Goal: Information Seeking & Learning: Find specific fact

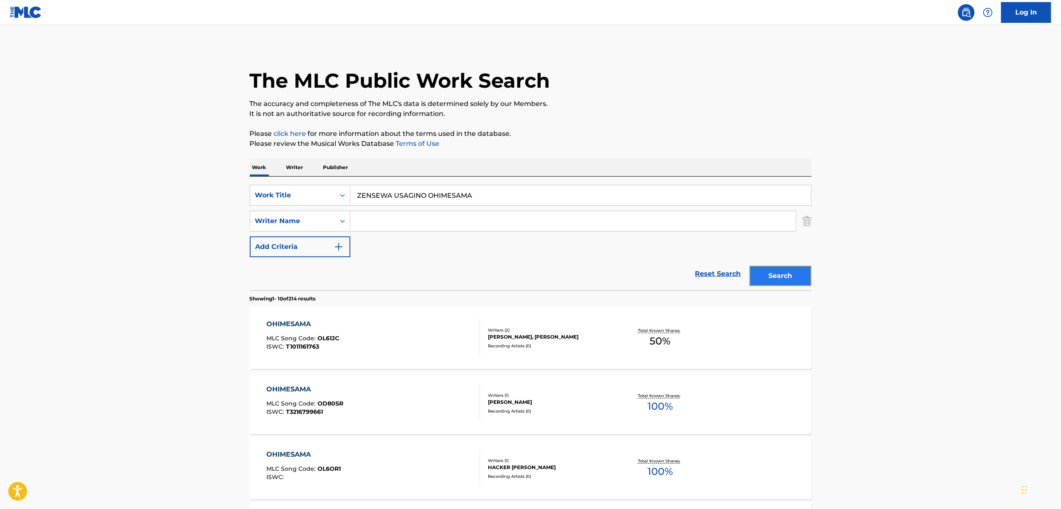
click at [785, 266] on button "Search" at bounding box center [780, 275] width 62 height 21
drag, startPoint x: 301, startPoint y: 248, endPoint x: 273, endPoint y: 261, distance: 30.9
click at [274, 260] on form "SearchWithCriteriaf152262e-5913-4b97-ae9d-3e4b40d6e7e3 Work Title ZENSEWA USAGI…" at bounding box center [531, 238] width 562 height 106
paste input "AIFIIRUSOUSADDO"
click at [774, 278] on button "Search" at bounding box center [780, 275] width 62 height 21
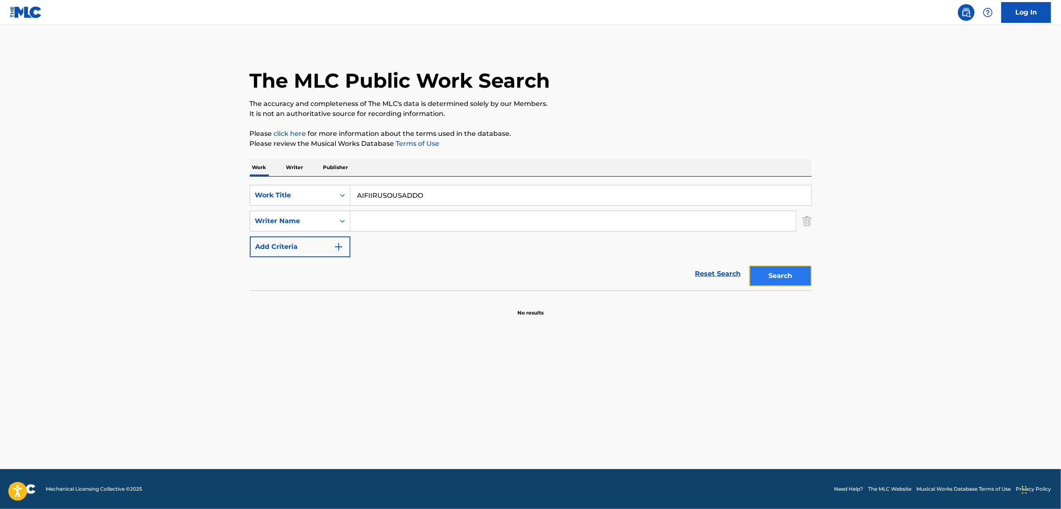
click at [774, 277] on button "Search" at bounding box center [780, 275] width 62 height 21
click at [774, 277] on div "Search" at bounding box center [778, 273] width 66 height 33
click at [774, 277] on button "Search" at bounding box center [780, 275] width 62 height 21
click at [774, 277] on div "Search" at bounding box center [778, 273] width 66 height 33
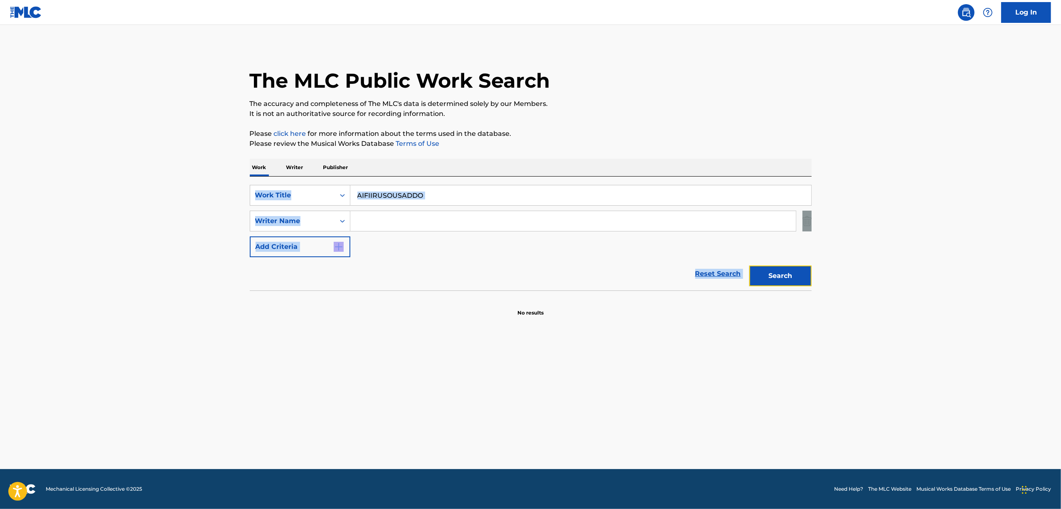
click at [774, 277] on button "Search" at bounding box center [780, 275] width 62 height 21
click at [774, 277] on div "Search" at bounding box center [778, 273] width 66 height 33
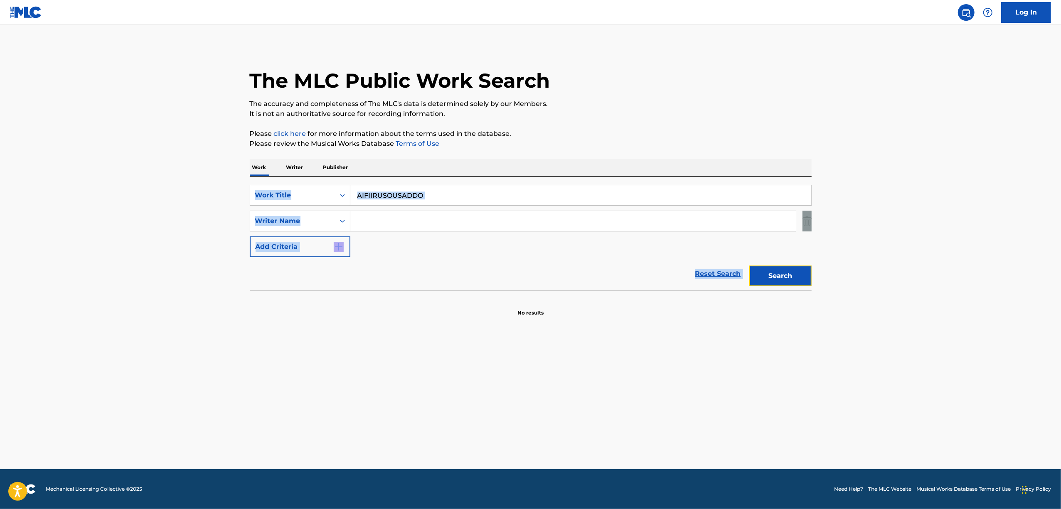
click at [774, 277] on button "Search" at bounding box center [780, 275] width 62 height 21
click at [774, 277] on div "Search" at bounding box center [778, 273] width 66 height 33
click at [774, 277] on button "Search" at bounding box center [780, 275] width 62 height 21
drag, startPoint x: 447, startPoint y: 190, endPoint x: 283, endPoint y: 218, distance: 166.0
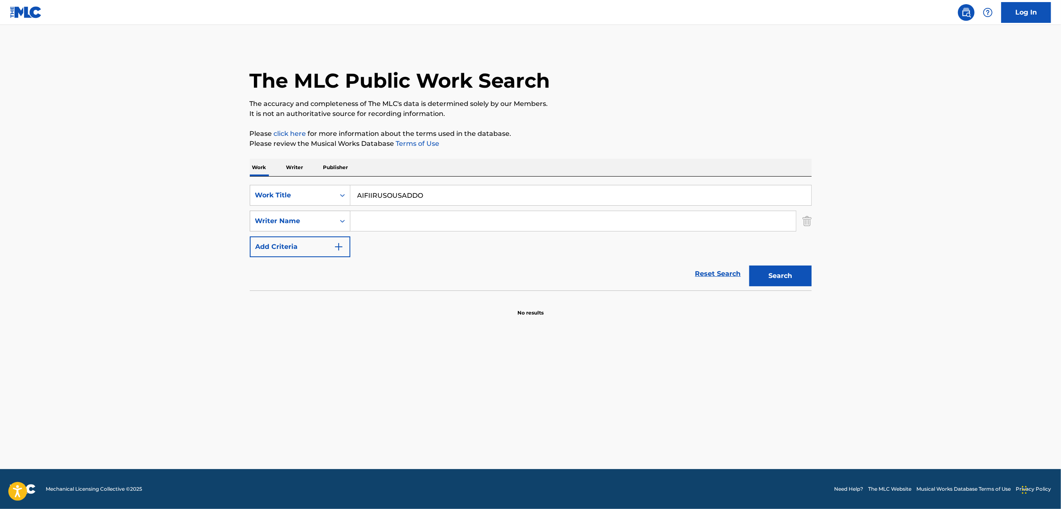
click at [283, 218] on div "SearchWithCriteriaf152262e-5913-4b97-ae9d-3e4b40d6e7e3 Work Title AIFIIRUSOUSAD…" at bounding box center [531, 221] width 562 height 72
paste input "MATTARU"
click at [779, 270] on button "Search" at bounding box center [780, 275] width 62 height 21
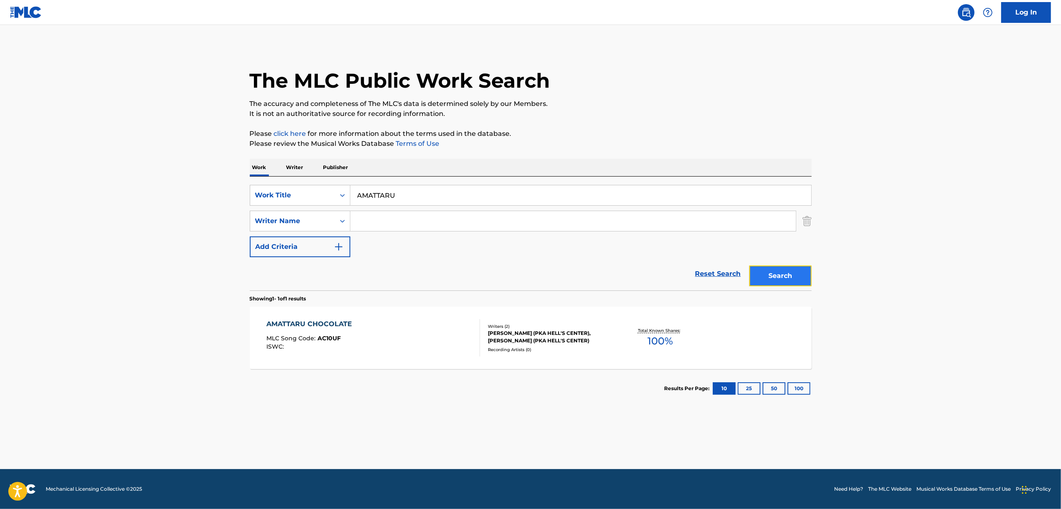
click at [799, 267] on button "Search" at bounding box center [780, 275] width 62 height 21
drag, startPoint x: 361, startPoint y: 199, endPoint x: 288, endPoint y: 219, distance: 76.4
click at [288, 219] on div "SearchWithCriteriaf152262e-5913-4b97-ae9d-3e4b40d6e7e3 Work Title AMATTARU Sear…" at bounding box center [531, 234] width 562 height 114
click at [402, 225] on input "Search Form" at bounding box center [572, 221] width 445 height 20
drag, startPoint x: 265, startPoint y: 236, endPoint x: 236, endPoint y: 245, distance: 30.4
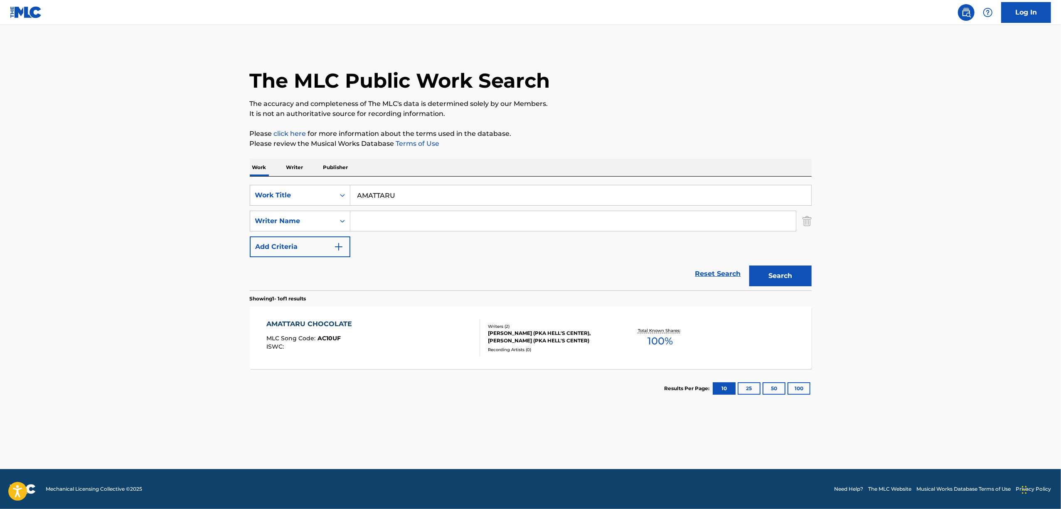
click at [236, 245] on main "The MLC Public Work Search The accuracy and completeness of The MLC's data is d…" at bounding box center [530, 247] width 1061 height 444
paste input "KURAGARI SHITI RAIF"
type input "KURAGARI SHITI RAIFU"
drag, startPoint x: 770, startPoint y: 276, endPoint x: 764, endPoint y: 271, distance: 7.7
click at [770, 275] on button "Search" at bounding box center [780, 275] width 62 height 21
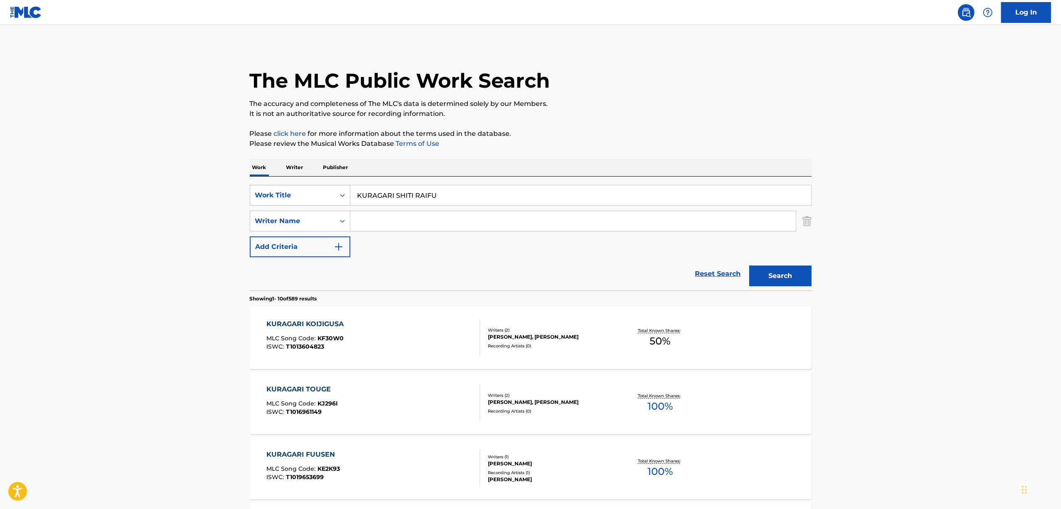
drag, startPoint x: 348, startPoint y: 193, endPoint x: 346, endPoint y: 199, distance: 6.6
click at [347, 194] on div "Search Form" at bounding box center [342, 195] width 15 height 15
click at [305, 208] on div "ISWC" at bounding box center [300, 216] width 100 height 21
drag, startPoint x: 307, startPoint y: 208, endPoint x: 381, endPoint y: 187, distance: 76.4
click at [381, 187] on input "Search Form" at bounding box center [580, 195] width 461 height 20
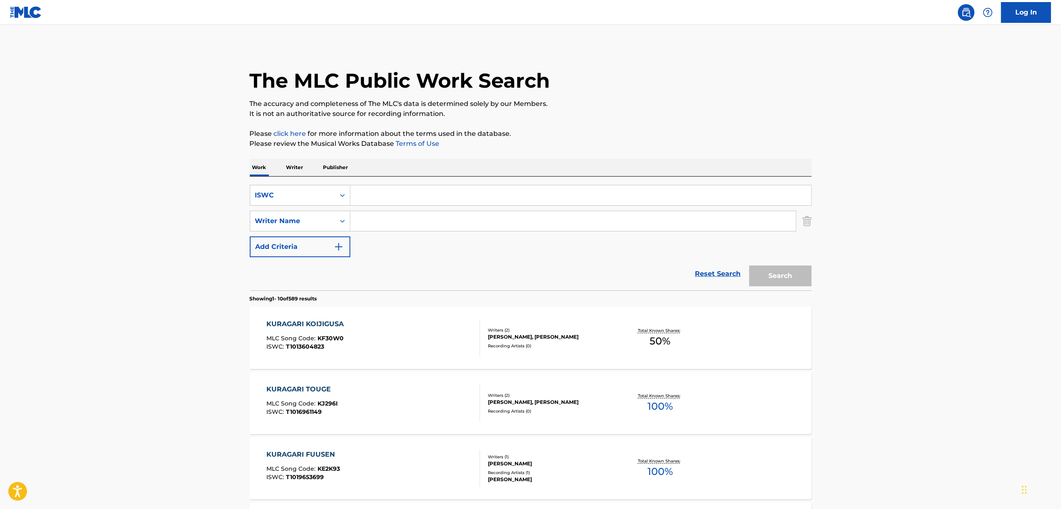
paste input "T3134445259"
type input "T3134445259"
click at [773, 275] on button "Search" at bounding box center [780, 275] width 62 height 21
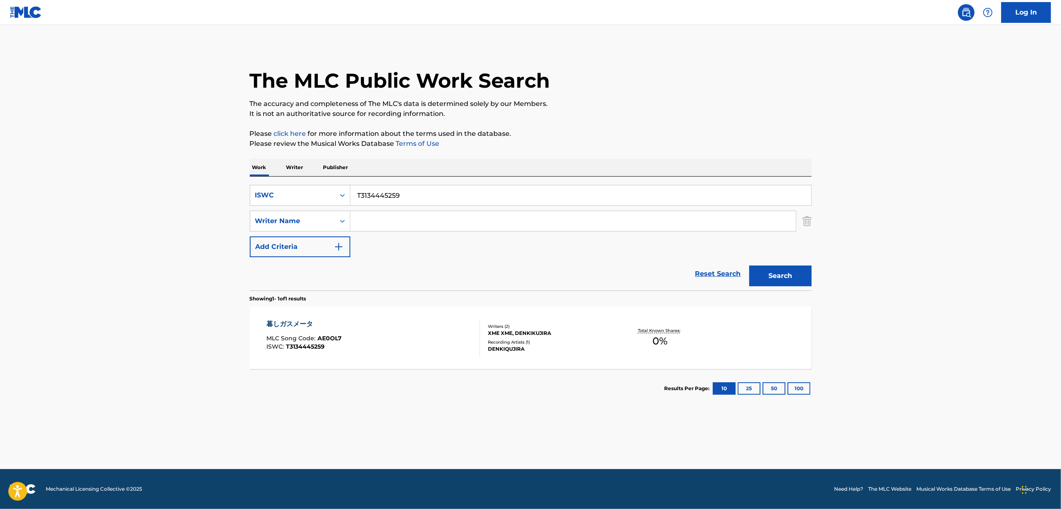
click at [306, 323] on div "暮しガスメータ" at bounding box center [303, 324] width 75 height 10
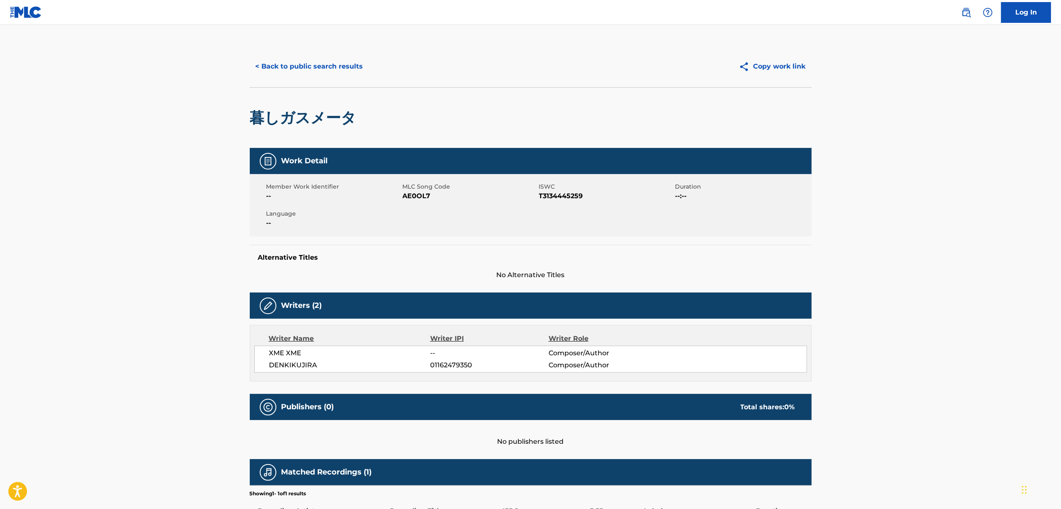
click at [417, 197] on span "AE0OL7" at bounding box center [470, 196] width 134 height 10
copy span "AE0OL7"
click at [332, 69] on button "< Back to public search results" at bounding box center [309, 66] width 119 height 21
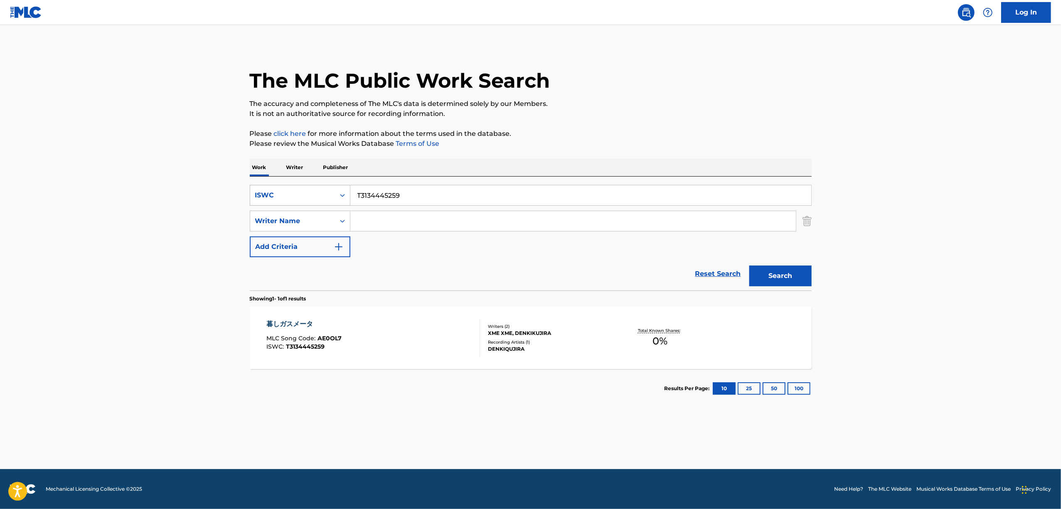
drag, startPoint x: 348, startPoint y: 193, endPoint x: 348, endPoint y: 200, distance: 6.7
click at [348, 197] on div "Search Form" at bounding box center [342, 195] width 15 height 15
drag, startPoint x: 313, startPoint y: 209, endPoint x: 305, endPoint y: 210, distance: 8.5
click at [305, 210] on div "SearchWithCriteria71448dff-a018-4bf4-971d-52bc2a7ca4f6 ISWC T3134445259 SearchW…" at bounding box center [531, 221] width 562 height 72
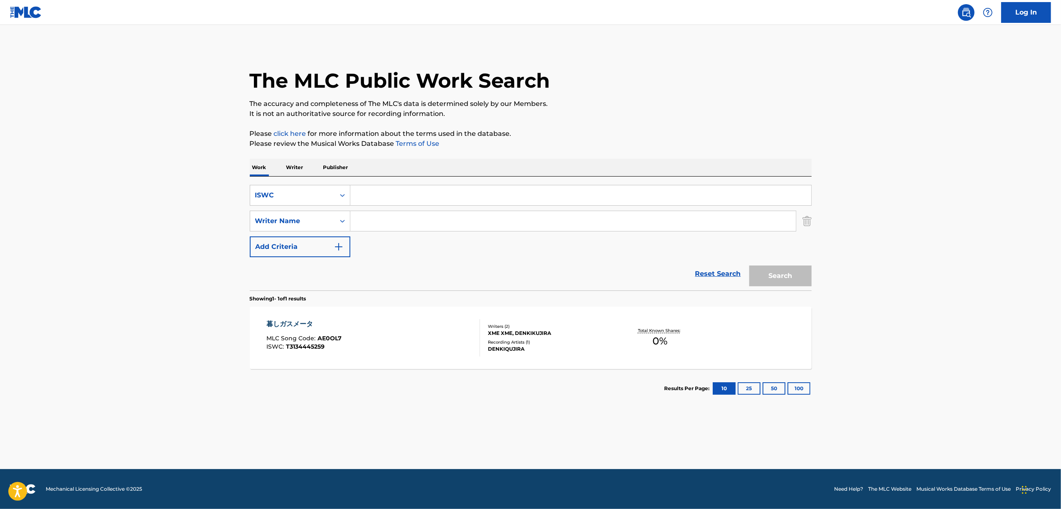
click at [291, 321] on div "暮しガスメータ" at bounding box center [303, 324] width 75 height 10
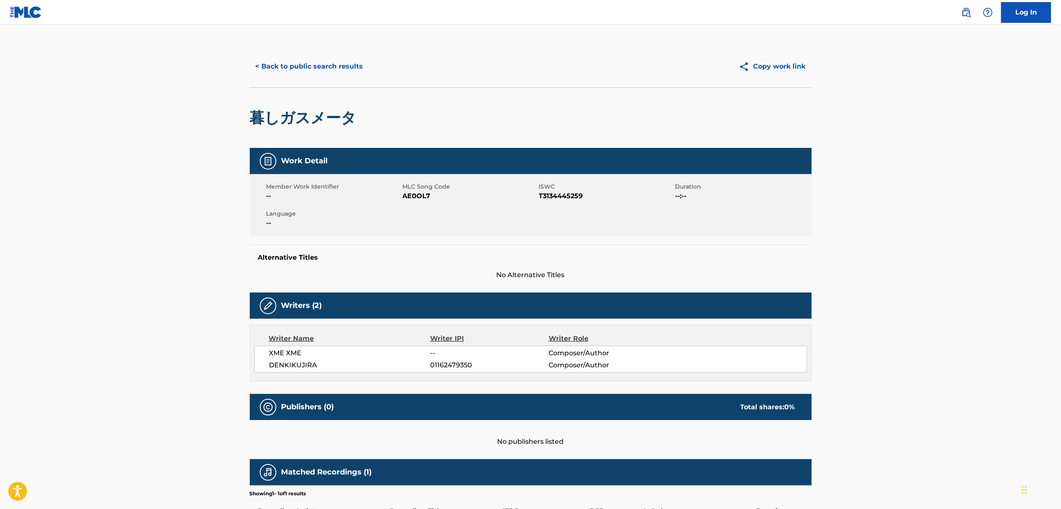
click at [411, 196] on span "AE0OL7" at bounding box center [470, 196] width 134 height 10
copy span "AE0OL7"
click at [318, 70] on button "< Back to public search results" at bounding box center [309, 66] width 119 height 21
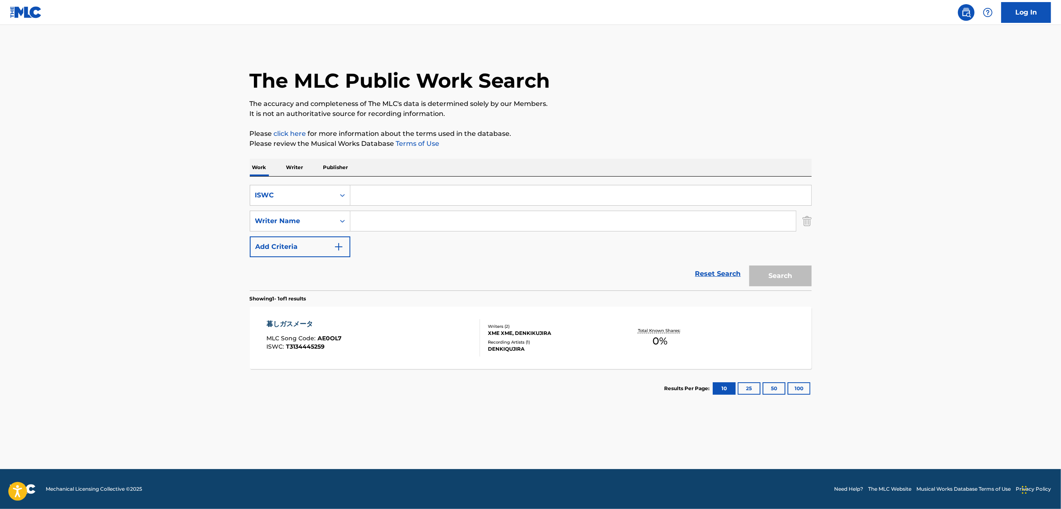
click at [363, 193] on input "Search Form" at bounding box center [580, 195] width 461 height 20
click at [343, 199] on icon "Search Form" at bounding box center [342, 195] width 8 height 8
click at [314, 215] on div "Work Title" at bounding box center [300, 216] width 100 height 21
click at [396, 185] on input "Search Form" at bounding box center [580, 195] width 461 height 20
paste input "MARUHI"
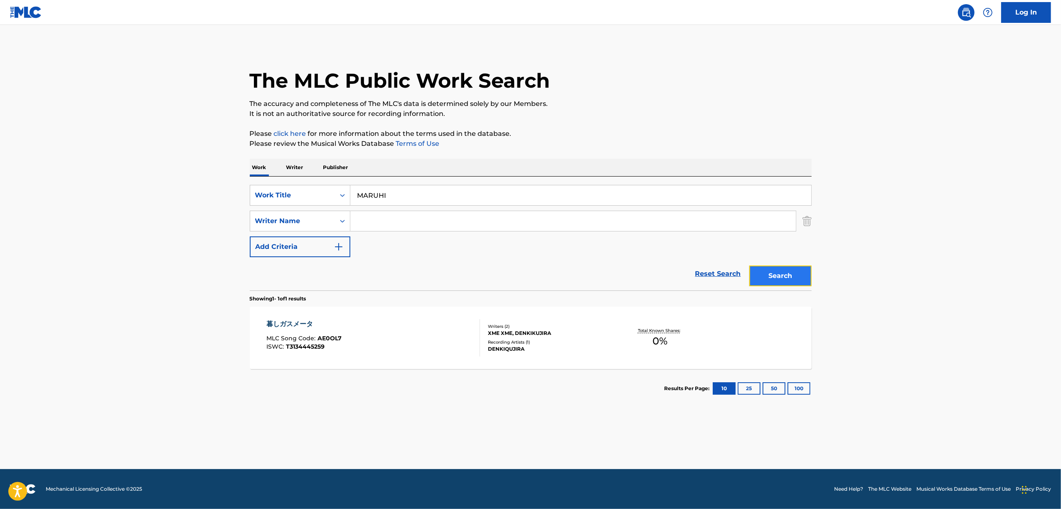
click at [788, 274] on button "Search" at bounding box center [780, 275] width 62 height 21
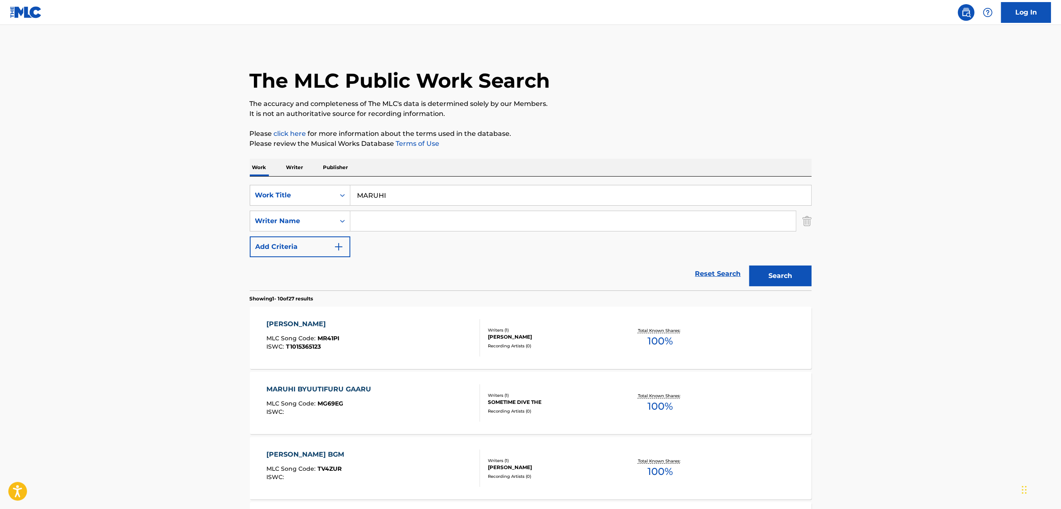
drag, startPoint x: 405, startPoint y: 191, endPoint x: 326, endPoint y: 210, distance: 81.1
click at [326, 210] on div "SearchWithCriteria8aba09c2-8933-4f6b-89d6-d59075ea0151 Work Title MARUHI Search…" at bounding box center [531, 221] width 562 height 72
paste input "秘"
click at [777, 275] on button "Search" at bounding box center [780, 275] width 62 height 21
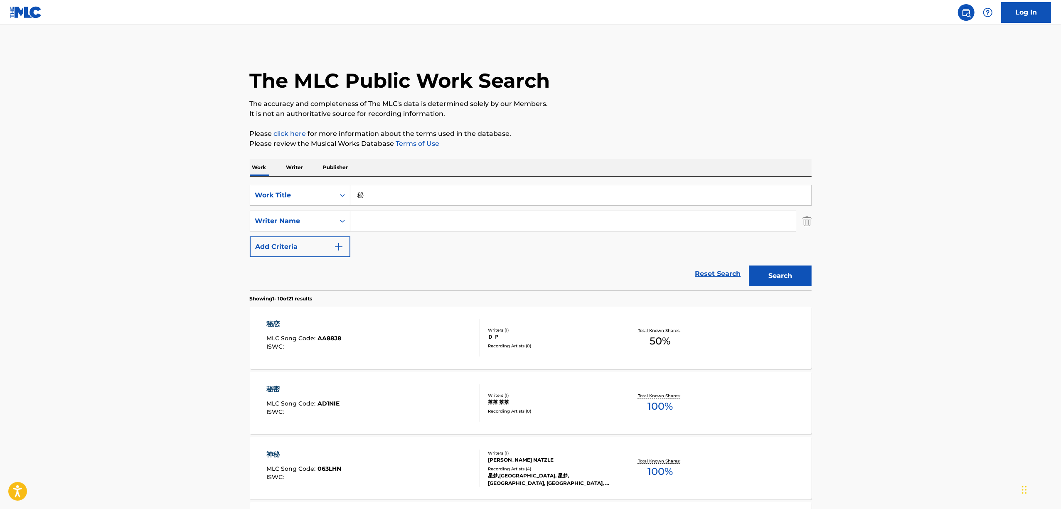
drag, startPoint x: 381, startPoint y: 192, endPoint x: 285, endPoint y: 224, distance: 101.8
click at [285, 224] on div "SearchWithCriteria8aba09c2-8933-4f6b-89d6-d59075ea0151 Work Title 秘 SearchWithC…" at bounding box center [531, 221] width 562 height 72
paste input "YUMEOIBITONO MONOGATARI"
type input "YUMEOIBITONO MONOGATARI"
click at [779, 280] on button "Search" at bounding box center [780, 275] width 62 height 21
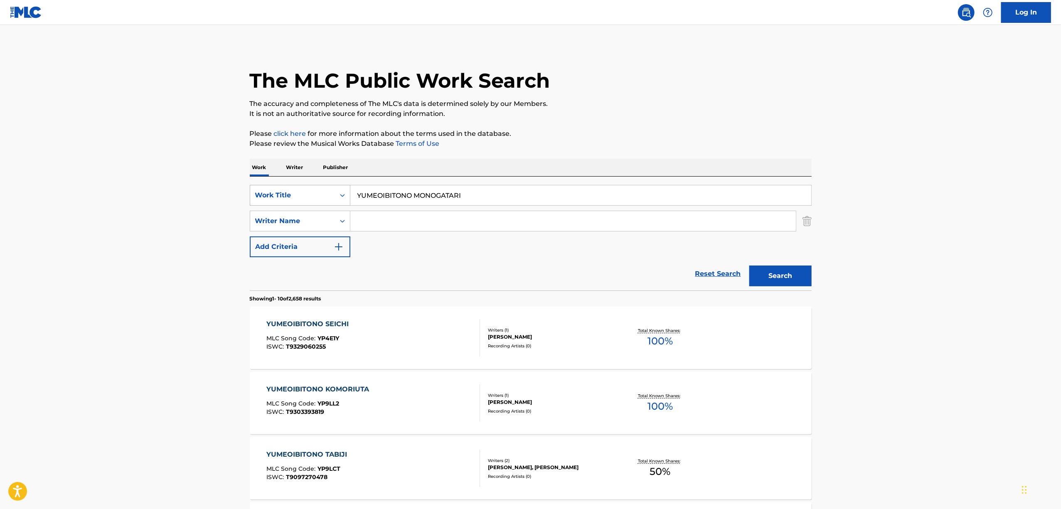
click at [335, 199] on div "Search Form" at bounding box center [342, 195] width 15 height 15
click at [300, 217] on div "ISWC" at bounding box center [300, 216] width 100 height 21
click at [412, 200] on input "Search Form" at bounding box center [580, 195] width 461 height 20
paste input "T3134513212"
type input "T3134513212"
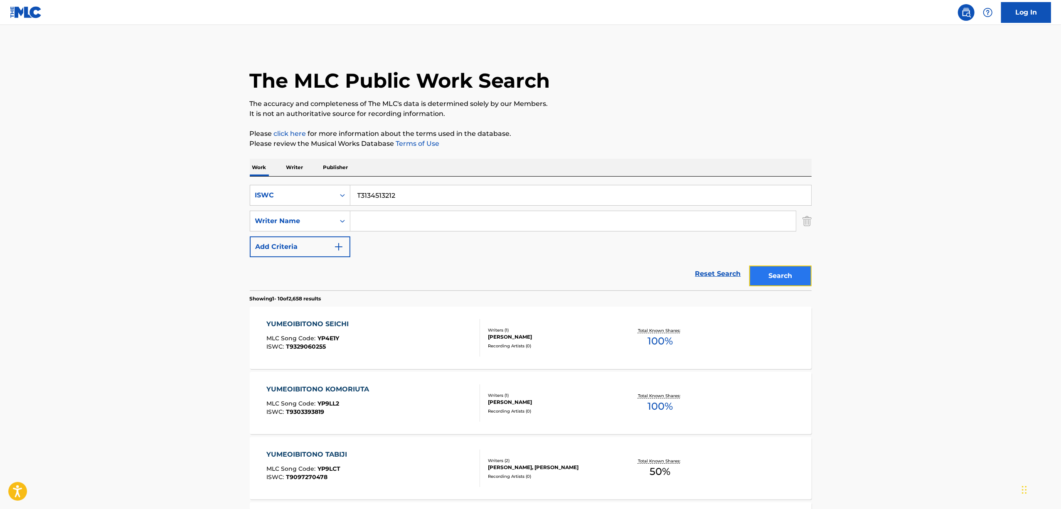
click at [778, 271] on button "Search" at bounding box center [780, 275] width 62 height 21
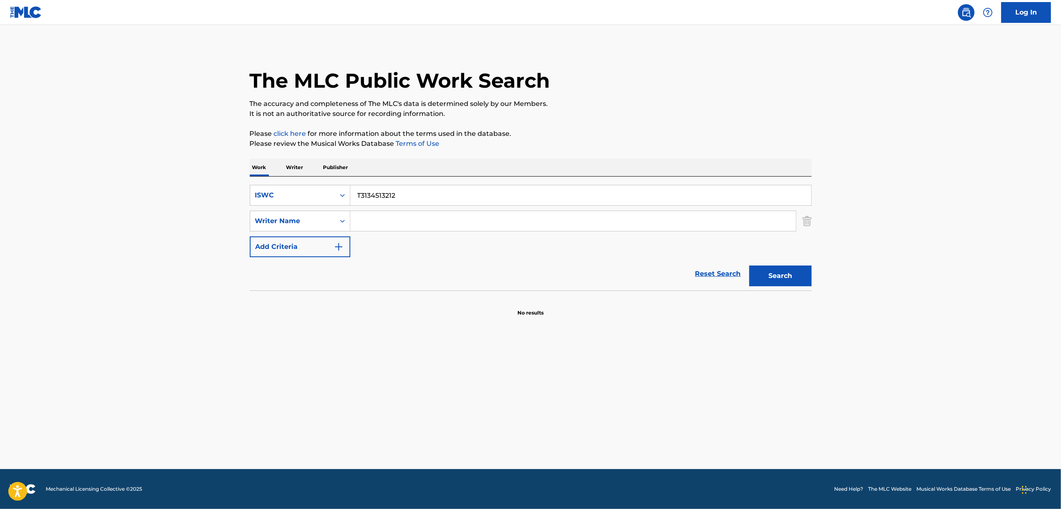
drag, startPoint x: 421, startPoint y: 205, endPoint x: 165, endPoint y: 236, distance: 257.9
click at [165, 236] on main "The MLC Public Work Search The accuracy and completeness of The MLC's data is d…" at bounding box center [530, 247] width 1061 height 444
click at [344, 196] on icon "Search Form" at bounding box center [342, 195] width 8 height 8
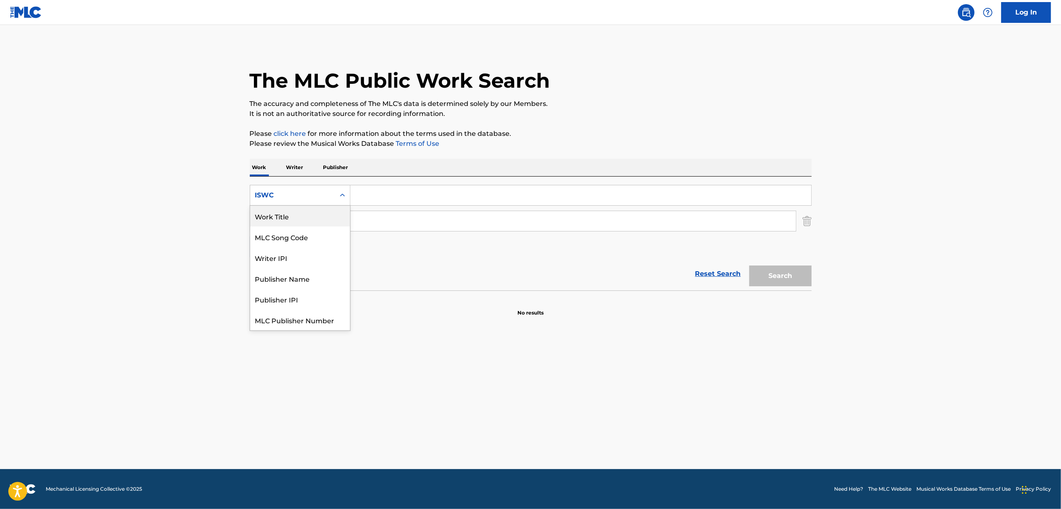
click at [323, 218] on div "Work Title" at bounding box center [300, 216] width 100 height 21
click at [388, 203] on input "Search Form" at bounding box center [580, 195] width 461 height 20
paste input "DEAR WORLD"
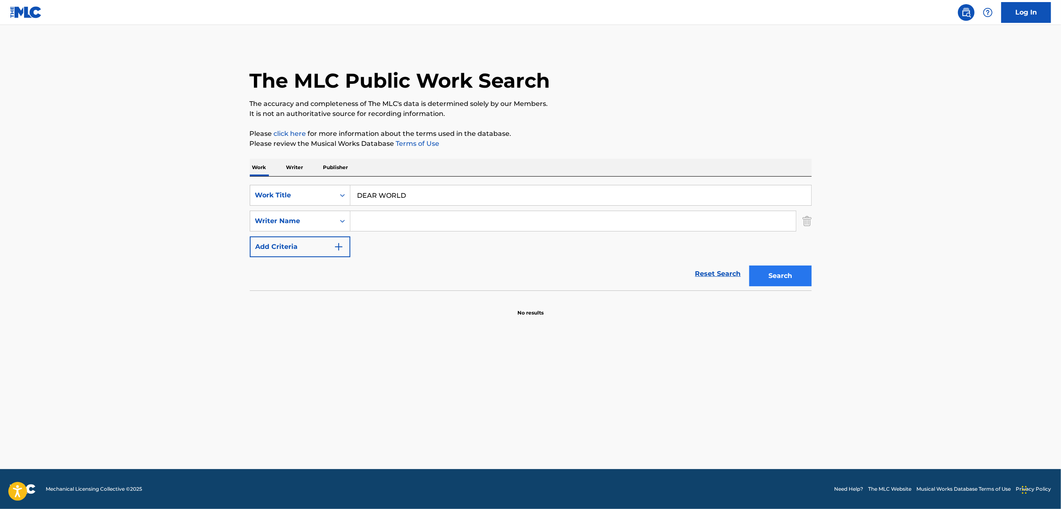
type input "DEAR WORLD"
click at [783, 274] on button "Search" at bounding box center [780, 275] width 62 height 21
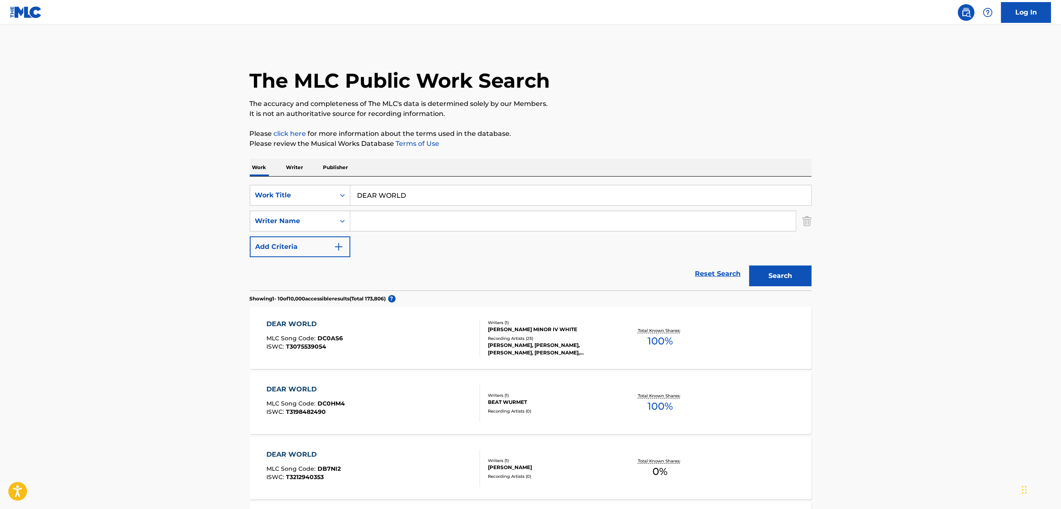
click at [372, 216] on input "Search Form" at bounding box center [572, 221] width 445 height 20
paste input "7rinPaPa"
type input "7rinPaPa"
click at [791, 263] on div "Search" at bounding box center [778, 273] width 66 height 33
click at [785, 271] on button "Search" at bounding box center [780, 275] width 62 height 21
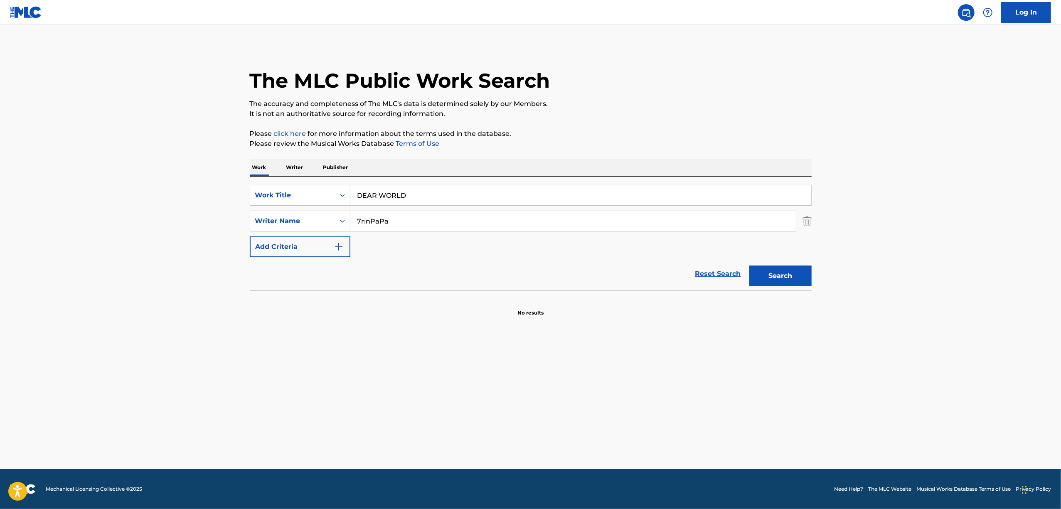
click at [353, 188] on input "DEAR WORLD" at bounding box center [580, 195] width 461 height 20
click at [348, 197] on div "Search Form" at bounding box center [342, 195] width 15 height 15
click at [295, 219] on div "ISWC" at bounding box center [300, 216] width 100 height 21
click at [395, 199] on input "Search Form" at bounding box center [580, 195] width 461 height 20
paste input "T3134438163"
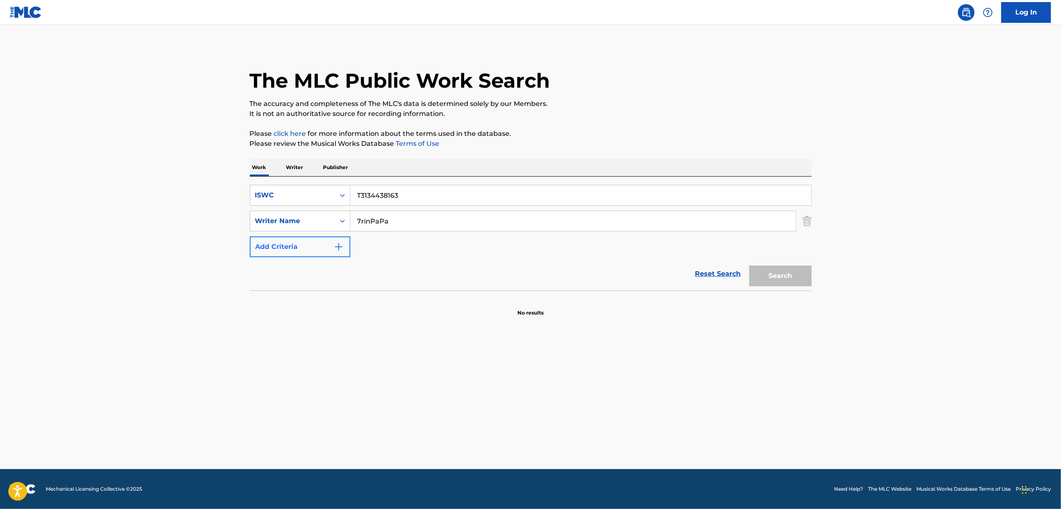
type input "T3134438163"
drag, startPoint x: 334, startPoint y: 240, endPoint x: 108, endPoint y: 320, distance: 239.4
click at [108, 320] on main "The MLC Public Work Search The accuracy and completeness of The MLC's data is d…" at bounding box center [530, 247] width 1061 height 444
click at [749, 265] on button "Search" at bounding box center [780, 275] width 62 height 21
click at [766, 270] on button "Search" at bounding box center [780, 275] width 62 height 21
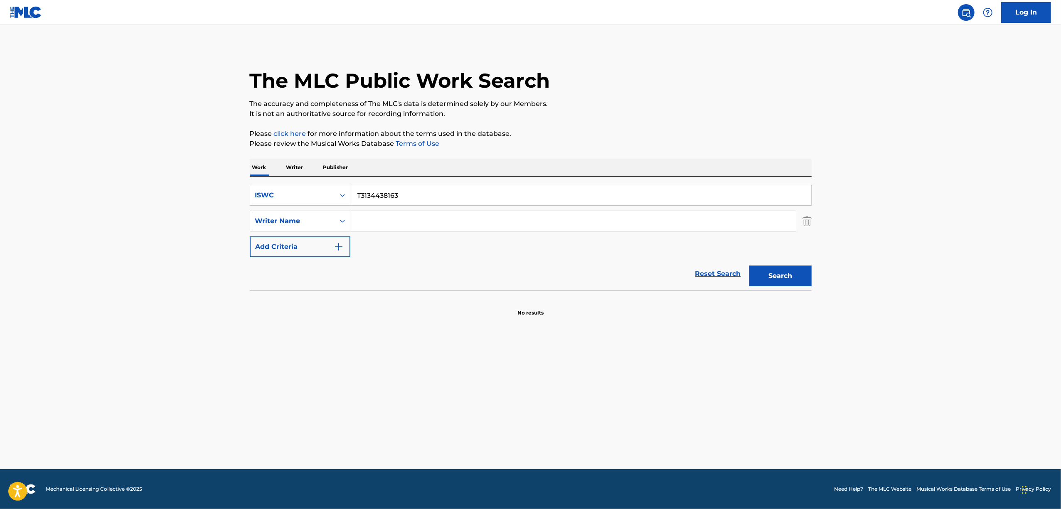
click at [168, 410] on main "The MLC Public Work Search The accuracy and completeness of The MLC's data is d…" at bounding box center [530, 247] width 1061 height 444
click at [119, 390] on main "The MLC Public Work Search The accuracy and completeness of The MLC's data is d…" at bounding box center [530, 247] width 1061 height 444
click at [119, 386] on main "The MLC Public Work Search The accuracy and completeness of The MLC's data is d…" at bounding box center [530, 247] width 1061 height 444
click at [120, 376] on main "The MLC Public Work Search The accuracy and completeness of The MLC's data is d…" at bounding box center [530, 247] width 1061 height 444
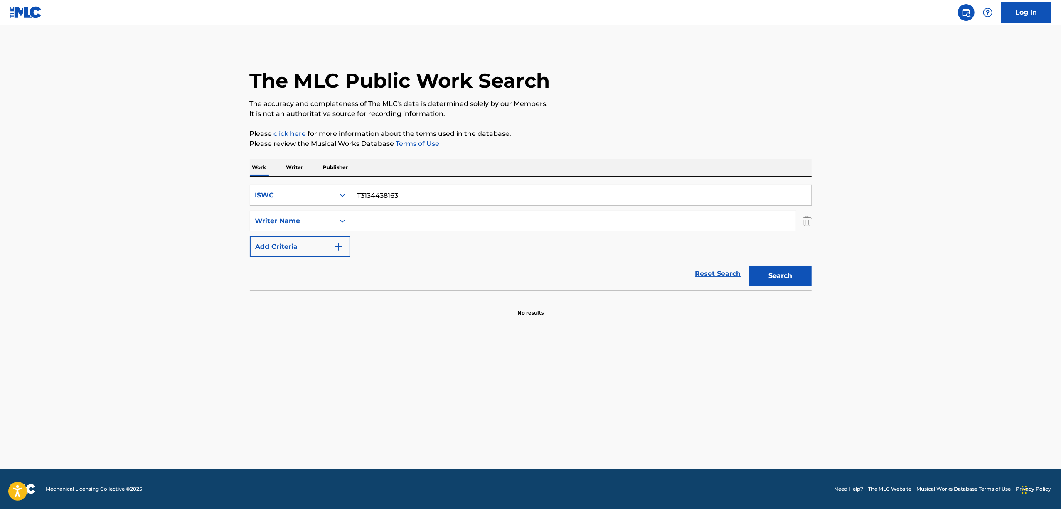
click at [120, 376] on main "The MLC Public Work Search The accuracy and completeness of The MLC's data is d…" at bounding box center [530, 247] width 1061 height 444
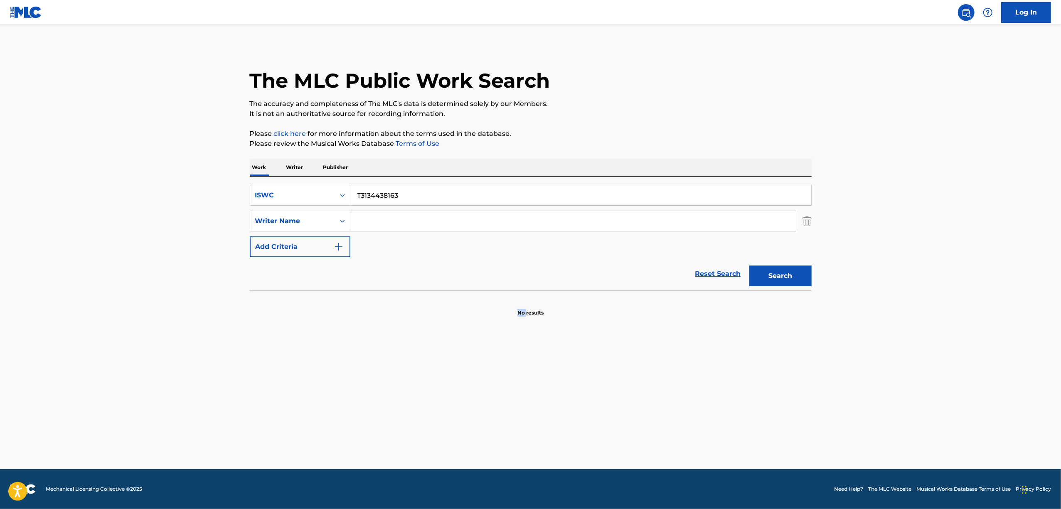
click at [120, 376] on main "The MLC Public Work Search The accuracy and completeness of The MLC's data is d…" at bounding box center [530, 247] width 1061 height 444
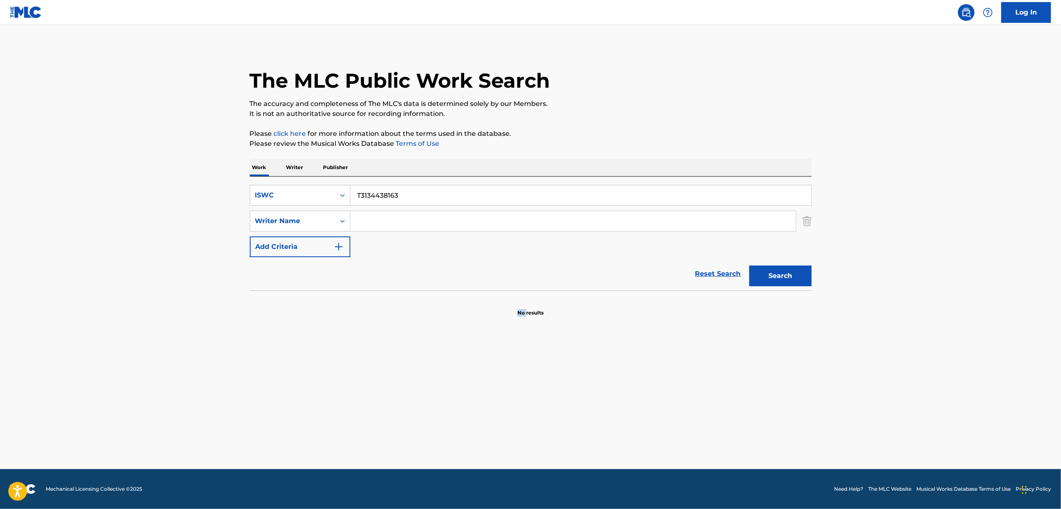
click at [120, 376] on main "The MLC Public Work Search The accuracy and completeness of The MLC's data is d…" at bounding box center [530, 247] width 1061 height 444
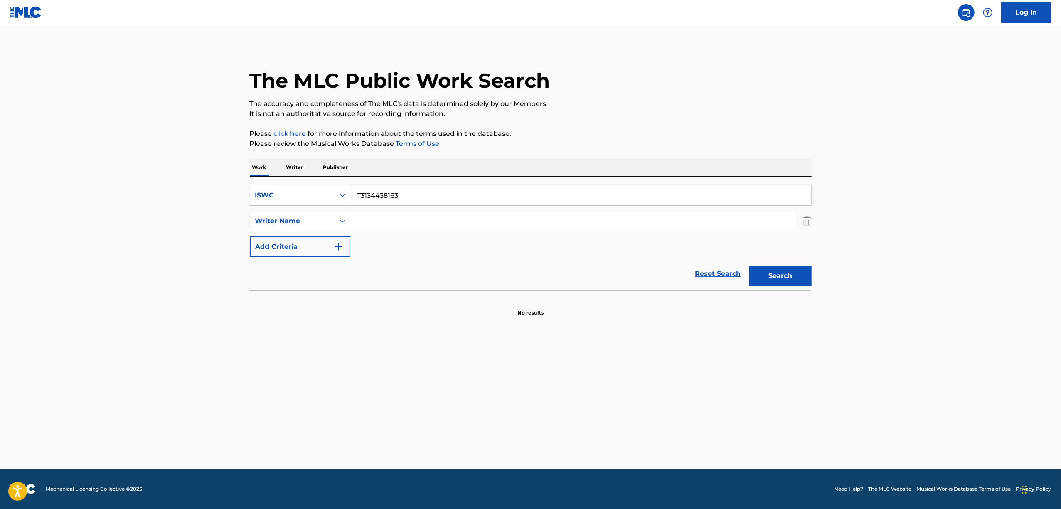
click at [120, 376] on main "The MLC Public Work Search The accuracy and completeness of The MLC's data is d…" at bounding box center [530, 247] width 1061 height 444
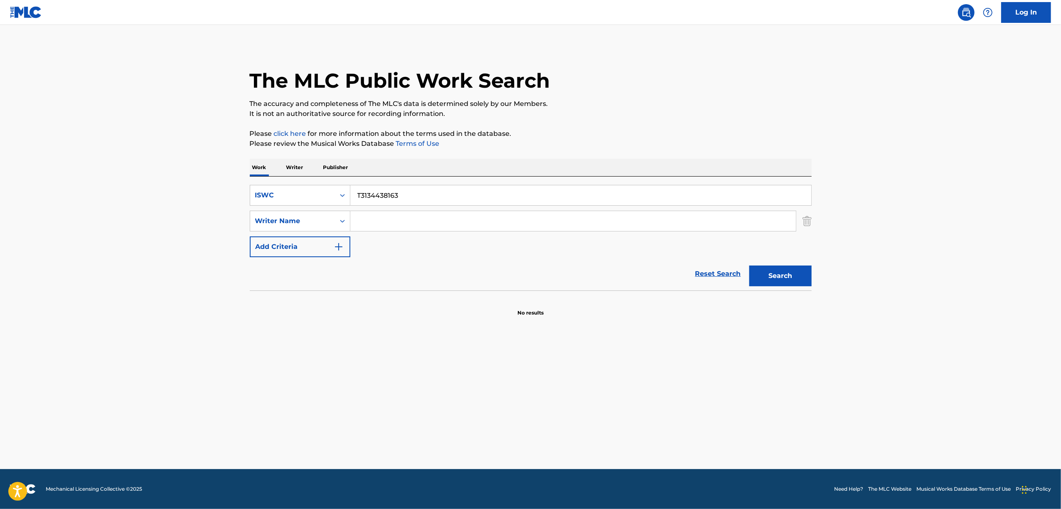
click at [120, 376] on main "The MLC Public Work Search The accuracy and completeness of The MLC's data is d…" at bounding box center [530, 247] width 1061 height 444
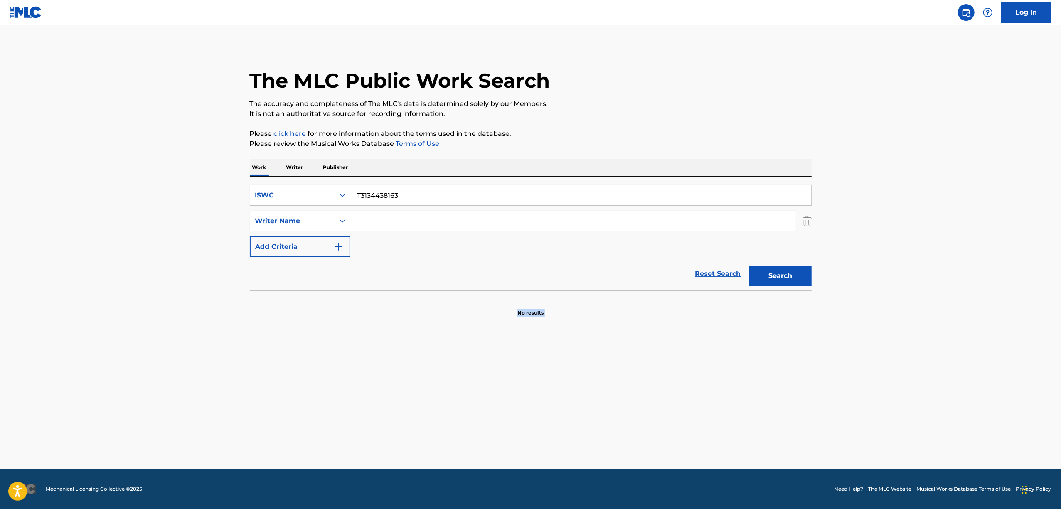
click at [120, 376] on main "The MLC Public Work Search The accuracy and completeness of The MLC's data is d…" at bounding box center [530, 247] width 1061 height 444
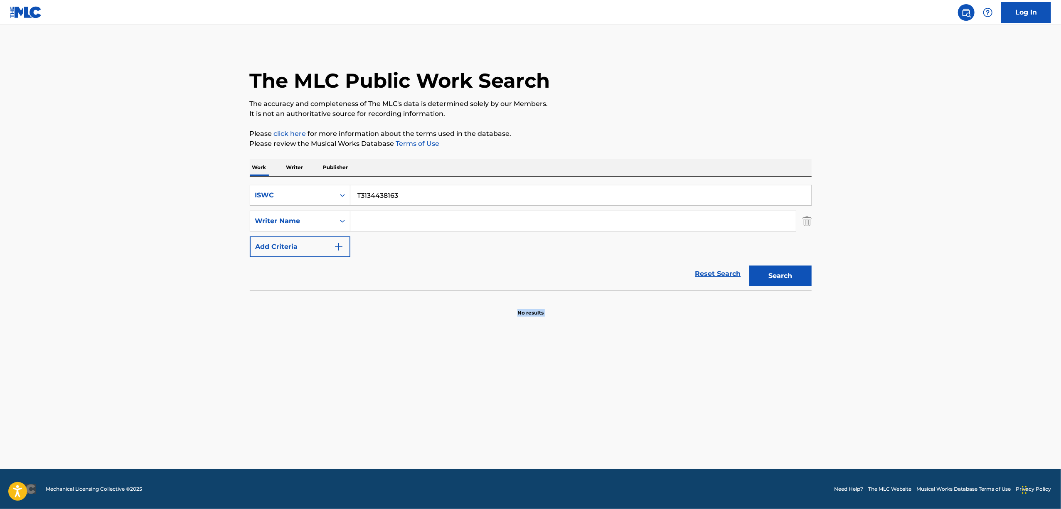
click at [120, 376] on main "The MLC Public Work Search The accuracy and completeness of The MLC's data is d…" at bounding box center [530, 247] width 1061 height 444
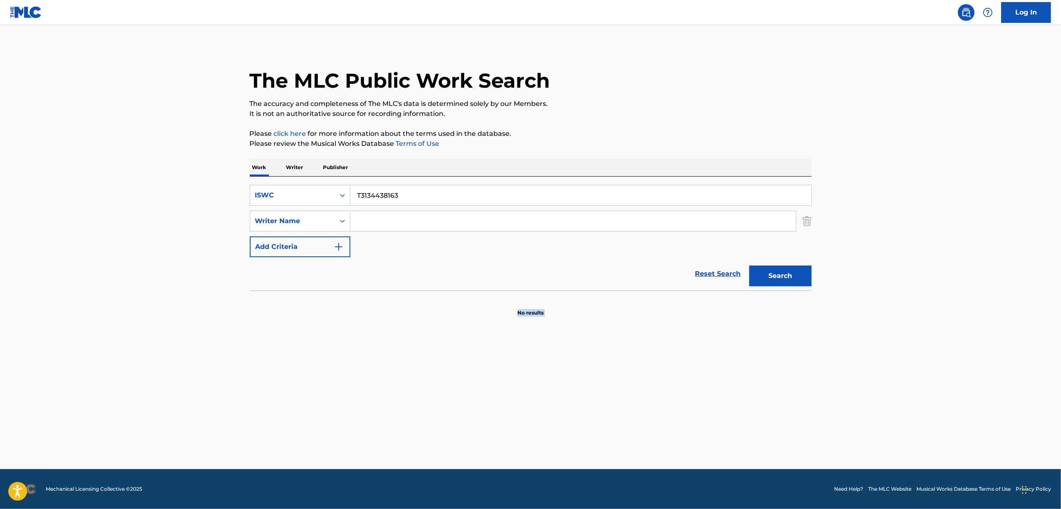
click at [120, 376] on main "The MLC Public Work Search The accuracy and completeness of The MLC's data is d…" at bounding box center [530, 247] width 1061 height 444
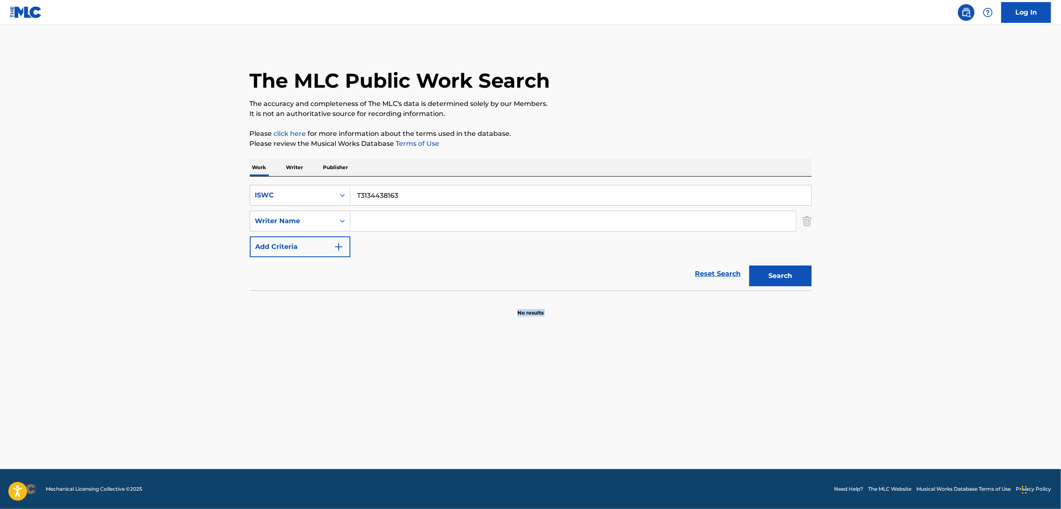
click at [120, 376] on main "The MLC Public Work Search The accuracy and completeness of The MLC's data is d…" at bounding box center [530, 247] width 1061 height 444
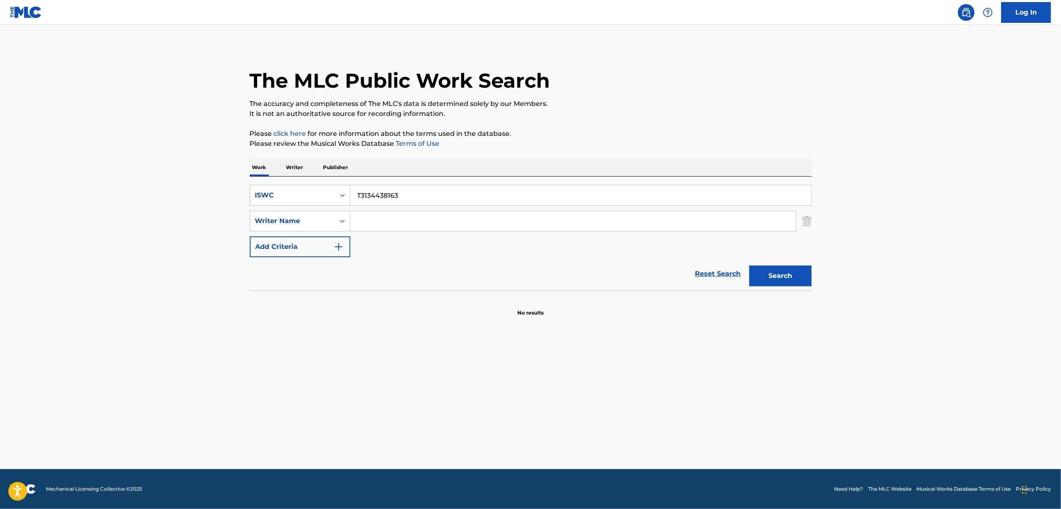
click at [120, 376] on main "The MLC Public Work Search The accuracy and completeness of The MLC's data is d…" at bounding box center [530, 247] width 1061 height 444
drag, startPoint x: 410, startPoint y: 201, endPoint x: 278, endPoint y: 204, distance: 132.2
click at [278, 204] on div "SearchWithCriteria3b7b5b97-e2a4-415f-b070-594f3ae31b94 ISWC T3134438163" at bounding box center [531, 195] width 562 height 21
paste input "518762"
click at [794, 273] on button "Search" at bounding box center [780, 275] width 62 height 21
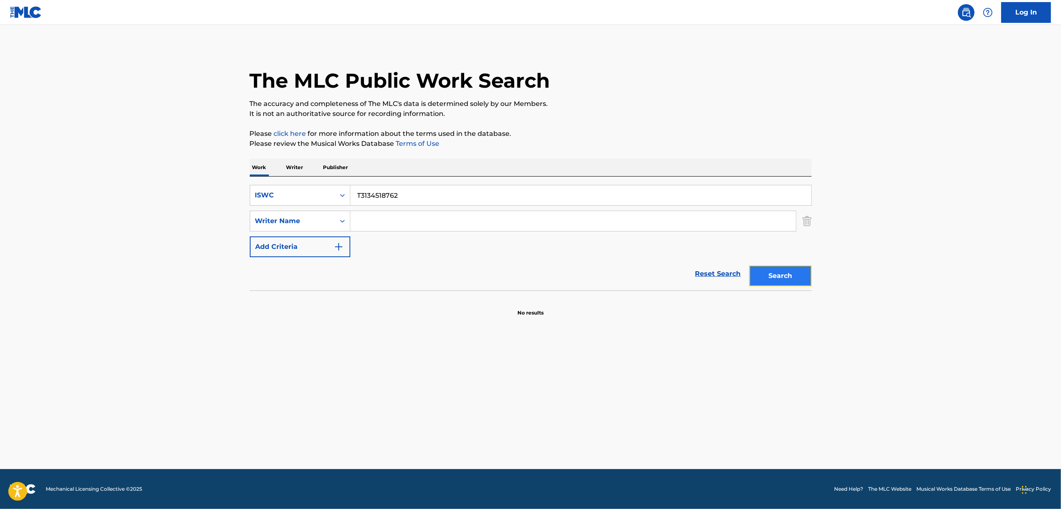
click at [784, 282] on button "Search" at bounding box center [780, 275] width 62 height 21
click at [121, 371] on main "The MLC Public Work Search The accuracy and completeness of The MLC's data is d…" at bounding box center [530, 247] width 1061 height 444
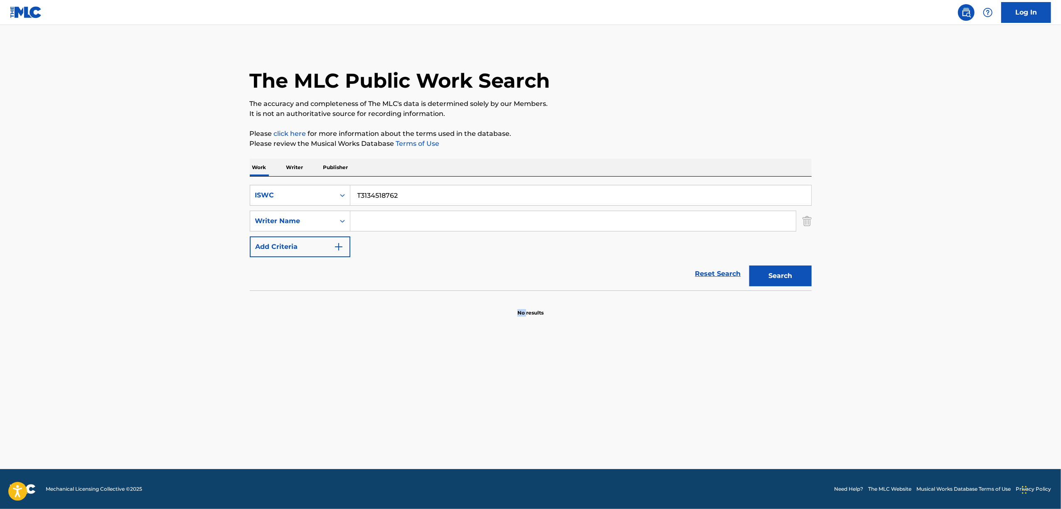
click at [121, 371] on main "The MLC Public Work Search The accuracy and completeness of The MLC's data is d…" at bounding box center [530, 247] width 1061 height 444
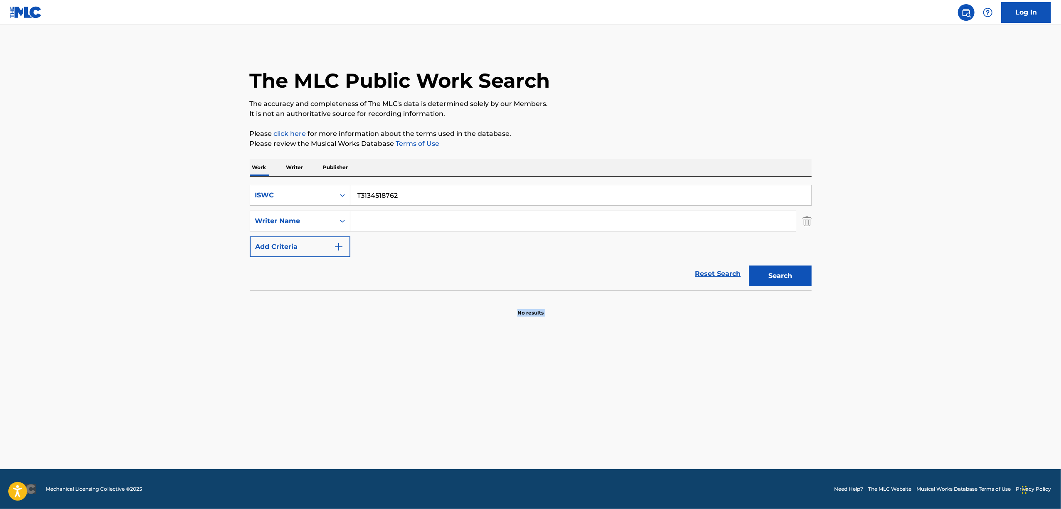
click at [121, 371] on main "The MLC Public Work Search The accuracy and completeness of The MLC's data is d…" at bounding box center [530, 247] width 1061 height 444
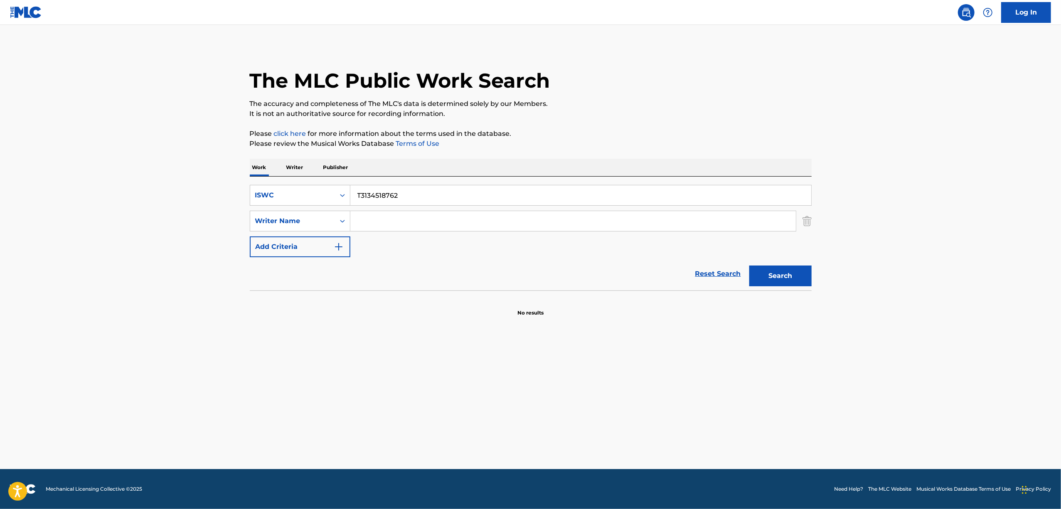
click at [121, 371] on main "The MLC Public Work Search The accuracy and completeness of The MLC's data is d…" at bounding box center [530, 247] width 1061 height 444
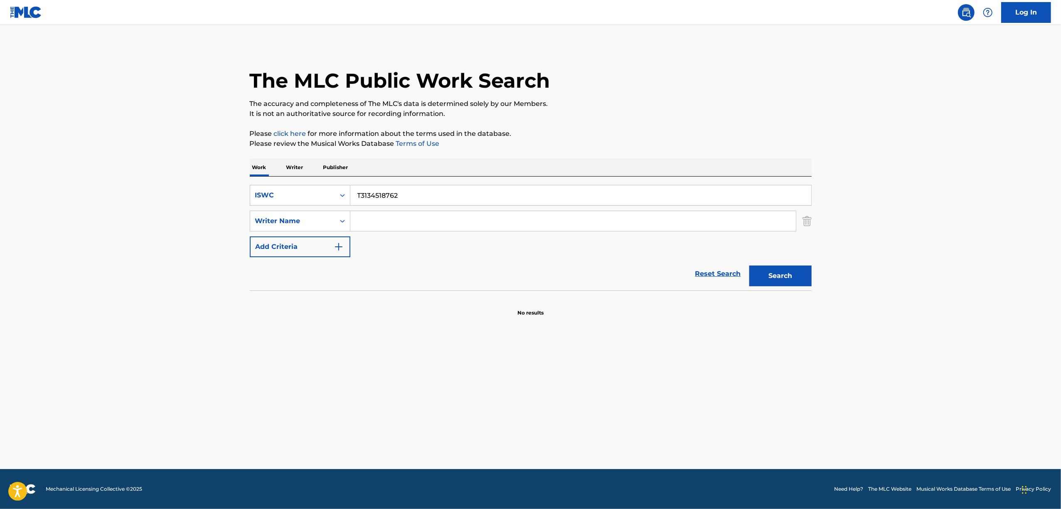
click at [121, 371] on main "The MLC Public Work Search The accuracy and completeness of The MLC's data is d…" at bounding box center [530, 247] width 1061 height 444
drag, startPoint x: 412, startPoint y: 194, endPoint x: 268, endPoint y: 219, distance: 146.0
click at [268, 219] on div "SearchWithCriteria3b7b5b97-e2a4-415f-b070-594f3ae31b94 ISWC T3134518762 SearchW…" at bounding box center [531, 221] width 562 height 72
paste input "7350"
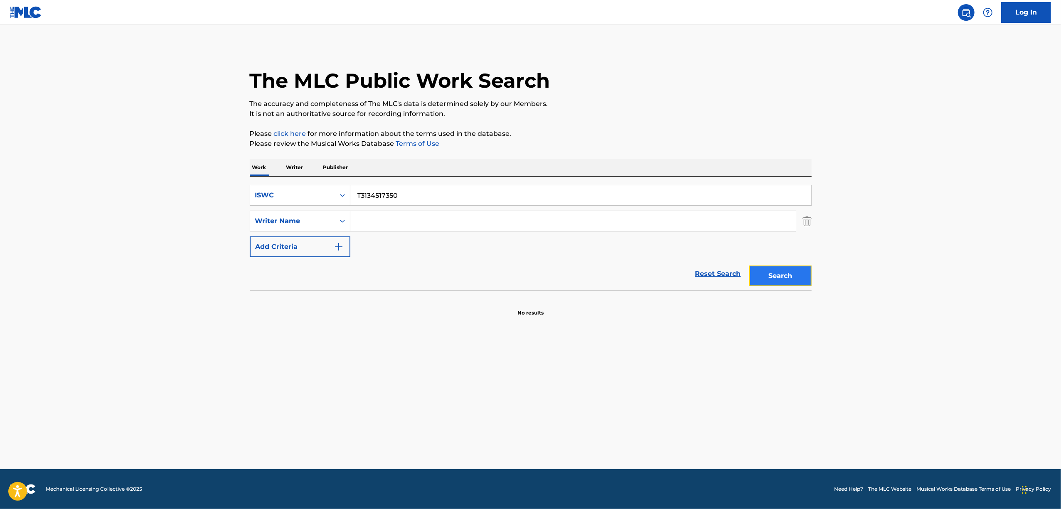
click at [780, 278] on button "Search" at bounding box center [780, 275] width 62 height 21
drag, startPoint x: 531, startPoint y: 384, endPoint x: 409, endPoint y: 357, distance: 124.6
click at [531, 384] on main "The MLC Public Work Search The accuracy and completeness of The MLC's data is d…" at bounding box center [530, 247] width 1061 height 444
click at [323, 348] on main "The MLC Public Work Search The accuracy and completeness of The MLC's data is d…" at bounding box center [530, 247] width 1061 height 444
click at [317, 358] on main "The MLC Public Work Search The accuracy and completeness of The MLC's data is d…" at bounding box center [530, 247] width 1061 height 444
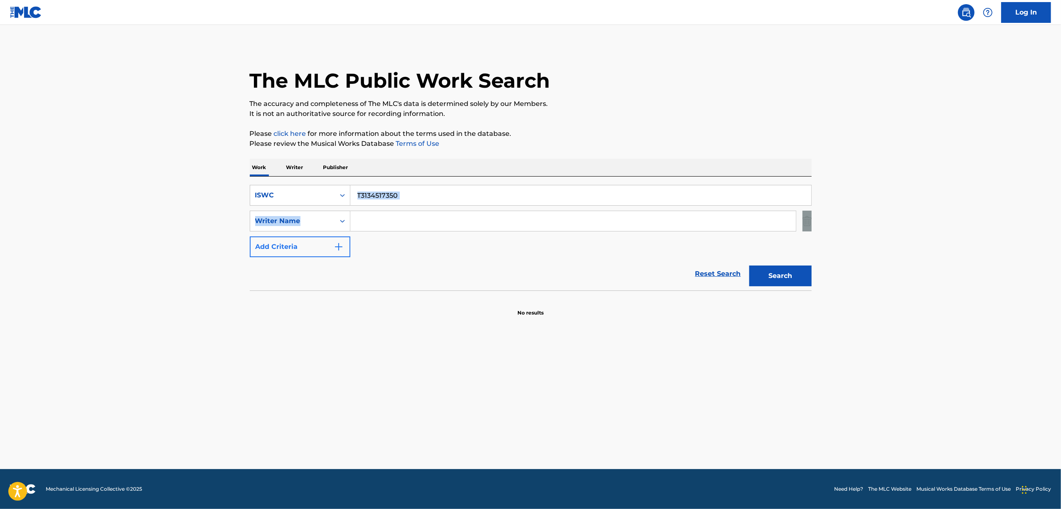
drag, startPoint x: 442, startPoint y: 184, endPoint x: 252, endPoint y: 238, distance: 198.2
click at [252, 238] on div "SearchWithCriteria3b7b5b97-e2a4-415f-b070-594f3ae31b94 ISWC T3134517350 SearchW…" at bounding box center [531, 234] width 562 height 114
click at [401, 265] on div "Reset Search Search" at bounding box center [531, 273] width 562 height 33
drag, startPoint x: 409, startPoint y: 196, endPoint x: 243, endPoint y: 234, distance: 170.1
click at [243, 234] on div "The MLC Public Work Search The accuracy and completeness of The MLC's data is d…" at bounding box center [531, 181] width 582 height 271
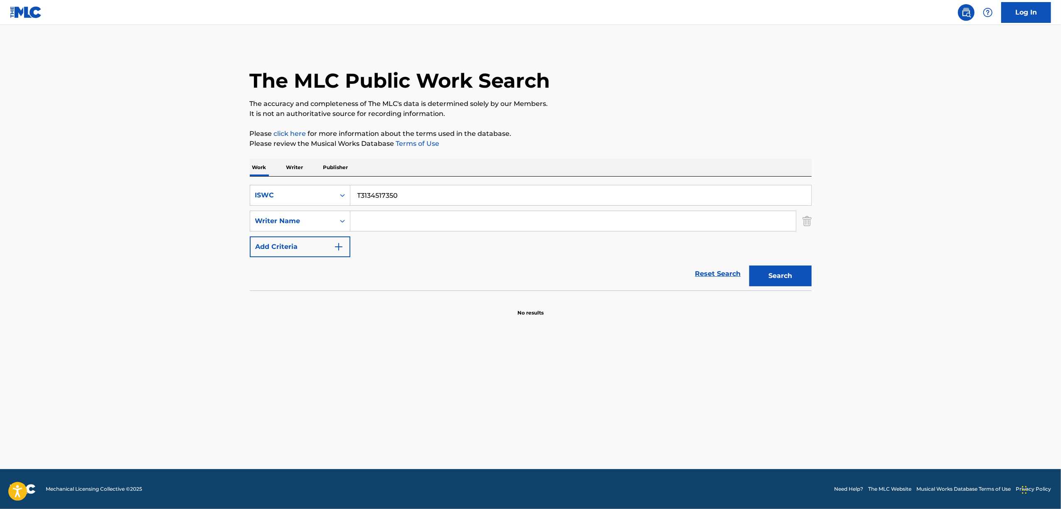
paste input "51632"
type input "T3134551632"
click at [777, 268] on button "Search" at bounding box center [780, 275] width 62 height 21
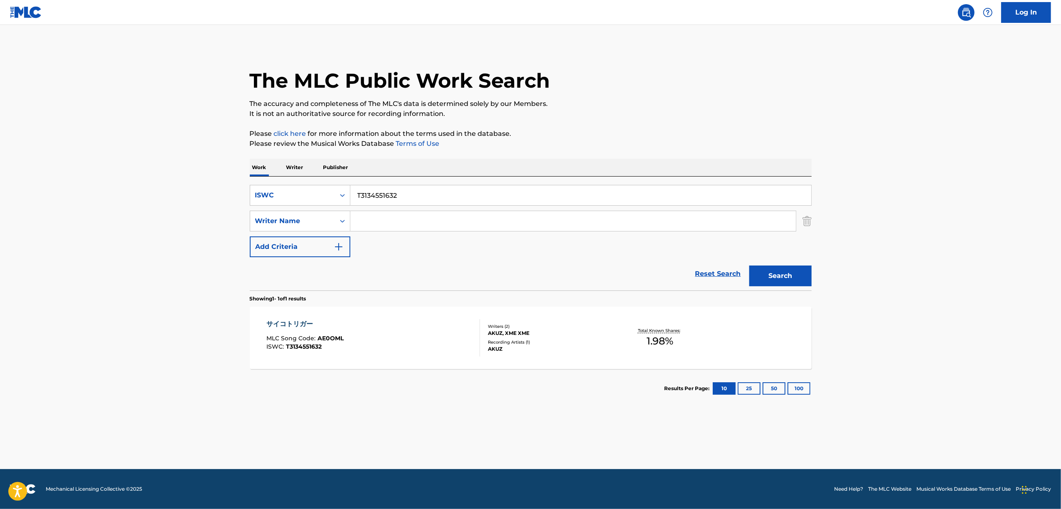
click at [300, 323] on div "サイコトリガー" at bounding box center [304, 324] width 77 height 10
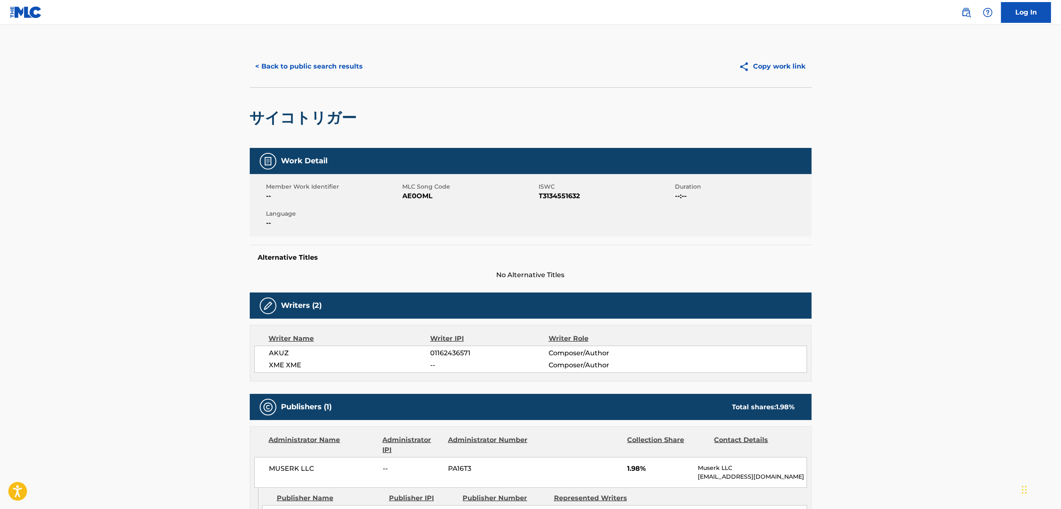
click at [417, 194] on span "AE0OML" at bounding box center [470, 196] width 134 height 10
copy span "AE0OML"
drag, startPoint x: 338, startPoint y: 66, endPoint x: 343, endPoint y: 61, distance: 7.4
click at [339, 65] on button "< Back to public search results" at bounding box center [309, 66] width 119 height 21
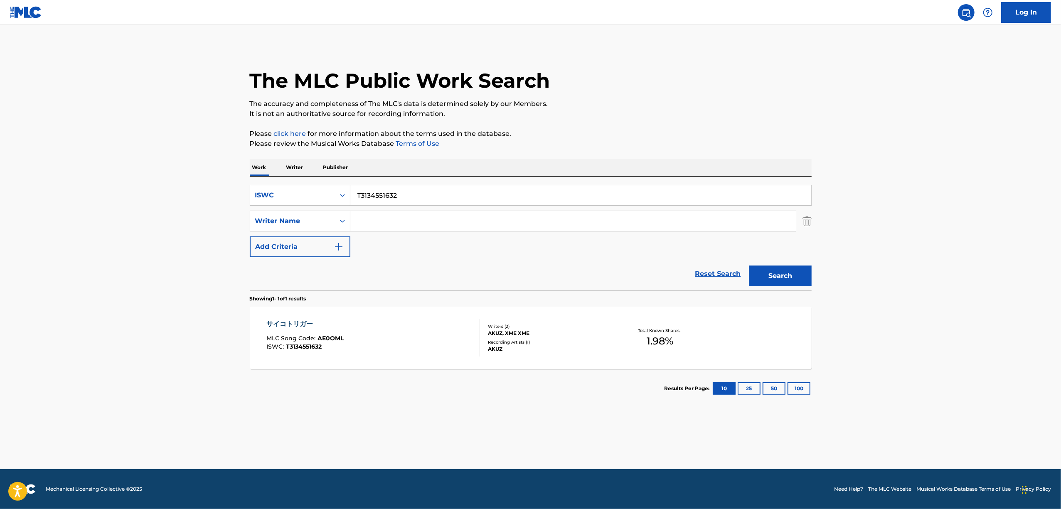
drag, startPoint x: 410, startPoint y: 202, endPoint x: 156, endPoint y: 275, distance: 264.6
click at [157, 275] on main "The MLC Public Work Search The accuracy and completeness of The MLC's data is d…" at bounding box center [530, 247] width 1061 height 444
paste input "47479"
type input "T3134474792"
click at [789, 273] on button "Search" at bounding box center [780, 275] width 62 height 21
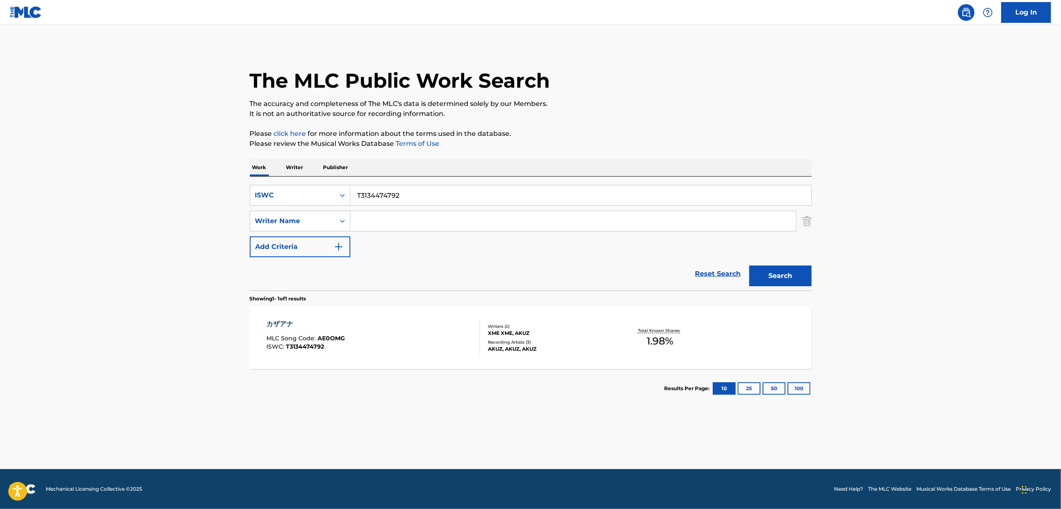
click at [283, 328] on div "カザアナ" at bounding box center [305, 324] width 79 height 10
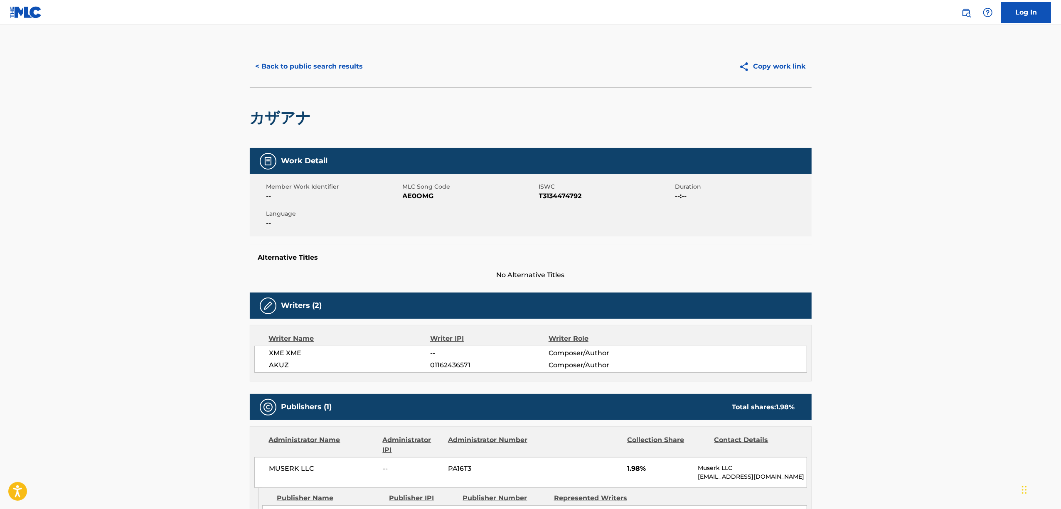
click at [416, 199] on span "AE0OMG" at bounding box center [470, 196] width 134 height 10
copy span "AE0OMG"
drag, startPoint x: 333, startPoint y: 52, endPoint x: 358, endPoint y: 101, distance: 54.8
click at [333, 55] on div "< Back to public search results Copy work link" at bounding box center [531, 67] width 562 height 42
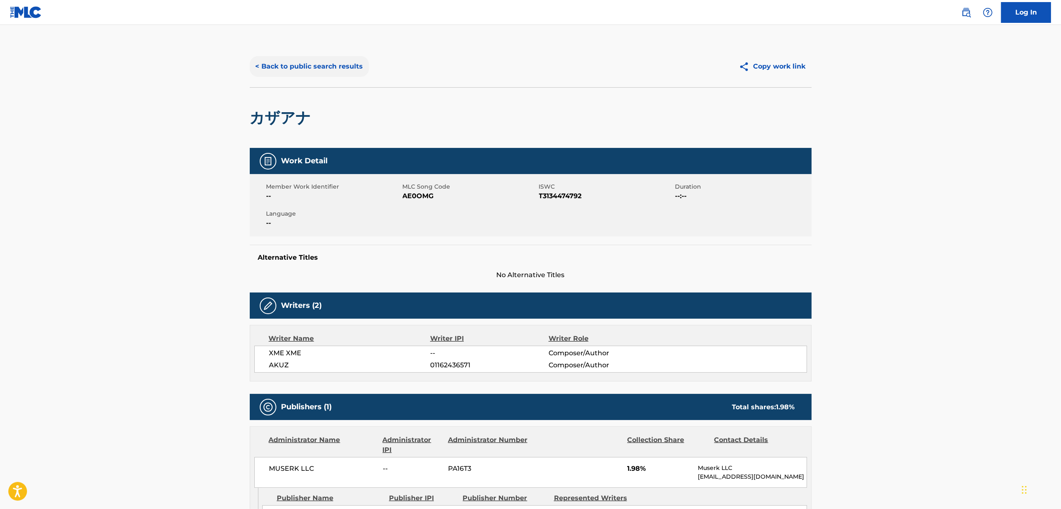
click at [322, 68] on button "< Back to public search results" at bounding box center [309, 66] width 119 height 21
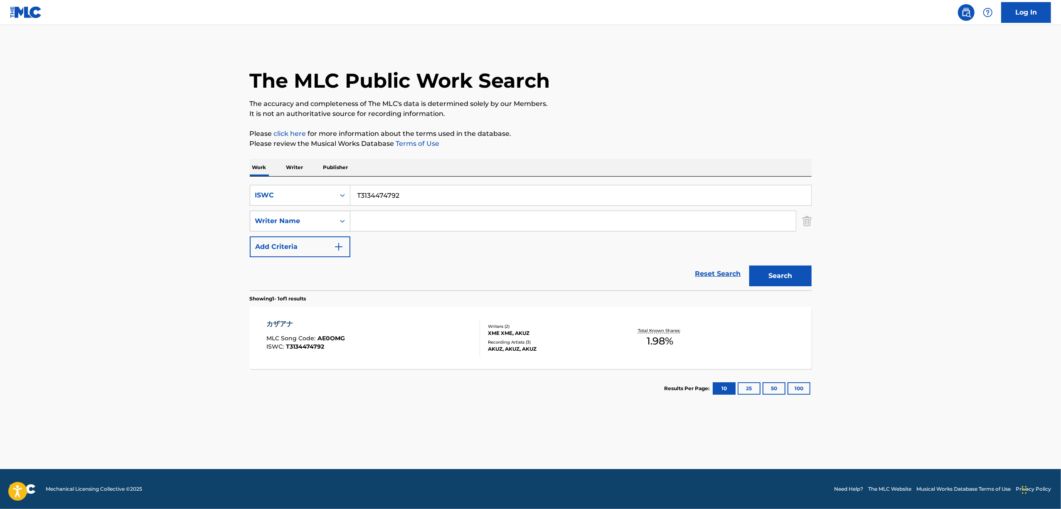
drag, startPoint x: 416, startPoint y: 196, endPoint x: 308, endPoint y: 216, distance: 109.9
click at [309, 216] on div "SearchWithCriteria3b7b5b97-e2a4-415f-b070-594f3ae31b94 ISWC T3134474792 SearchW…" at bounding box center [531, 221] width 562 height 72
paste input "551698"
type input "T3134551698"
click at [781, 271] on button "Search" at bounding box center [780, 275] width 62 height 21
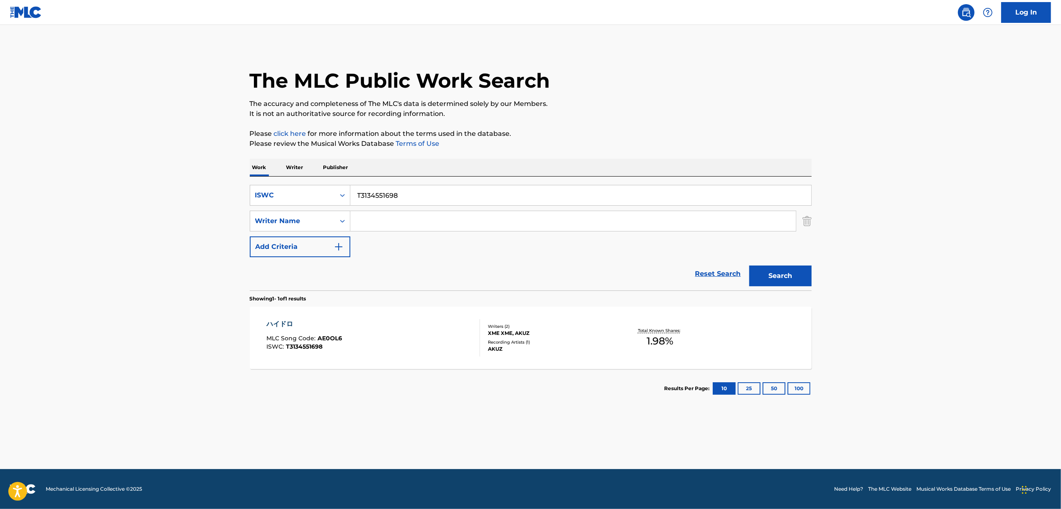
click at [280, 320] on div "ハイドロ" at bounding box center [304, 324] width 76 height 10
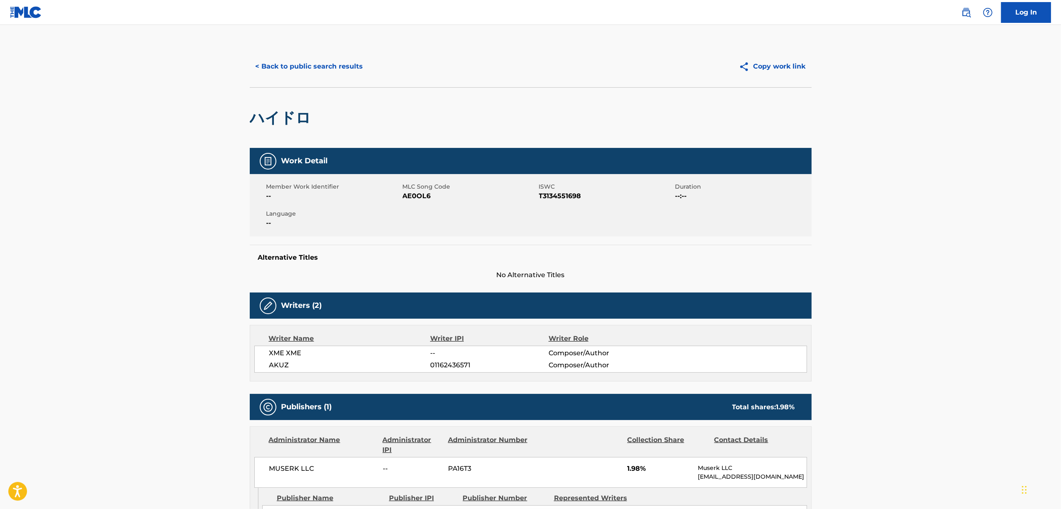
click at [418, 194] on span "AE0OL6" at bounding box center [470, 196] width 134 height 10
copy span "AE0OL6"
click at [336, 57] on button "< Back to public search results" at bounding box center [309, 66] width 119 height 21
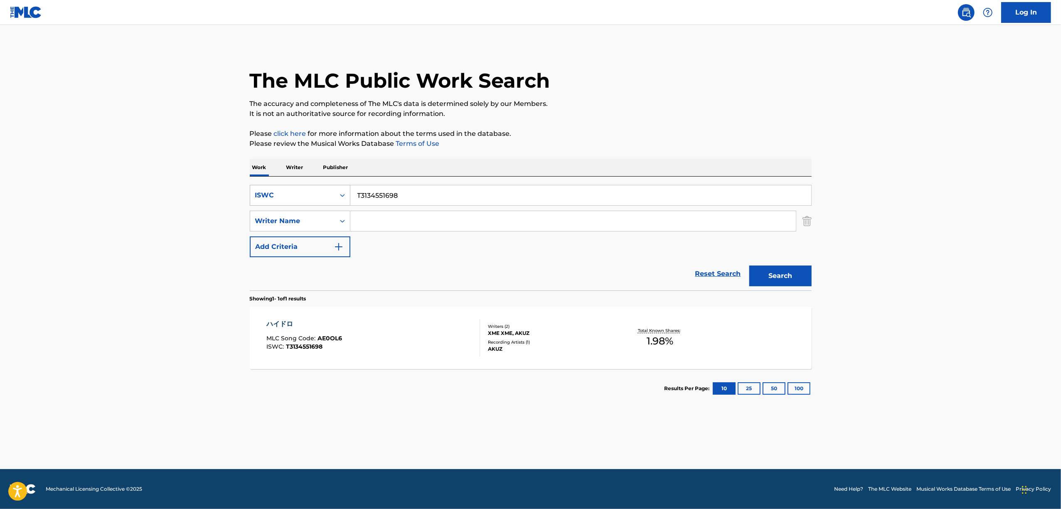
drag, startPoint x: 420, startPoint y: 187, endPoint x: 300, endPoint y: 205, distance: 121.5
click at [301, 204] on div "SearchWithCriteria3b7b5b97-e2a4-415f-b070-594f3ae31b94 ISWC T3134551698" at bounding box center [531, 195] width 562 height 21
paste input "474850"
type input "T3134474850"
click at [778, 266] on button "Search" at bounding box center [780, 275] width 62 height 21
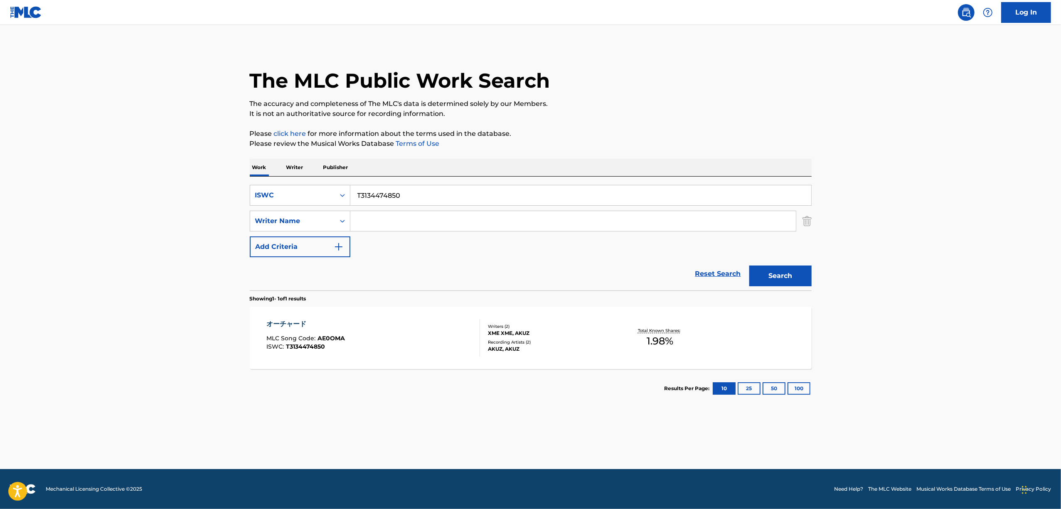
click at [291, 320] on div "オーチャード" at bounding box center [305, 324] width 79 height 10
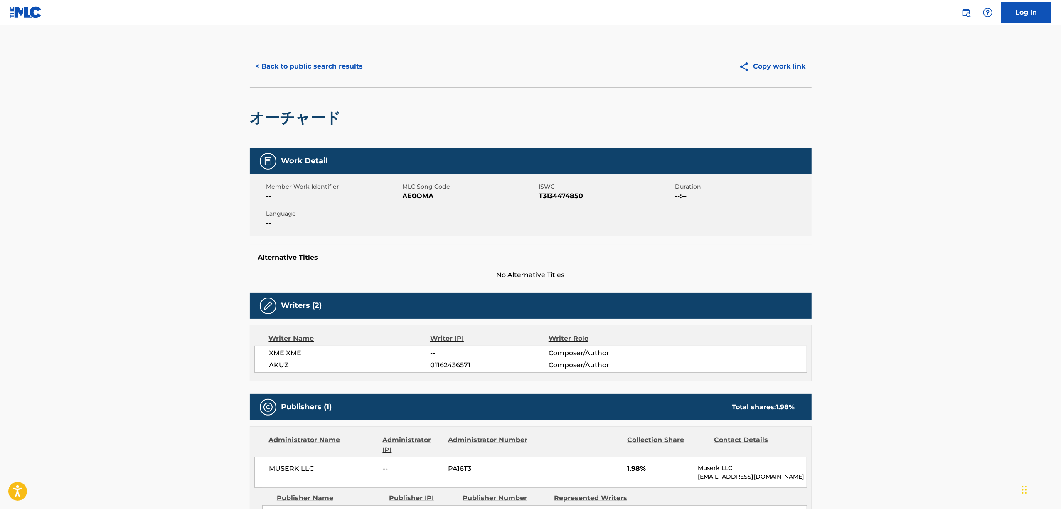
click at [412, 197] on span "AE0OMA" at bounding box center [470, 196] width 134 height 10
click at [412, 196] on span "AE0OMA" at bounding box center [470, 196] width 134 height 10
copy span "AE0OMA"
click at [317, 61] on button "< Back to public search results" at bounding box center [309, 66] width 119 height 21
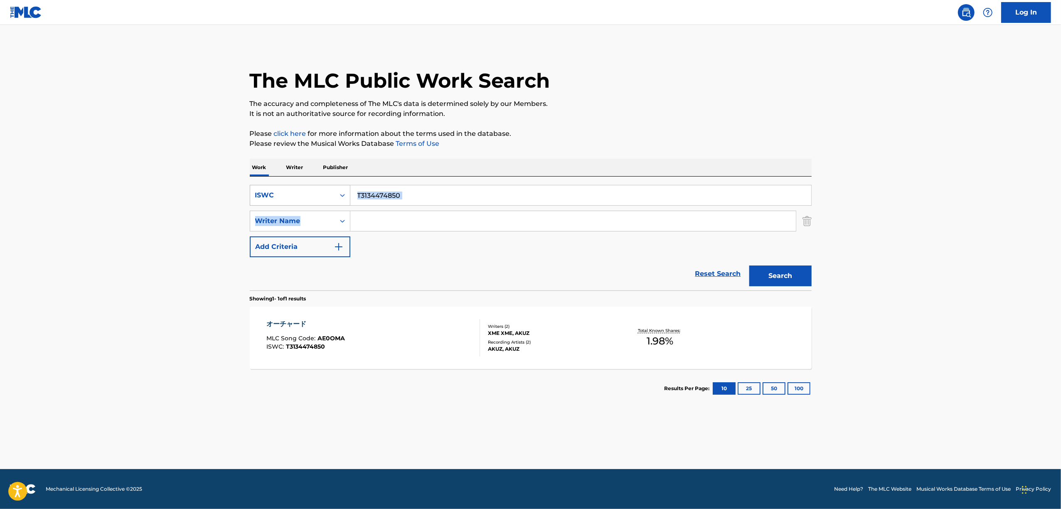
drag, startPoint x: 414, startPoint y: 206, endPoint x: 349, endPoint y: 197, distance: 65.6
click at [349, 197] on div "SearchWithCriteria3b7b5b97-e2a4-415f-b070-594f3ae31b94 ISWC T3134474850 SearchW…" at bounding box center [531, 221] width 562 height 72
click at [386, 210] on div "SearchWithCriteria3b7b5b97-e2a4-415f-b070-594f3ae31b94 ISWC T3134474850 SearchW…" at bounding box center [531, 221] width 562 height 72
drag, startPoint x: 412, startPoint y: 192, endPoint x: 288, endPoint y: 214, distance: 125.7
click at [289, 214] on div "SearchWithCriteria3b7b5b97-e2a4-415f-b070-594f3ae31b94 ISWC T3134474850 SearchW…" at bounding box center [531, 221] width 562 height 72
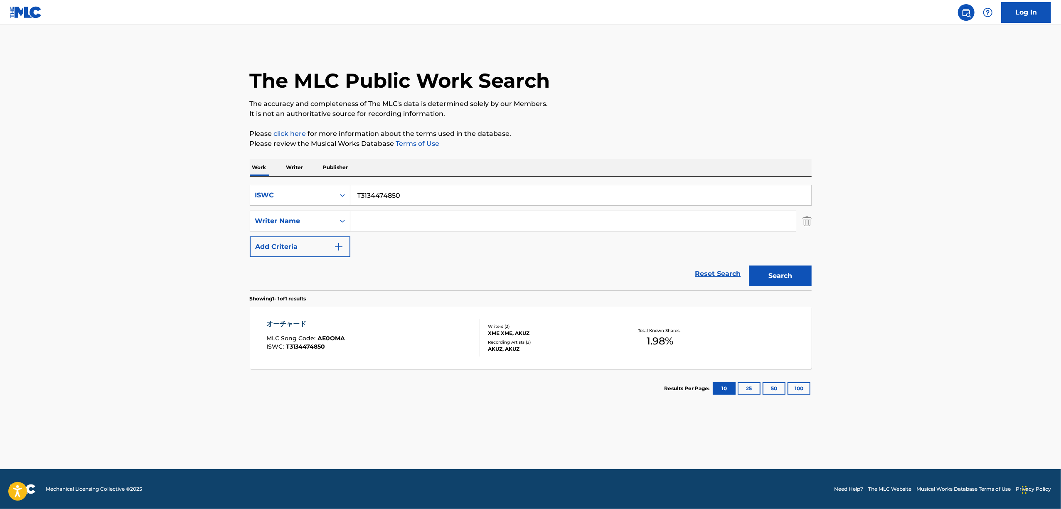
paste input "42114"
type input "T3134442114"
drag, startPoint x: 767, startPoint y: 278, endPoint x: 750, endPoint y: 278, distance: 17.0
click at [767, 278] on button "Search" at bounding box center [780, 275] width 62 height 21
click at [288, 318] on div "雨ニモマケズ二 MLC Song Code : AE0OMB ISWC : T3134442114 Writers ( 2 ) XME XME, AKUZ R…" at bounding box center [531, 338] width 562 height 62
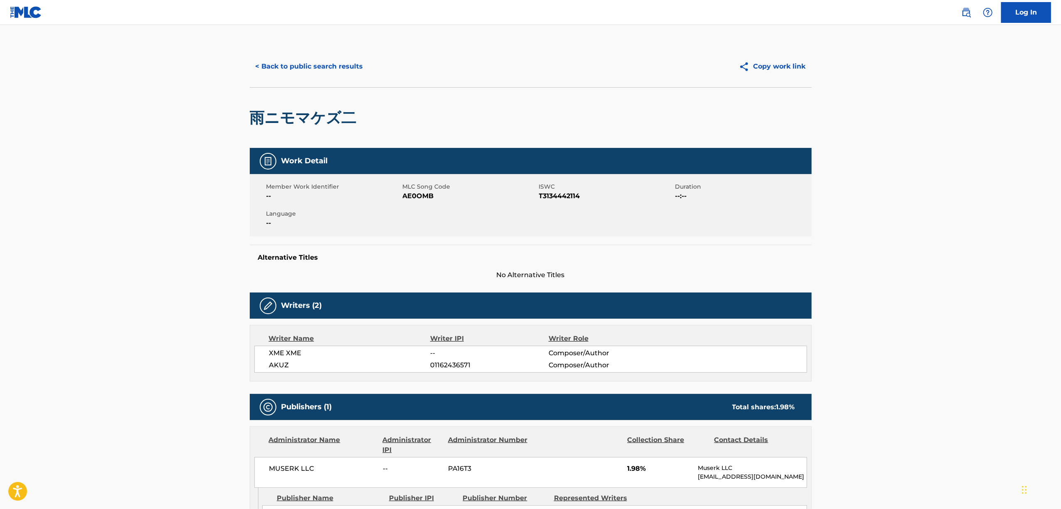
click at [426, 194] on span "AE0OMB" at bounding box center [470, 196] width 134 height 10
copy span "AE0OMB"
click at [325, 67] on button "< Back to public search results" at bounding box center [309, 66] width 119 height 21
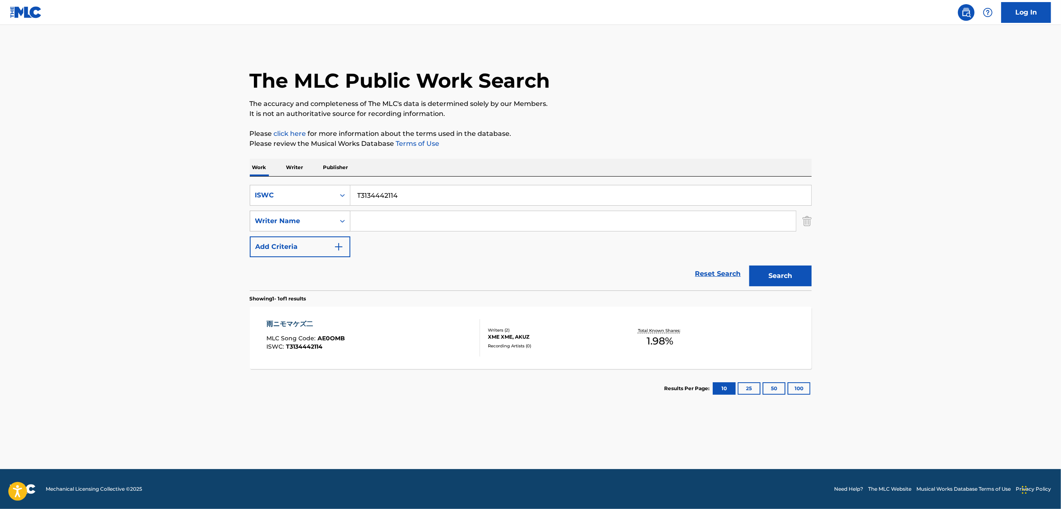
drag, startPoint x: 408, startPoint y: 199, endPoint x: 286, endPoint y: 231, distance: 125.8
click at [286, 231] on div "SearchWithCriteria3b7b5b97-e2a4-415f-b070-594f3ae31b94 ISWC T3134442114 SearchW…" at bounding box center [531, 221] width 562 height 72
paste input "625"
click at [767, 282] on button "Search" at bounding box center [780, 275] width 62 height 21
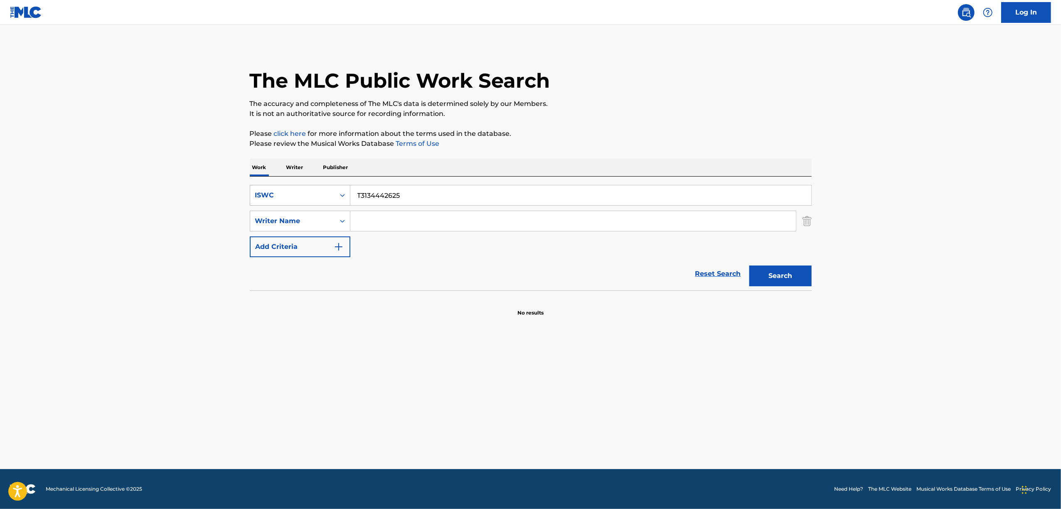
drag, startPoint x: 410, startPoint y: 184, endPoint x: 318, endPoint y: 204, distance: 94.5
click at [318, 204] on div "SearchWithCriteria3b7b5b97-e2a4-415f-b070-594f3ae31b94 ISWC T3134442625 SearchW…" at bounding box center [531, 234] width 562 height 114
drag, startPoint x: 385, startPoint y: 199, endPoint x: 324, endPoint y: 220, distance: 64.0
click at [326, 219] on div "SearchWithCriteria3b7b5b97-e2a4-415f-b070-594f3ae31b94 ISWC T3134442625 SearchW…" at bounding box center [531, 221] width 562 height 72
paste input "516993"
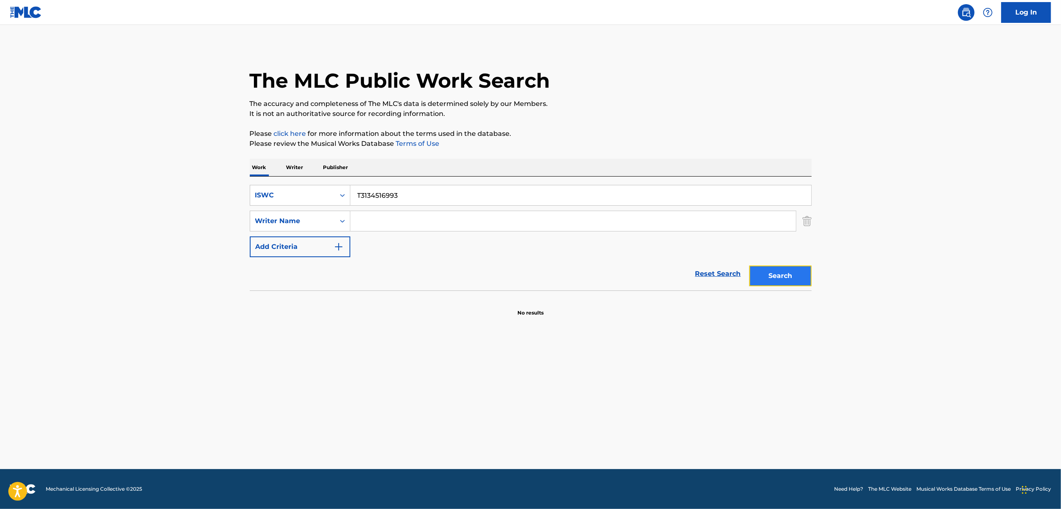
click at [780, 282] on button "Search" at bounding box center [780, 275] width 62 height 21
drag, startPoint x: 377, startPoint y: 208, endPoint x: 288, endPoint y: 230, distance: 92.5
click at [288, 230] on div "SearchWithCriteria3b7b5b97-e2a4-415f-b070-594f3ae31b94 ISWC T3134516993 SearchW…" at bounding box center [531, 221] width 562 height 72
paste input "22551348"
click at [776, 280] on button "Search" at bounding box center [780, 275] width 62 height 21
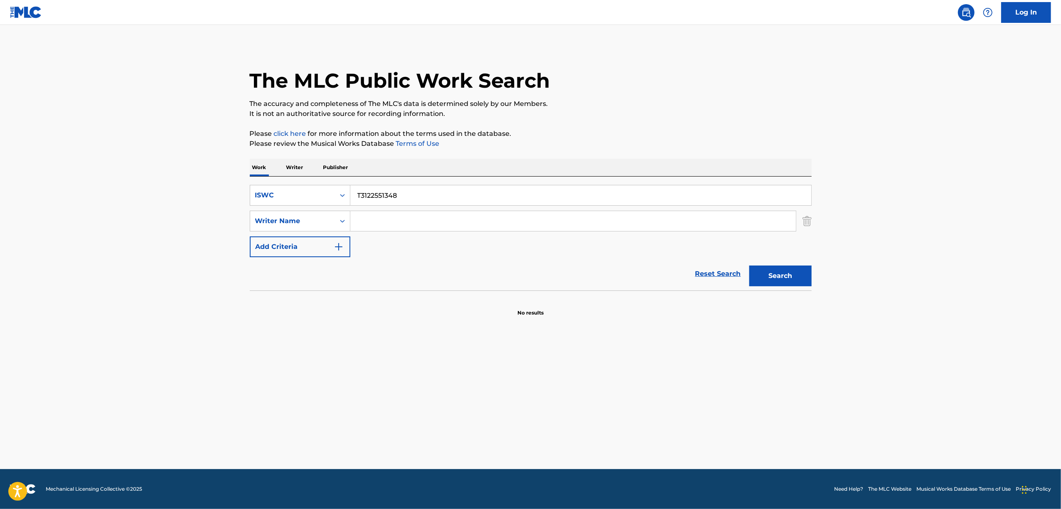
click at [268, 381] on main "The MLC Public Work Search The accuracy and completeness of The MLC's data is d…" at bounding box center [530, 247] width 1061 height 444
click at [789, 273] on button "Search" at bounding box center [780, 275] width 62 height 21
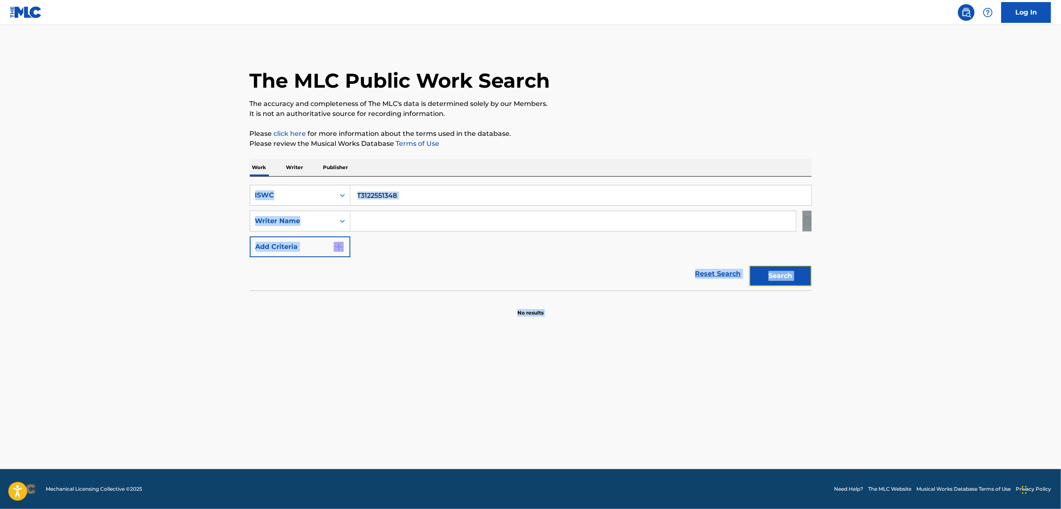
drag, startPoint x: 791, startPoint y: 273, endPoint x: 784, endPoint y: 287, distance: 15.8
click at [788, 278] on button "Search" at bounding box center [780, 275] width 62 height 21
drag, startPoint x: 268, startPoint y: 224, endPoint x: 245, endPoint y: 229, distance: 23.0
click at [246, 229] on div "The MLC Public Work Search The accuracy and completeness of The MLC's data is d…" at bounding box center [531, 181] width 582 height 271
paste input "17832976"
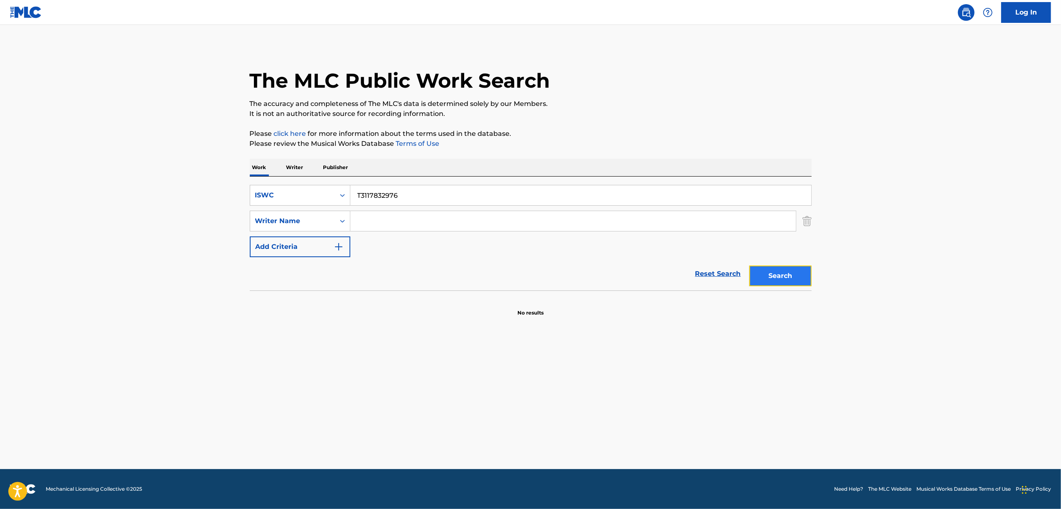
click at [765, 278] on button "Search" at bounding box center [780, 275] width 62 height 21
drag, startPoint x: 411, startPoint y: 193, endPoint x: 316, endPoint y: 210, distance: 97.1
click at [316, 210] on div "SearchWithCriteria3b7b5b97-e2a4-415f-b070-594f3ae31b94 ISWC T3117832976 SearchW…" at bounding box center [531, 221] width 562 height 72
paste input "59328"
click at [768, 275] on button "Search" at bounding box center [780, 275] width 62 height 21
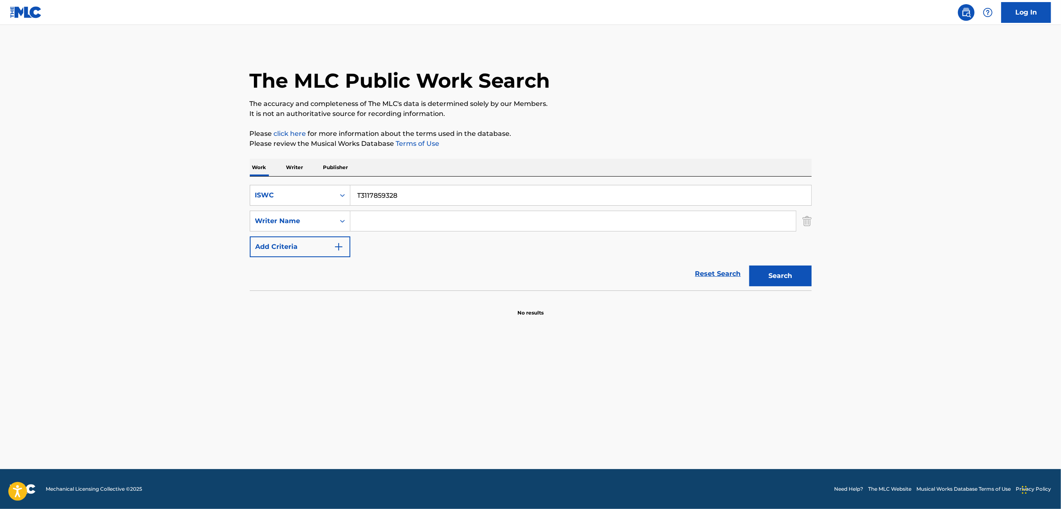
drag, startPoint x: 379, startPoint y: 195, endPoint x: 223, endPoint y: 251, distance: 166.4
click at [224, 251] on main "The MLC Public Work Search The accuracy and completeness of The MLC's data is d…" at bounding box center [530, 247] width 1061 height 444
paste input "85550016"
drag, startPoint x: 767, startPoint y: 290, endPoint x: 773, endPoint y: 275, distance: 16.4
click at [767, 290] on div "SearchWithCriteria3b7b5b97-e2a4-415f-b070-594f3ae31b94 ISWC T3185550016 SearchW…" at bounding box center [531, 247] width 562 height 140
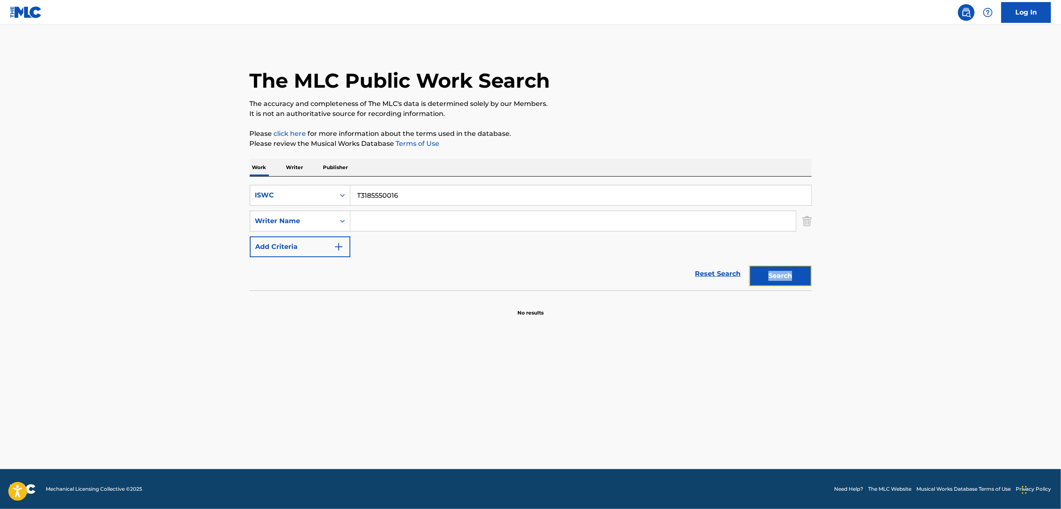
click at [773, 275] on button "Search" at bounding box center [780, 275] width 62 height 21
click at [769, 266] on button "Search" at bounding box center [780, 275] width 62 height 21
drag, startPoint x: 346, startPoint y: 206, endPoint x: 283, endPoint y: 220, distance: 64.1
click at [283, 220] on div "SearchWithCriteria3b7b5b97-e2a4-415f-b070-594f3ae31b94 ISWC T3185550016 SearchW…" at bounding box center [531, 221] width 562 height 72
paste input "45299"
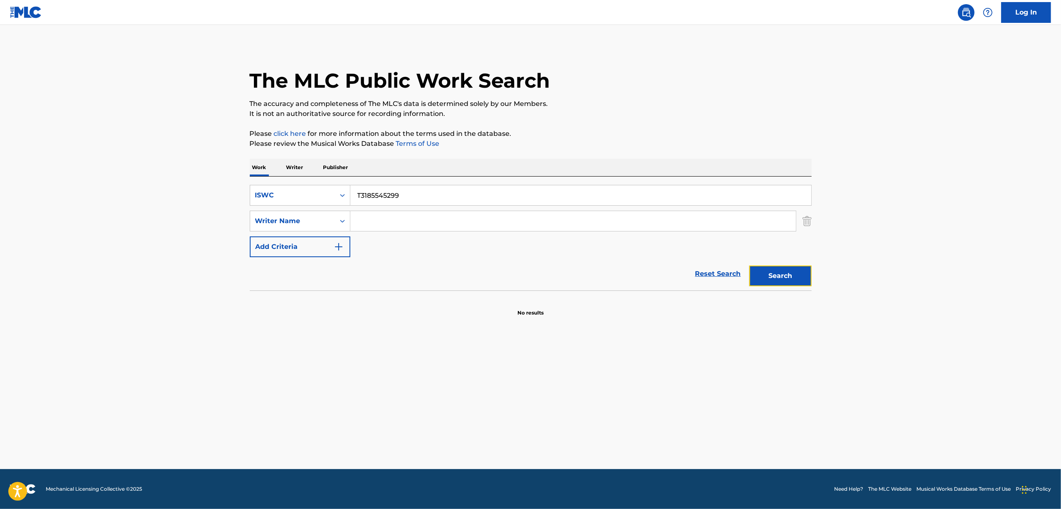
drag, startPoint x: 766, startPoint y: 273, endPoint x: 219, endPoint y: 45, distance: 593.1
click at [763, 271] on button "Search" at bounding box center [780, 275] width 62 height 21
drag, startPoint x: 450, startPoint y: 179, endPoint x: 223, endPoint y: 248, distance: 237.5
click at [223, 248] on main "The MLC Public Work Search The accuracy and completeness of The MLC's data is d…" at bounding box center [530, 247] width 1061 height 444
drag, startPoint x: 394, startPoint y: 235, endPoint x: 410, endPoint y: 212, distance: 28.3
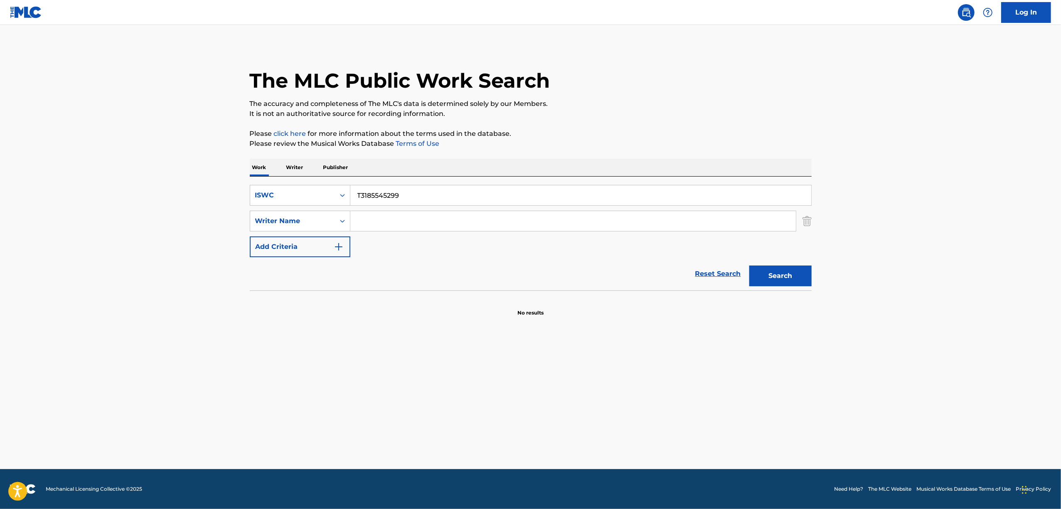
click at [396, 233] on div "SearchWithCriteria3b7b5b97-e2a4-415f-b070-594f3ae31b94 ISWC T3185545299 SearchW…" at bounding box center [531, 221] width 562 height 72
drag, startPoint x: 313, startPoint y: 226, endPoint x: 293, endPoint y: 231, distance: 20.1
click at [293, 231] on div "SearchWithCriteria3b7b5b97-e2a4-415f-b070-594f3ae31b94 ISWC T3185545299 SearchW…" at bounding box center [531, 221] width 562 height 72
paste input "25688"
drag, startPoint x: 778, startPoint y: 278, endPoint x: 420, endPoint y: 246, distance: 359.9
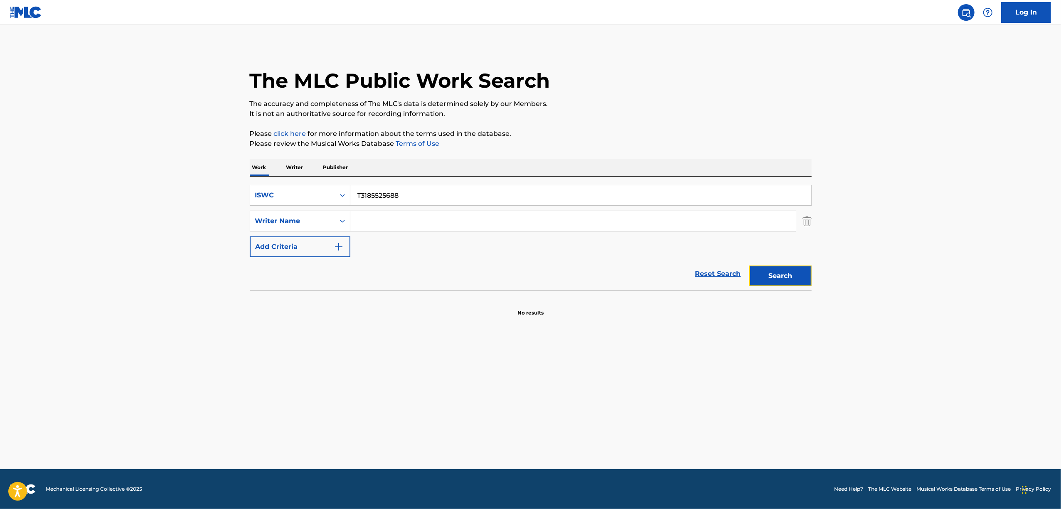
click at [777, 274] on button "Search" at bounding box center [780, 275] width 62 height 21
drag, startPoint x: 412, startPoint y: 193, endPoint x: 238, endPoint y: 237, distance: 179.5
click at [238, 237] on main "The MLC Public Work Search The accuracy and completeness of The MLC's data is d…" at bounding box center [530, 247] width 1061 height 444
paste input "45346"
click at [794, 279] on button "Search" at bounding box center [780, 275] width 62 height 21
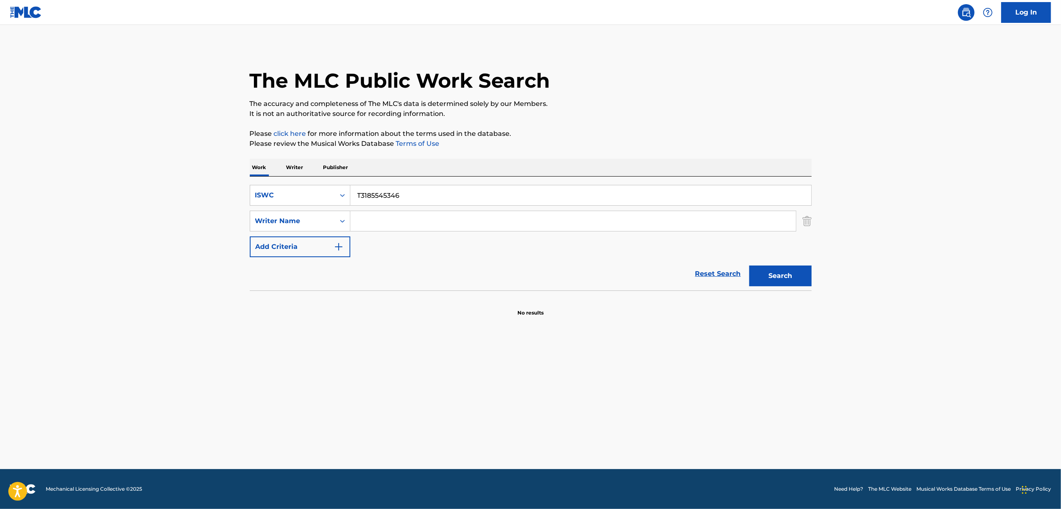
drag, startPoint x: 388, startPoint y: 196, endPoint x: 215, endPoint y: 244, distance: 179.8
click at [215, 244] on main "The MLC Public Work Search The accuracy and completeness of The MLC's data is d…" at bounding box center [530, 247] width 1061 height 444
paste input "25655"
click at [778, 281] on button "Search" at bounding box center [780, 275] width 62 height 21
click at [779, 281] on button "Search" at bounding box center [780, 275] width 62 height 21
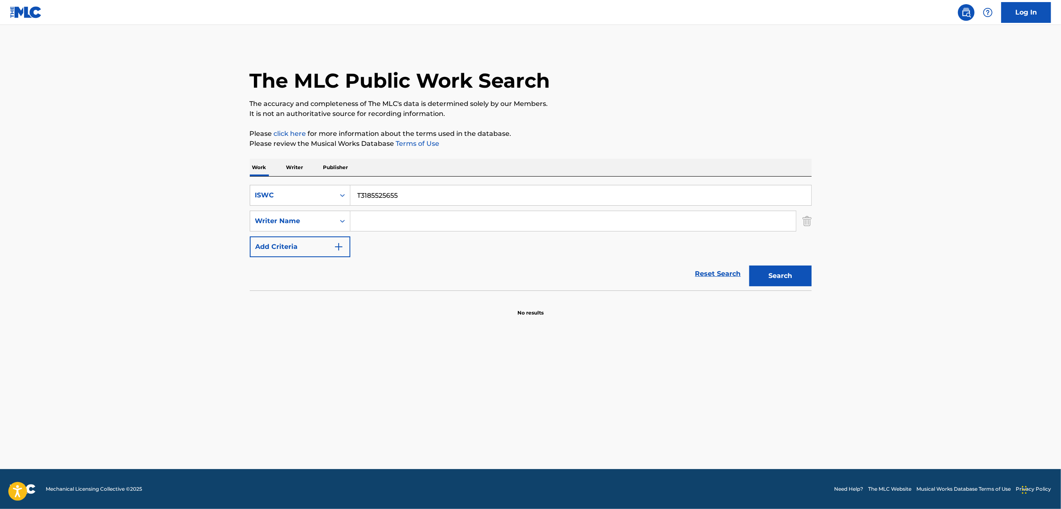
drag, startPoint x: 231, startPoint y: 225, endPoint x: 201, endPoint y: 233, distance: 31.0
click at [202, 233] on main "The MLC Public Work Search The accuracy and completeness of The MLC's data is d…" at bounding box center [530, 247] width 1061 height 444
paste input "713"
type input "T3185525713"
click at [755, 278] on button "Search" at bounding box center [780, 275] width 62 height 21
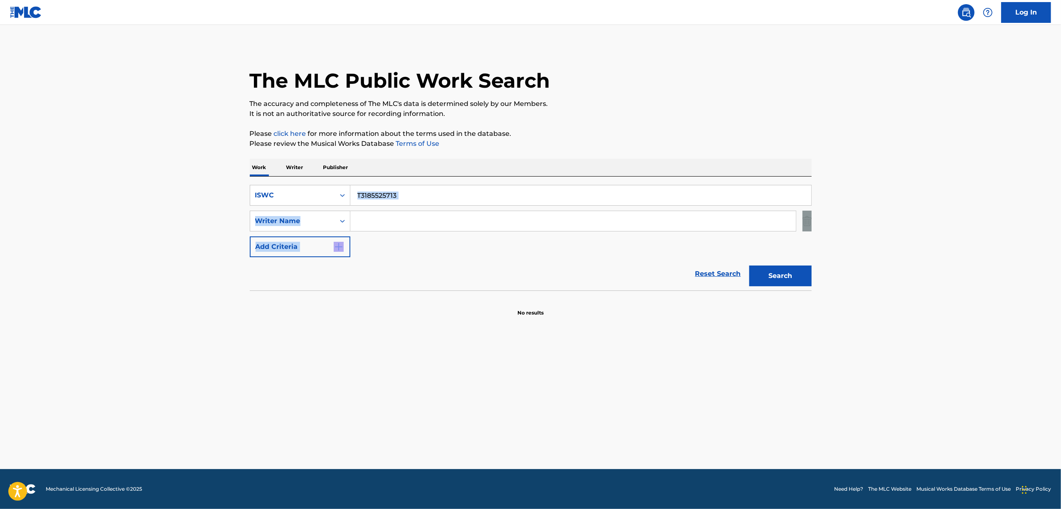
drag, startPoint x: 245, startPoint y: 260, endPoint x: 230, endPoint y: 261, distance: 15.5
click at [230, 261] on main "The MLC Public Work Search The accuracy and completeness of The MLC's data is d…" at bounding box center [530, 247] width 1061 height 444
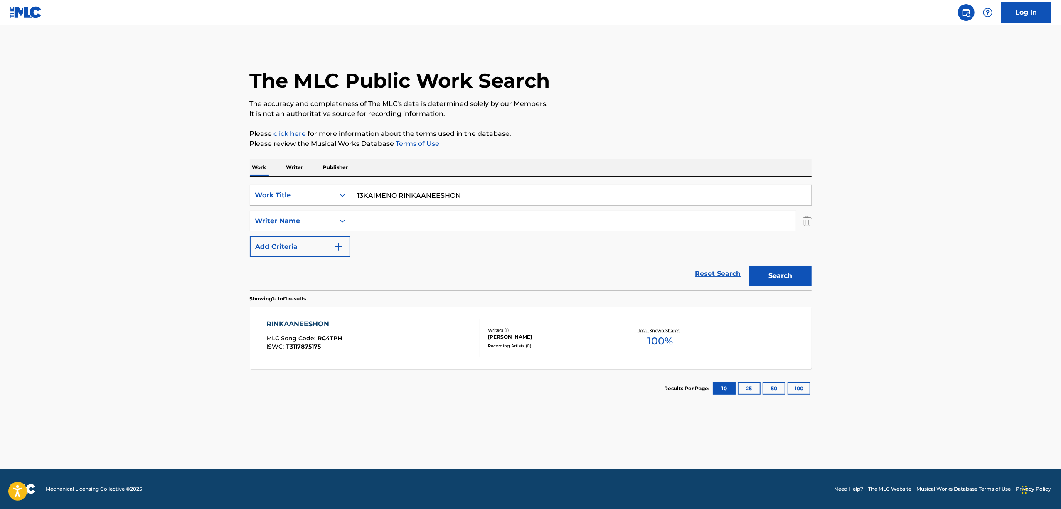
click at [343, 194] on icon "Search Form" at bounding box center [342, 195] width 8 height 8
click at [278, 225] on div "ISWC" at bounding box center [300, 216] width 100 height 21
click at [399, 190] on input "Search Form" at bounding box center [580, 195] width 461 height 20
paste input "T3134439906"
click at [788, 283] on button "Search" at bounding box center [780, 275] width 62 height 21
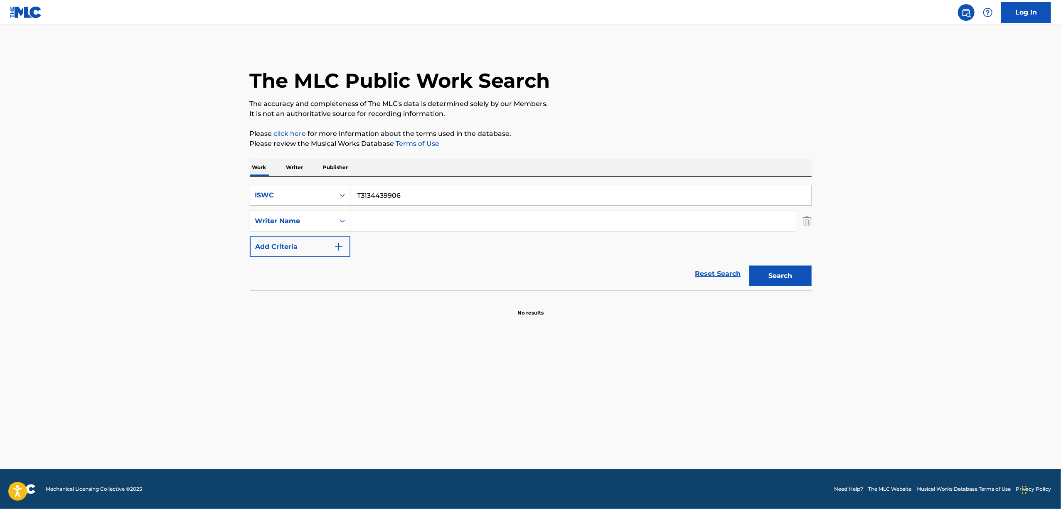
drag, startPoint x: 426, startPoint y: 194, endPoint x: 218, endPoint y: 238, distance: 213.2
click at [219, 238] on main "The MLC Public Work Search The accuracy and completeness of The MLC's data is d…" at bounding box center [530, 247] width 1061 height 444
paste input "268"
type input "T3134439268"
click at [773, 268] on button "Search" at bounding box center [780, 275] width 62 height 21
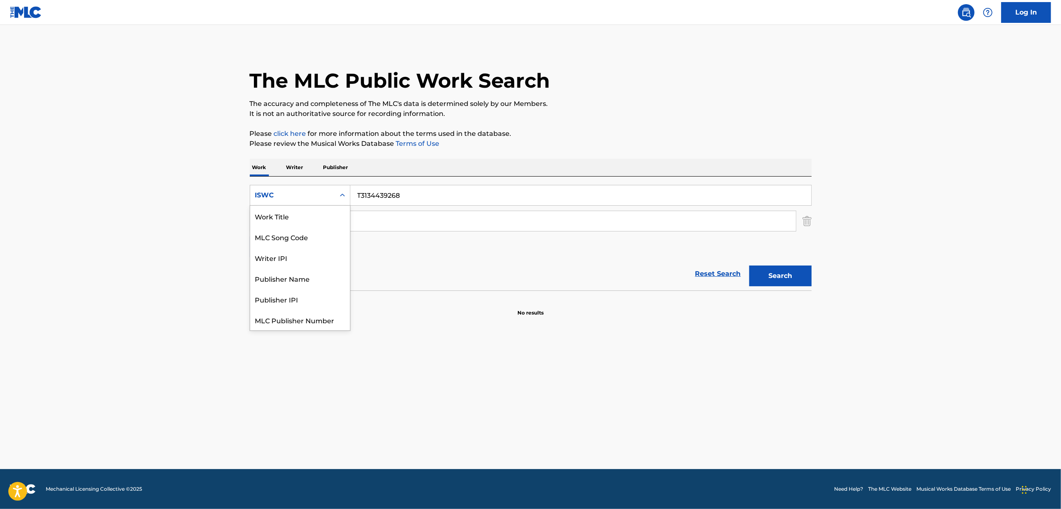
scroll to position [21, 0]
click at [344, 197] on icon "Search Form" at bounding box center [342, 195] width 8 height 8
click at [340, 197] on icon "Search Form" at bounding box center [342, 195] width 8 height 8
click at [315, 221] on div "Work Title" at bounding box center [300, 216] width 100 height 21
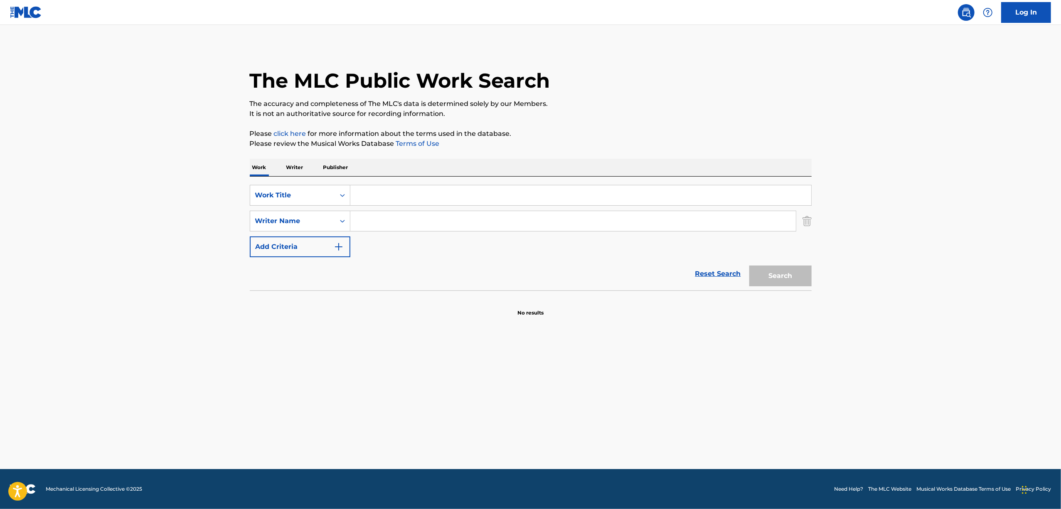
click at [385, 194] on input "Search Form" at bounding box center [580, 195] width 461 height 20
paste input "KUUNERUENGEIZAA"
drag, startPoint x: 783, startPoint y: 278, endPoint x: 720, endPoint y: 246, distance: 70.4
click at [784, 278] on button "Search" at bounding box center [780, 275] width 62 height 21
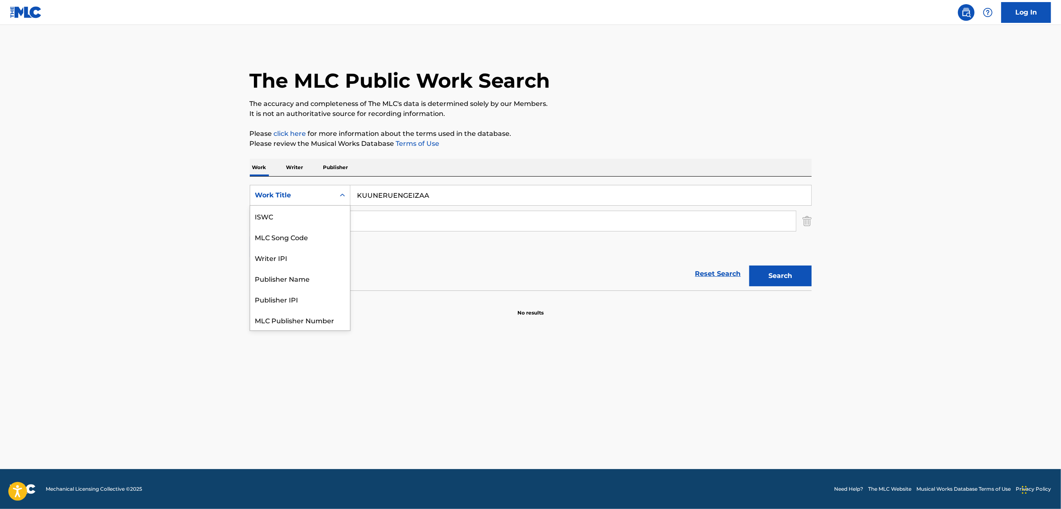
click at [337, 199] on div "Search Form" at bounding box center [342, 195] width 15 height 15
click at [401, 192] on input "KUUNERUENGEIZAA" at bounding box center [580, 195] width 461 height 20
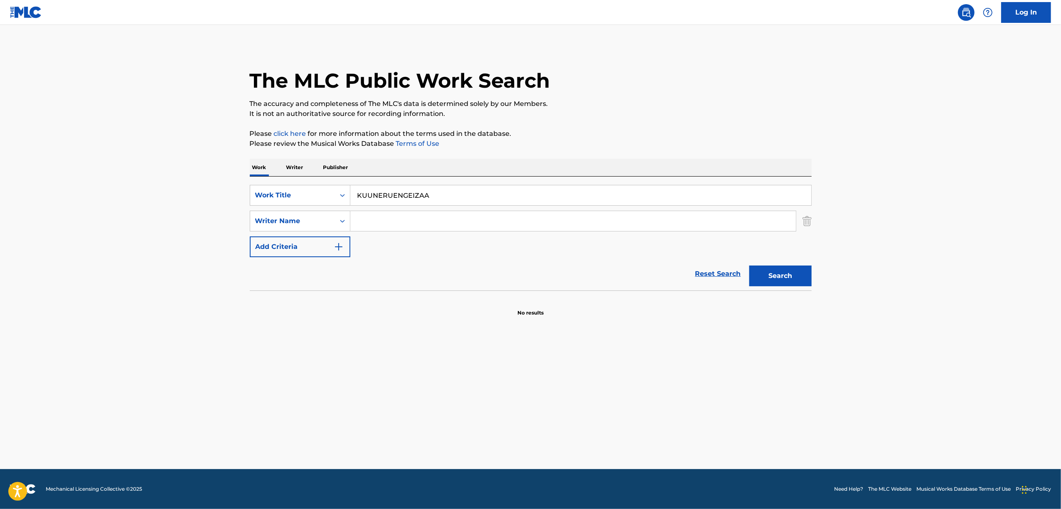
paste input "クーネル・エンゲイザー"
type input "クーネル・エンゲイザー"
click at [789, 275] on button "Search" at bounding box center [780, 275] width 62 height 21
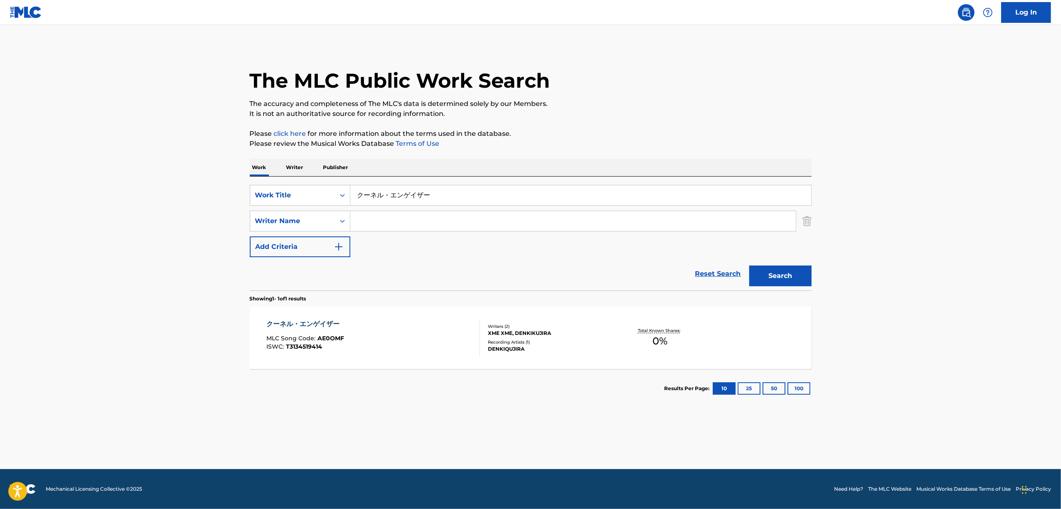
click at [305, 324] on div "クーネル・エンゲイザー" at bounding box center [305, 324] width 78 height 10
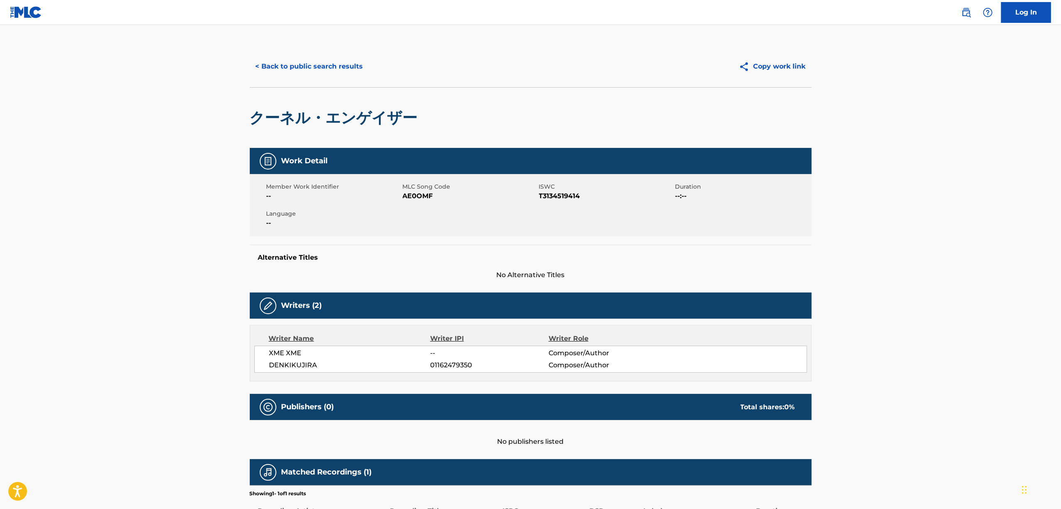
drag, startPoint x: 418, startPoint y: 186, endPoint x: 414, endPoint y: 193, distance: 7.4
click at [417, 186] on span "MLC Song Code" at bounding box center [470, 186] width 134 height 9
click at [413, 197] on span "AE0OMF" at bounding box center [470, 196] width 134 height 10
copy span "AE0OMF"
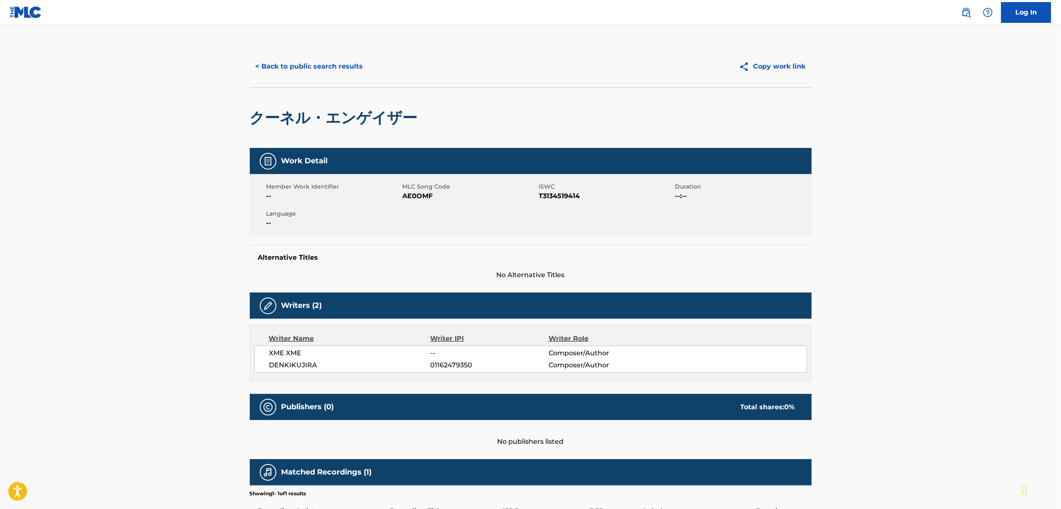
click at [414, 197] on span "AE0OMF" at bounding box center [470, 196] width 134 height 10
copy span "AE0OMF"
click at [419, 198] on span "AE0OMF" at bounding box center [470, 196] width 134 height 10
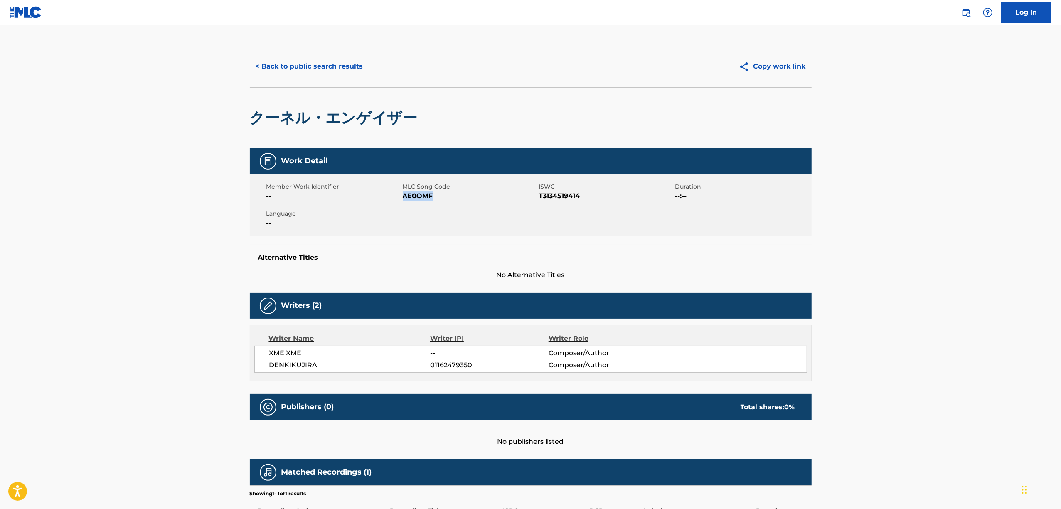
copy span "AE0OMF"
drag, startPoint x: 349, startPoint y: 66, endPoint x: 349, endPoint y: 71, distance: 5.0
click at [349, 71] on button "< Back to public search results" at bounding box center [309, 66] width 119 height 21
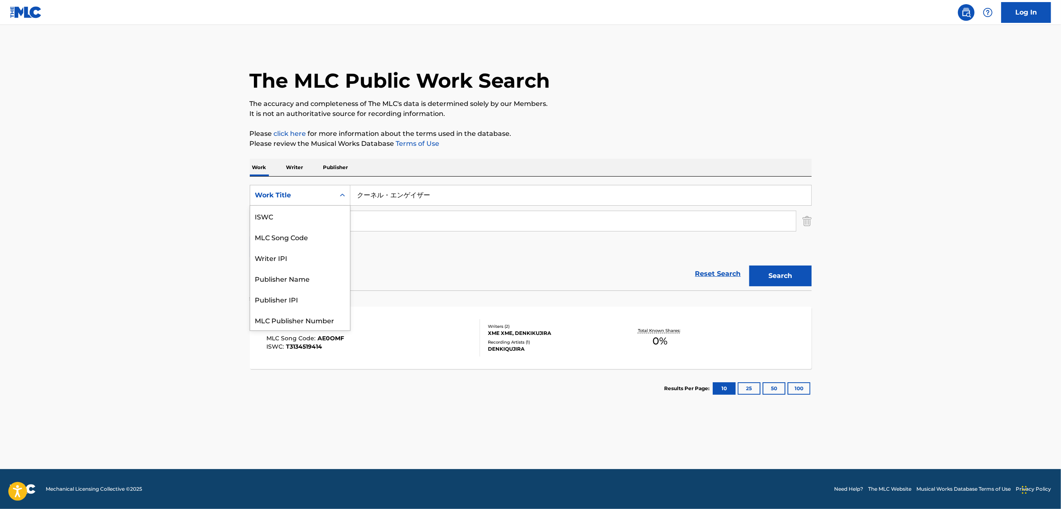
click at [345, 199] on div "Search Form" at bounding box center [342, 195] width 15 height 15
click at [302, 212] on div "ISWC" at bounding box center [300, 216] width 100 height 21
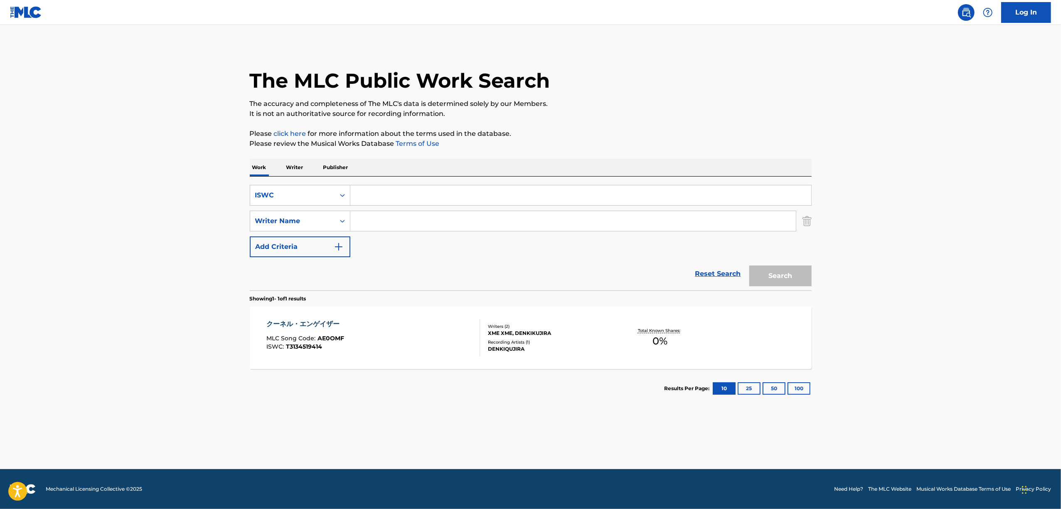
click at [359, 193] on input "Search Form" at bounding box center [580, 195] width 461 height 20
paste input "T3328885690"
type input "T3328885690"
click at [790, 275] on button "Search" at bounding box center [780, 275] width 62 height 21
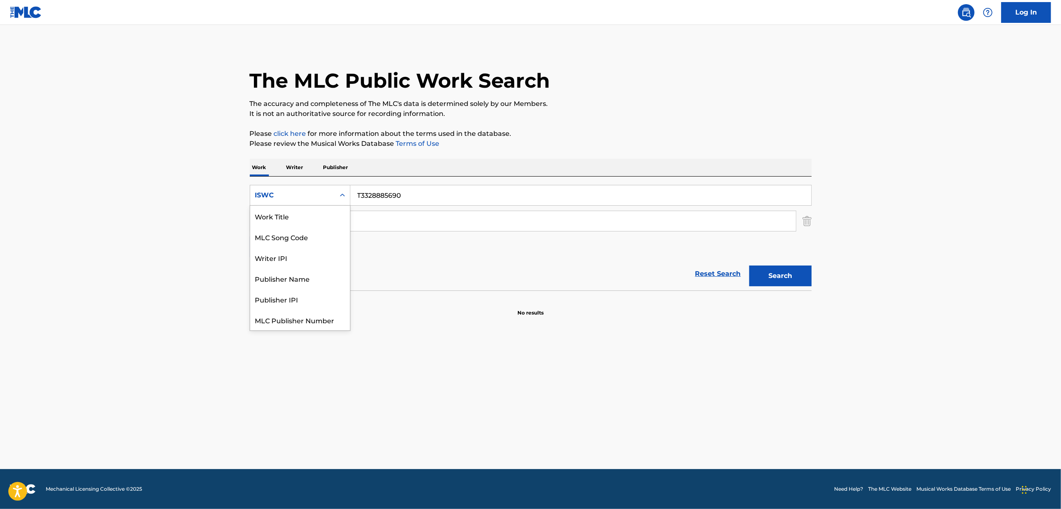
click at [341, 196] on icon "Search Form" at bounding box center [342, 195] width 5 height 3
click at [338, 239] on div "Writer IPI" at bounding box center [300, 236] width 100 height 21
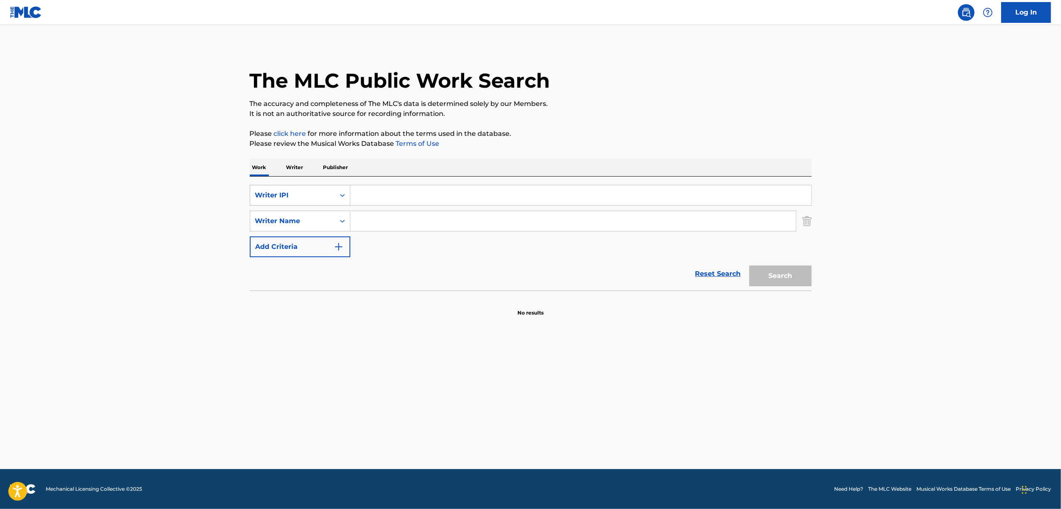
click at [340, 195] on icon "Search Form" at bounding box center [342, 195] width 8 height 8
click at [337, 211] on div "Work Title" at bounding box center [300, 216] width 100 height 21
click at [369, 196] on input "Search Form" at bounding box center [580, 195] width 461 height 20
click at [801, 274] on button "Search" at bounding box center [780, 275] width 62 height 21
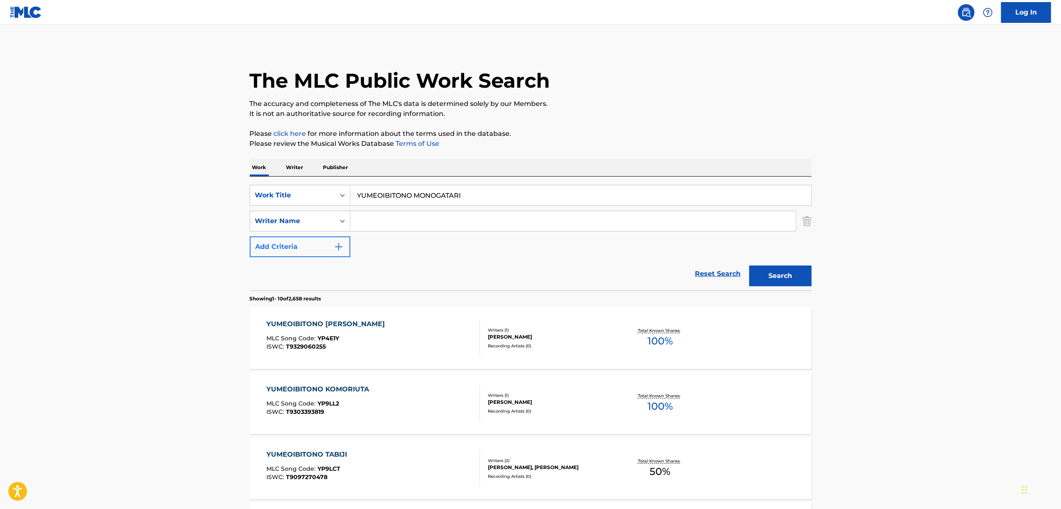
drag, startPoint x: 484, startPoint y: 195, endPoint x: 260, endPoint y: 240, distance: 229.1
click at [260, 240] on div "SearchWithCriteria4c597ac2-bfed-471c-bbac-ba7a8fb44b84 Work Title YUMEOIBITONO …" at bounding box center [531, 221] width 562 height 72
paste input "MAGORANO SOROBAN"
click at [787, 271] on button "Search" at bounding box center [780, 275] width 62 height 21
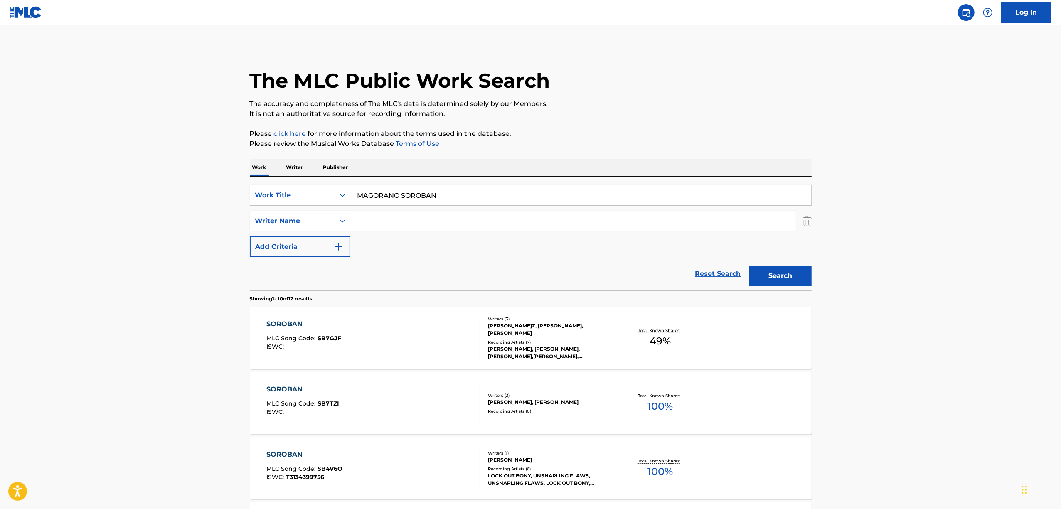
drag, startPoint x: 439, startPoint y: 202, endPoint x: 313, endPoint y: 218, distance: 127.3
click at [313, 218] on div "SearchWithCriteria4c597ac2-bfed-471c-bbac-ba7a8fb44b84 Work Title MAGORANO SORO…" at bounding box center [531, 221] width 562 height 72
paste input "T3134518762"
type input "T3134518762"
click at [789, 276] on button "Search" at bounding box center [780, 275] width 62 height 21
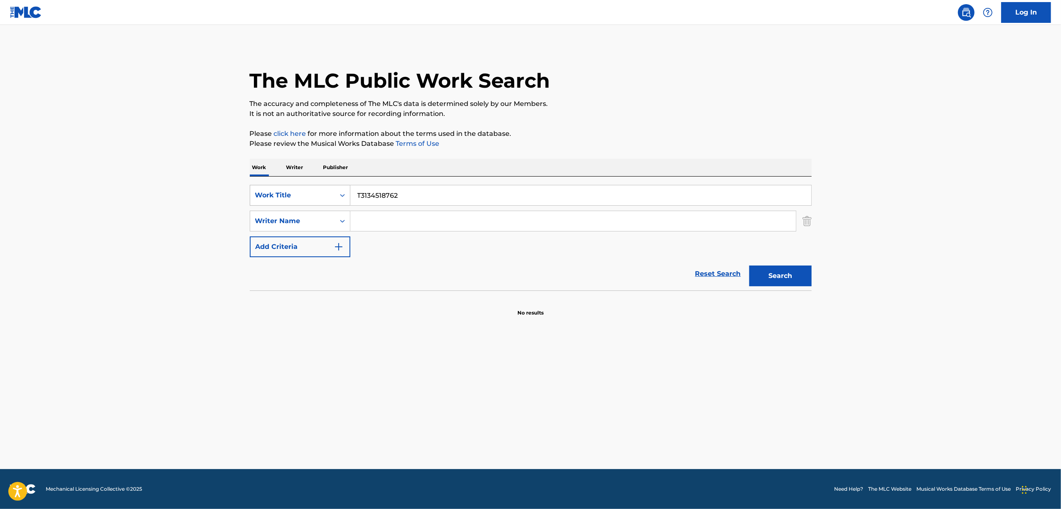
click at [337, 197] on div "Search Form" at bounding box center [342, 195] width 15 height 15
drag, startPoint x: 351, startPoint y: 240, endPoint x: 352, endPoint y: 235, distance: 5.1
click at [352, 235] on div "SearchWithCriteria4c597ac2-bfed-471c-bbac-ba7a8fb44b84 Work Title T3134518762 S…" at bounding box center [531, 221] width 562 height 72
click at [341, 195] on icon "Search Form" at bounding box center [342, 195] width 5 height 3
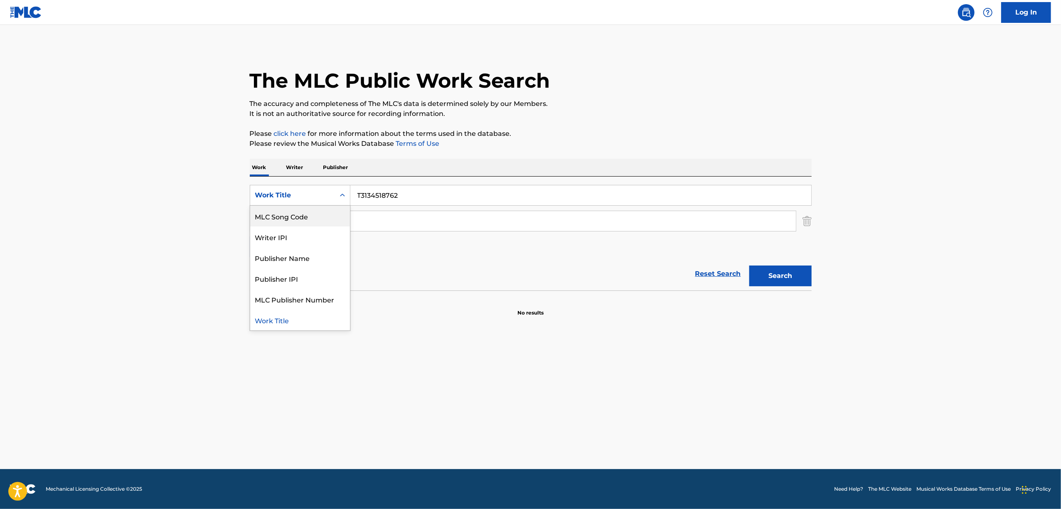
scroll to position [0, 0]
click at [304, 218] on div "ISWC" at bounding box center [300, 216] width 100 height 21
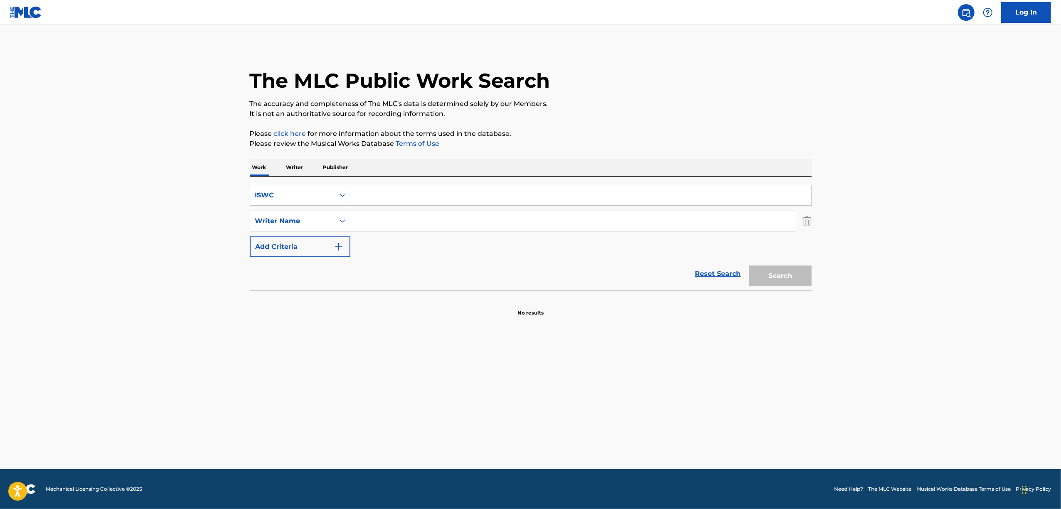
click at [765, 283] on div "Search" at bounding box center [778, 273] width 66 height 33
drag, startPoint x: 344, startPoint y: 187, endPoint x: 342, endPoint y: 193, distance: 6.6
click at [344, 187] on div "Search Form" at bounding box center [342, 195] width 15 height 20
click at [317, 207] on div "Work Title" at bounding box center [300, 216] width 100 height 21
click at [380, 198] on input "Search Form" at bounding box center [580, 195] width 461 height 20
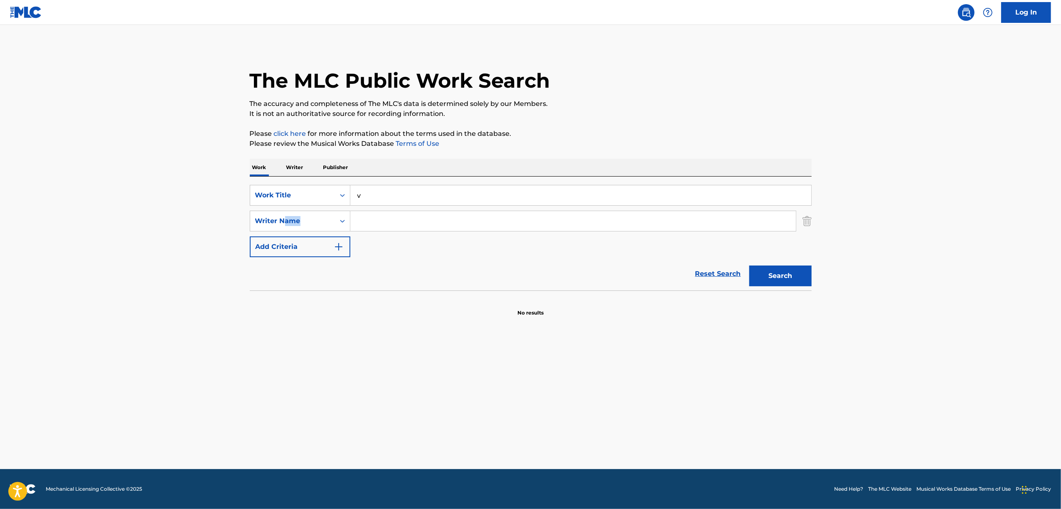
drag, startPoint x: 381, startPoint y: 208, endPoint x: 286, endPoint y: 208, distance: 95.6
click at [286, 208] on div "SearchWithCriteria2df24c45-4851-4fca-b2c7-4455fa11a353 Work Title v SearchWithC…" at bounding box center [531, 221] width 562 height 72
click at [321, 202] on div "SearchWithCriteria2df24c45-4851-4fca-b2c7-4455fa11a353 Work Title v" at bounding box center [531, 195] width 562 height 21
paste input "摩喉羅の算盤"
click at [794, 270] on button "Search" at bounding box center [780, 275] width 62 height 21
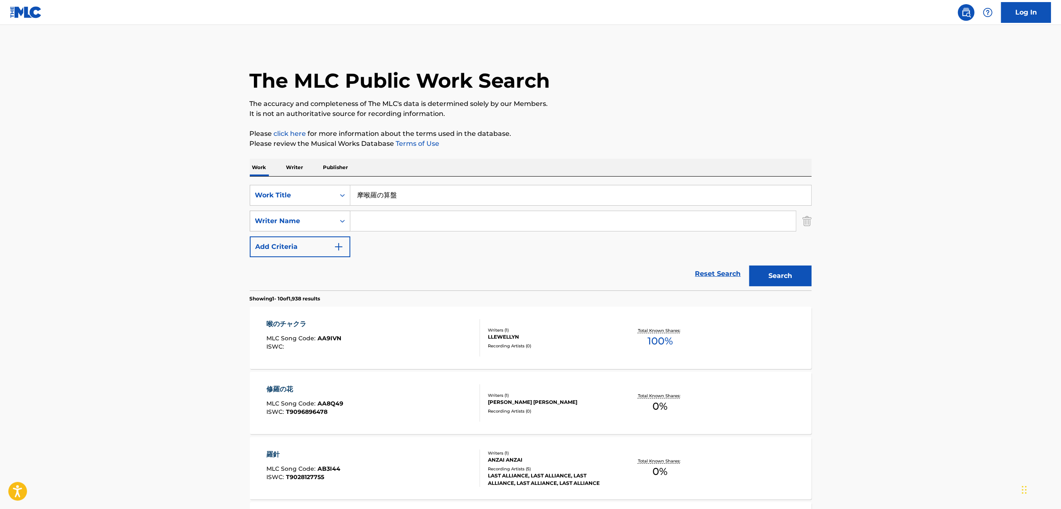
drag, startPoint x: 296, startPoint y: 216, endPoint x: 272, endPoint y: 220, distance: 24.8
click at [272, 220] on div "SearchWithCriteria2df24c45-4851-4fca-b2c7-4455fa11a353 Work Title 摩喉羅の算盤 Search…" at bounding box center [531, 221] width 562 height 72
paste input "[PERSON_NAME]"
type input "[PERSON_NAME]"
click at [795, 265] on div "Search" at bounding box center [778, 273] width 66 height 33
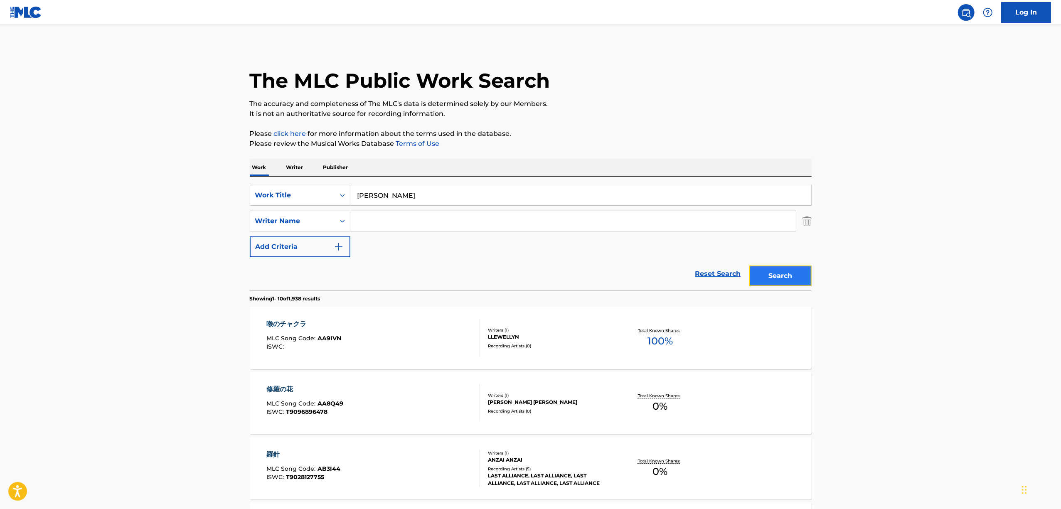
click at [793, 278] on button "Search" at bounding box center [780, 275] width 62 height 21
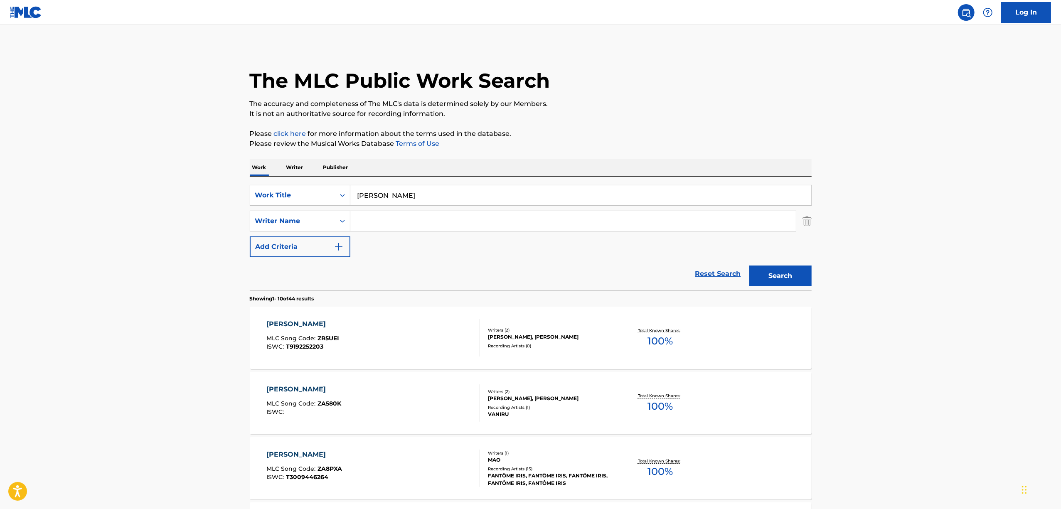
click at [394, 213] on input "Search Form" at bounding box center [572, 221] width 445 height 20
paste input "Youshi"
type input "Youshi"
click at [785, 268] on button "Search" at bounding box center [780, 275] width 62 height 21
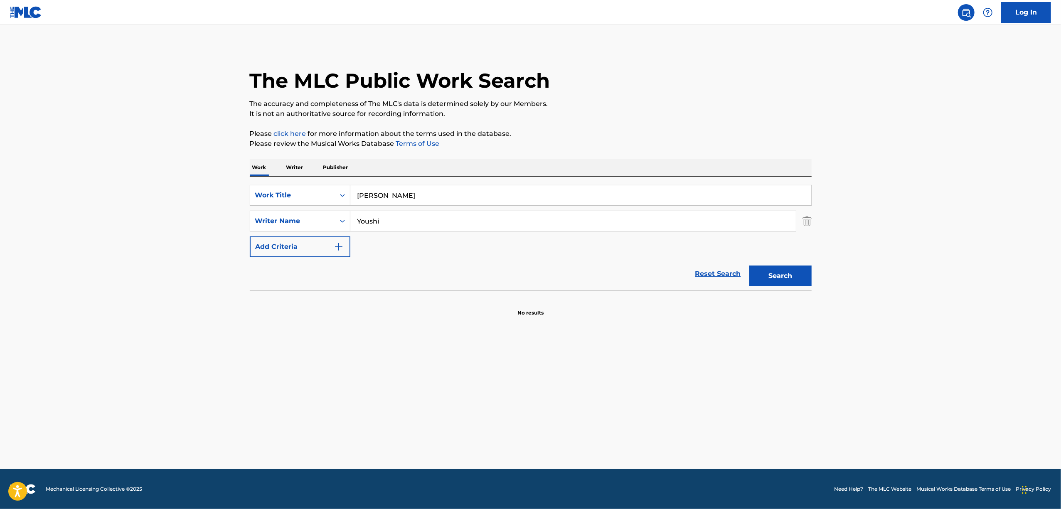
drag, startPoint x: 406, startPoint y: 195, endPoint x: 374, endPoint y: 213, distance: 36.8
click at [313, 192] on div "SearchWithCriteria2df24c45-4851-4fca-b2c7-4455fa11a353 Work Title [PERSON_NAME]" at bounding box center [531, 195] width 562 height 21
paste input "柘榴"
type input "柘榴"
drag, startPoint x: 357, startPoint y: 226, endPoint x: 295, endPoint y: 230, distance: 62.4
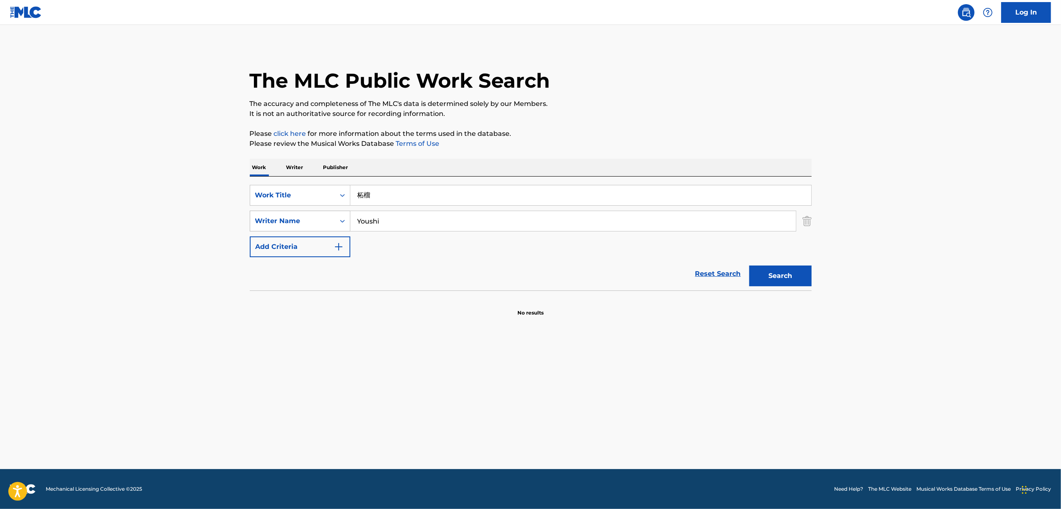
click at [296, 230] on div "SearchWithCriteria7ec264fa-b714-4eaf-b395-a81b5305a349 Writer Name [PERSON_NAME]" at bounding box center [531, 221] width 562 height 21
click at [749, 265] on button "Search" at bounding box center [780, 275] width 62 height 21
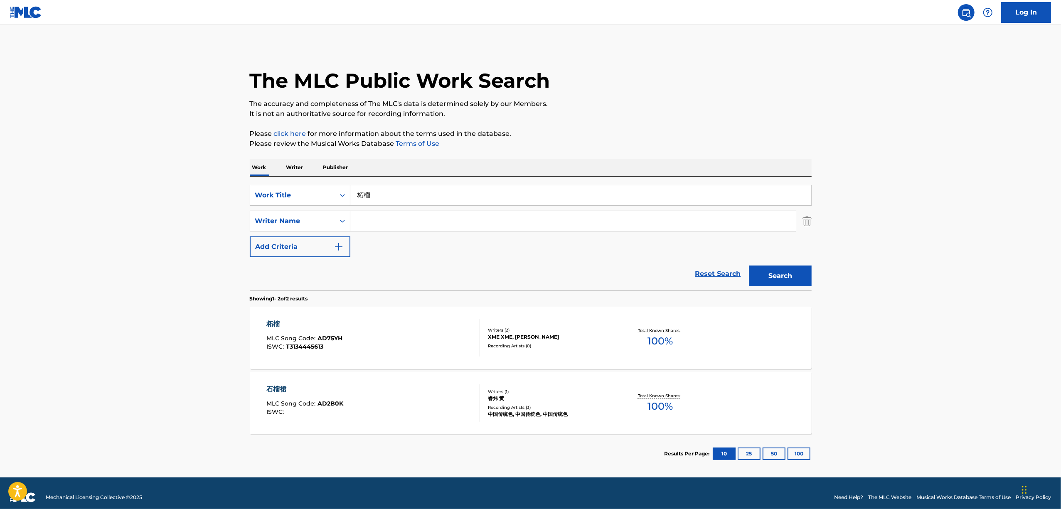
click at [158, 313] on main "The MLC Public Work Search The accuracy and completeness of The MLC's data is d…" at bounding box center [530, 251] width 1061 height 452
click at [275, 321] on div "柘榴" at bounding box center [304, 324] width 76 height 10
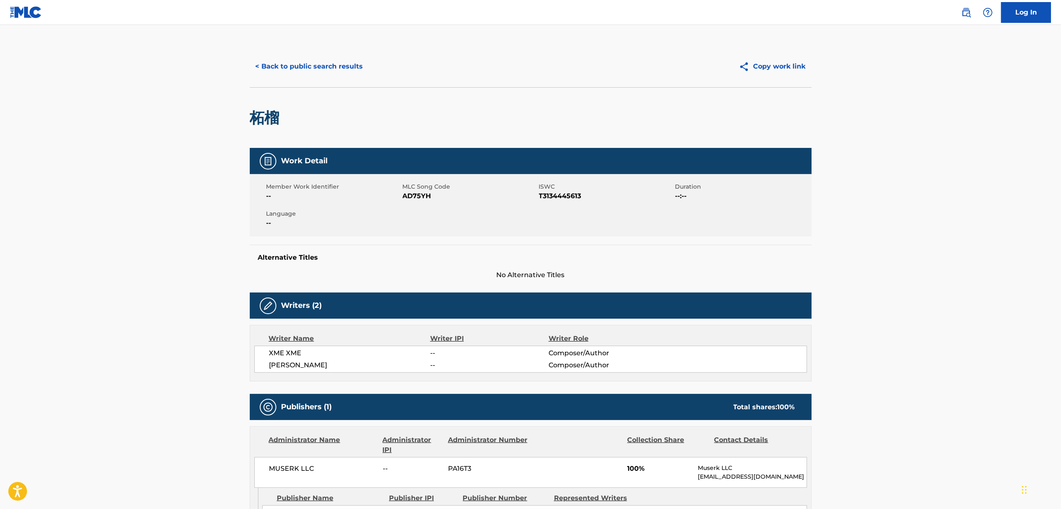
click at [415, 195] on span "AD75YH" at bounding box center [470, 196] width 134 height 10
copy span "AD75YH"
click at [336, 68] on button "< Back to public search results" at bounding box center [309, 66] width 119 height 21
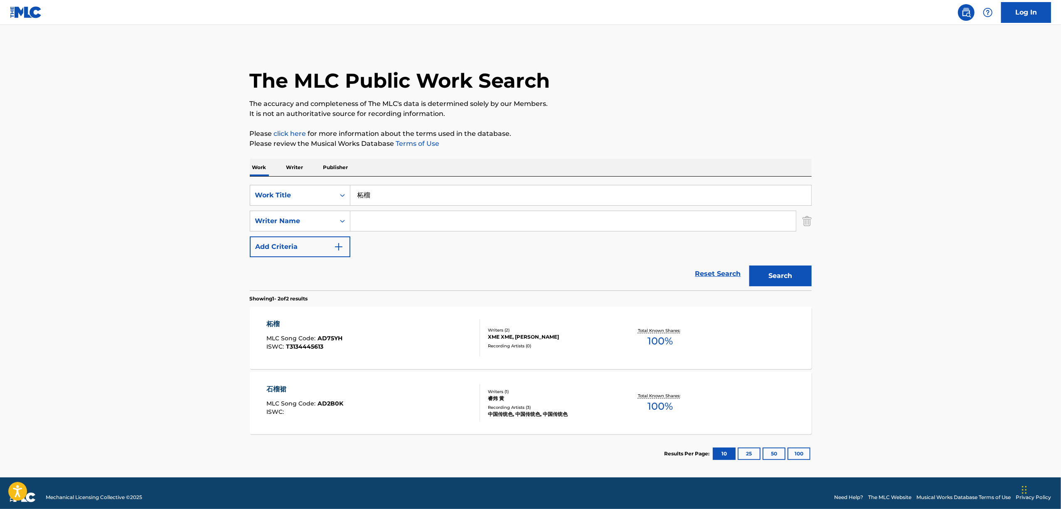
drag, startPoint x: 410, startPoint y: 195, endPoint x: 236, endPoint y: 216, distance: 175.4
click at [236, 216] on main "The MLC Public Work Search The accuracy and completeness of The MLC's data is d…" at bounding box center [530, 251] width 1061 height 452
paste input "[PERSON_NAME]"
click at [770, 277] on button "Search" at bounding box center [780, 275] width 62 height 21
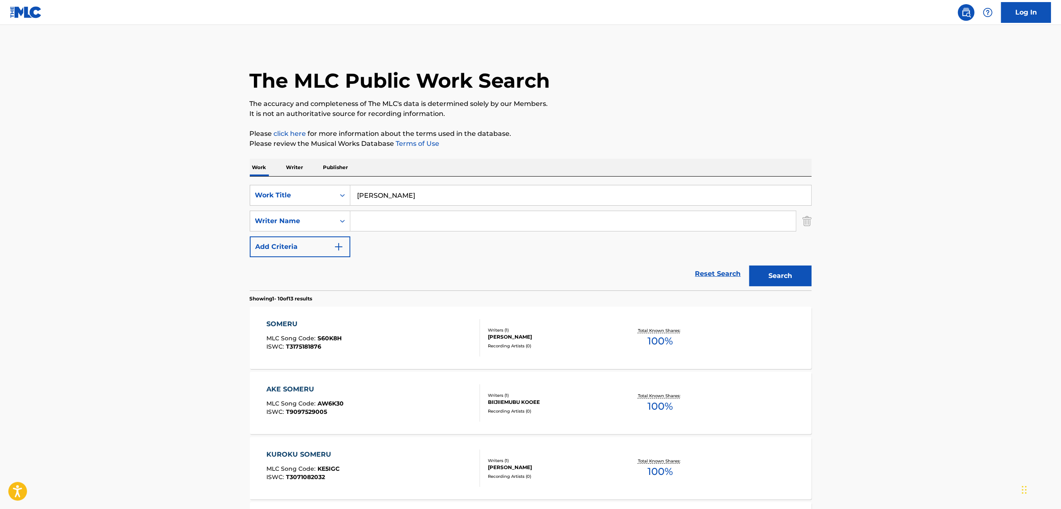
drag, startPoint x: 433, startPoint y: 188, endPoint x: 232, endPoint y: 215, distance: 202.5
click at [234, 214] on main "The MLC Public Work Search The accuracy and completeness of The MLC's data is d…" at bounding box center [530, 514] width 1061 height 978
paste input "薄暮を染める"
click at [769, 285] on button "Search" at bounding box center [780, 275] width 62 height 21
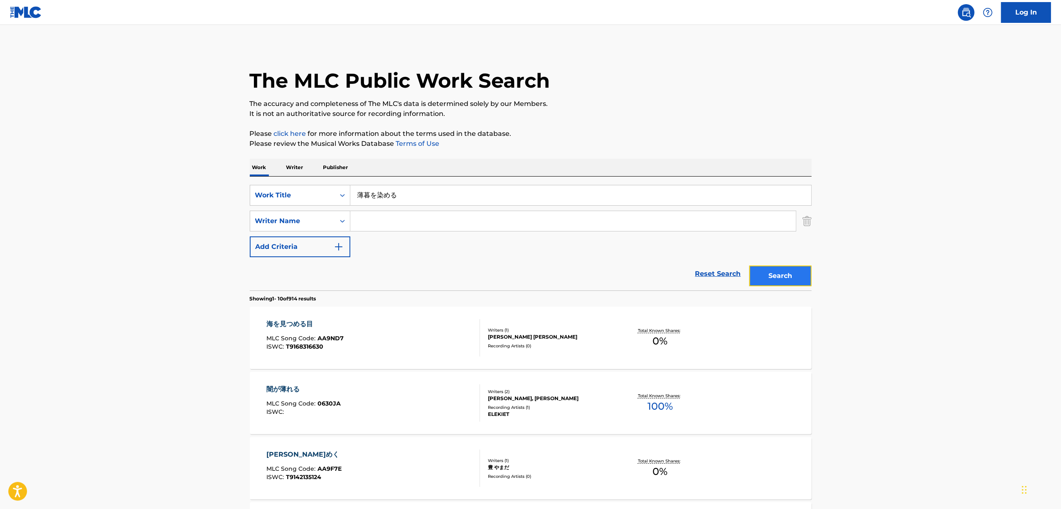
click at [795, 275] on button "Search" at bounding box center [780, 275] width 62 height 21
drag, startPoint x: 391, startPoint y: 193, endPoint x: 316, endPoint y: 209, distance: 76.6
click at [316, 209] on div "SearchWithCriteria2df24c45-4851-4fca-b2c7-4455fa11a353 Work Title 薄暮を染める Search…" at bounding box center [531, 221] width 562 height 72
paste input "KAZAANA"
type input "KAZAANA"
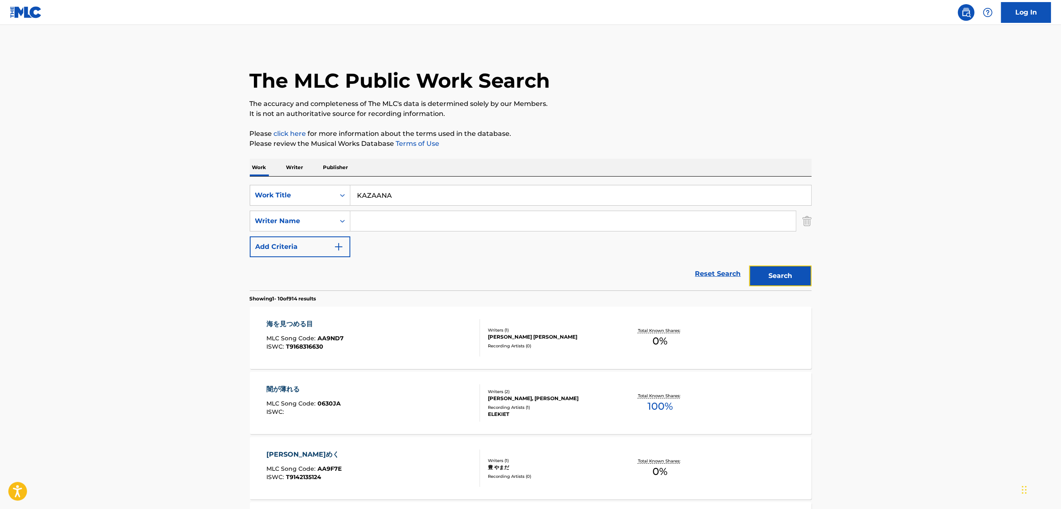
drag, startPoint x: 780, startPoint y: 268, endPoint x: 746, endPoint y: 260, distance: 34.8
click at [779, 269] on button "Search" at bounding box center [780, 275] width 62 height 21
click at [795, 271] on button "Search" at bounding box center [780, 275] width 62 height 21
click at [413, 212] on input "Search Form" at bounding box center [572, 221] width 445 height 20
paste input "Akuz"
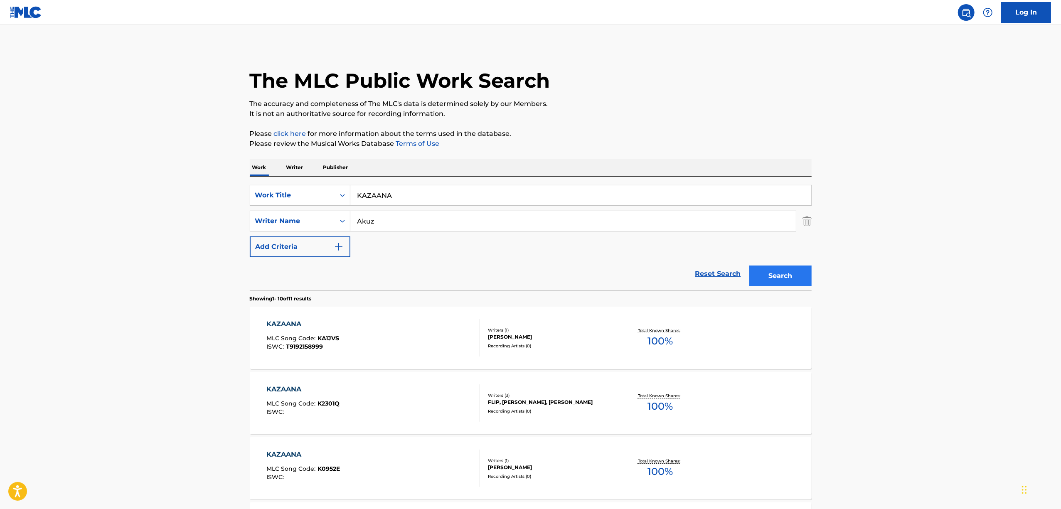
type input "Akuz"
click at [785, 277] on button "Search" at bounding box center [780, 275] width 62 height 21
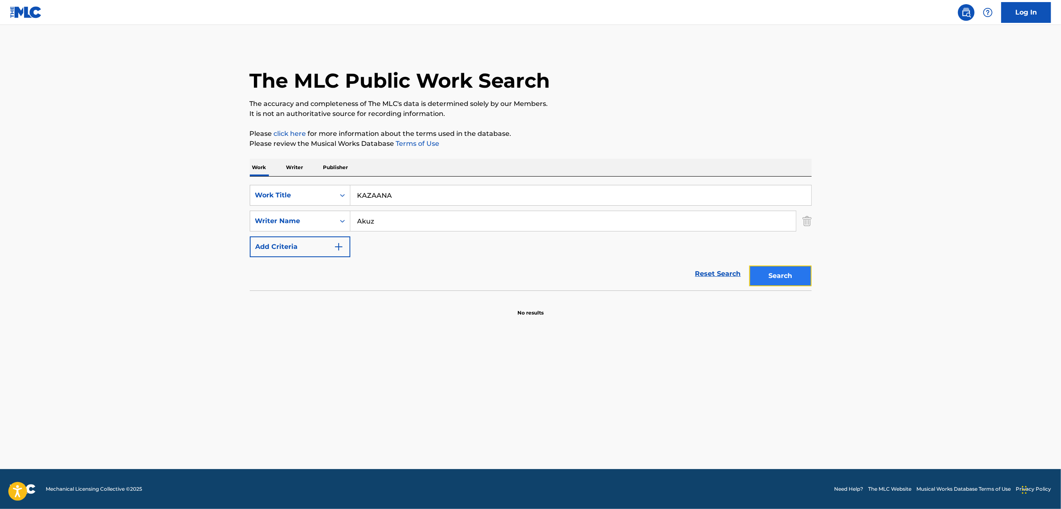
click at [785, 276] on button "Search" at bounding box center [780, 275] width 62 height 21
click at [773, 271] on form "SearchWithCriteria2df24c45-4851-4fca-b2c7-4455fa11a353 Work Title KAZAANA Searc…" at bounding box center [531, 238] width 562 height 106
drag, startPoint x: 339, startPoint y: 236, endPoint x: 275, endPoint y: 263, distance: 70.2
click at [265, 256] on div "SearchWithCriteria2df24c45-4851-4fca-b2c7-4455fa11a353 Work Title KAZAANA Searc…" at bounding box center [531, 221] width 562 height 72
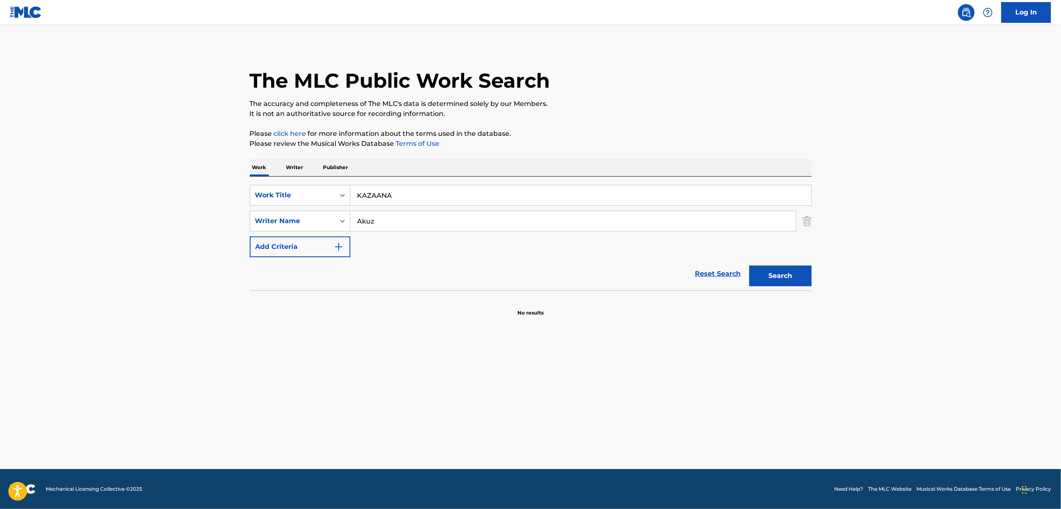
drag, startPoint x: 243, startPoint y: 231, endPoint x: 211, endPoint y: 238, distance: 32.8
click at [214, 236] on main "The MLC Public Work Search The accuracy and completeness of The MLC's data is d…" at bounding box center [530, 247] width 1061 height 444
paste input "[PERSON_NAME]"
click at [787, 278] on button "Search" at bounding box center [780, 275] width 62 height 21
drag, startPoint x: 290, startPoint y: 210, endPoint x: 403, endPoint y: 224, distance: 113.5
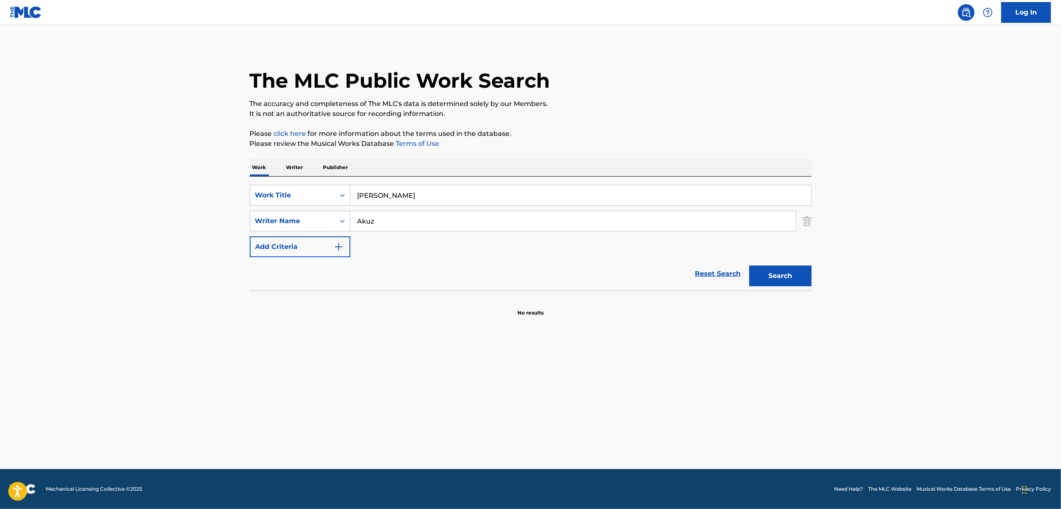
click at [283, 210] on div "SearchWithCriteria2df24c45-4851-4fca-b2c7-4455fa11a353 Work Title HAIDORO Searc…" at bounding box center [531, 221] width 562 height 72
paste input "ライプ"
type input "ライプ"
drag, startPoint x: 302, startPoint y: 252, endPoint x: 246, endPoint y: 252, distance: 56.1
click at [246, 252] on div "The MLC Public Work Search The accuracy and completeness of The MLC's data is d…" at bounding box center [531, 181] width 582 height 271
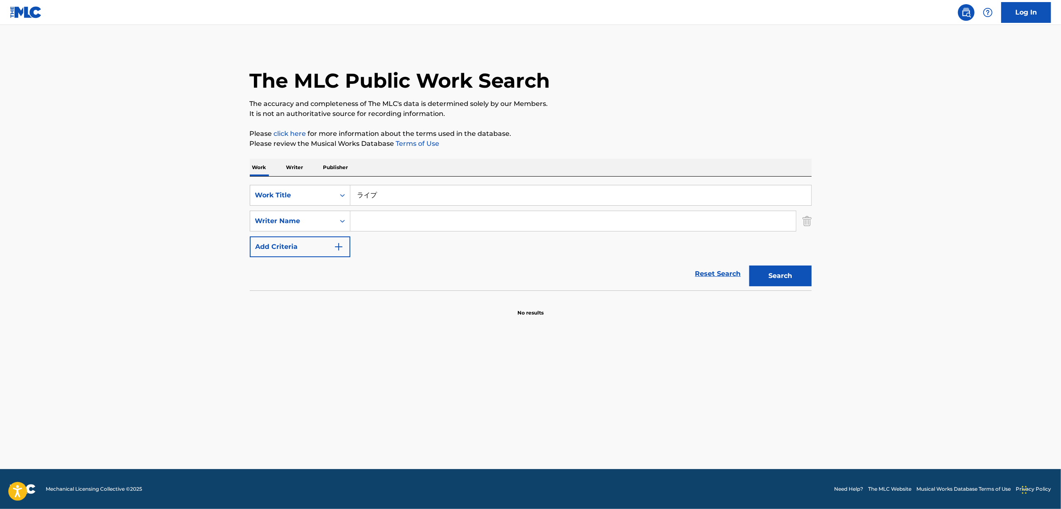
click at [749, 265] on button "Search" at bounding box center [780, 275] width 62 height 21
drag, startPoint x: 399, startPoint y: 206, endPoint x: 317, endPoint y: 196, distance: 82.0
click at [317, 196] on div "SearchWithCriteria2df24c45-4851-4fca-b2c7-4455fa11a353 Work Title ライプ SearchWit…" at bounding box center [531, 221] width 562 height 72
click at [398, 208] on div "SearchWithCriteria2df24c45-4851-4fca-b2c7-4455fa11a353 Work Title ライプ SearchWit…" at bounding box center [531, 221] width 562 height 72
click at [291, 201] on div "SearchWithCriteria2df24c45-4851-4fca-b2c7-4455fa11a353 Work Title ライプ" at bounding box center [531, 195] width 562 height 21
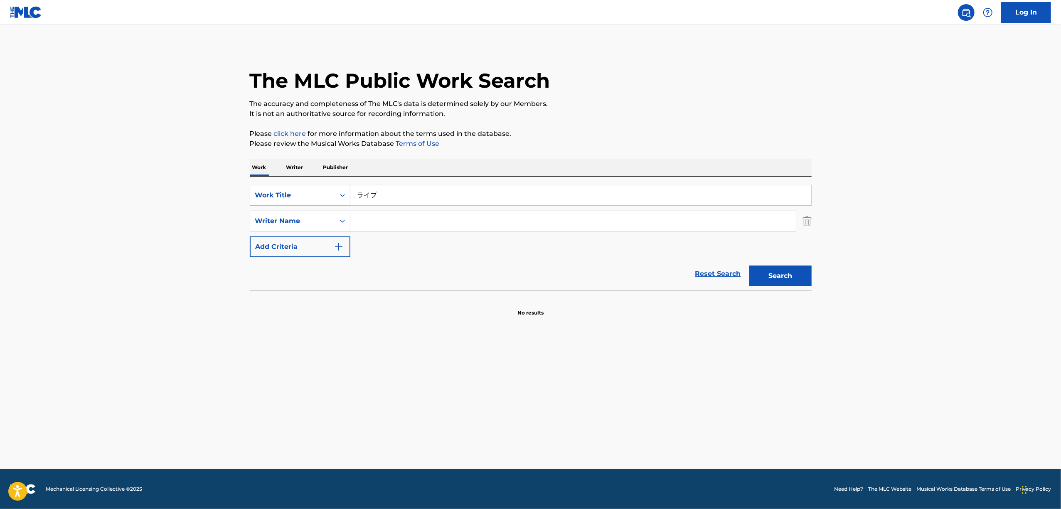
paste input "RAIPU"
click at [788, 276] on button "Search" at bounding box center [780, 275] width 62 height 21
click at [788, 275] on button "Search" at bounding box center [780, 275] width 62 height 21
drag, startPoint x: 389, startPoint y: 197, endPoint x: 321, endPoint y: 210, distance: 69.8
click at [323, 210] on div "SearchWithCriteria2df24c45-4851-4fca-b2c7-4455fa11a353 Work Title RAIPU SearchW…" at bounding box center [531, 221] width 562 height 72
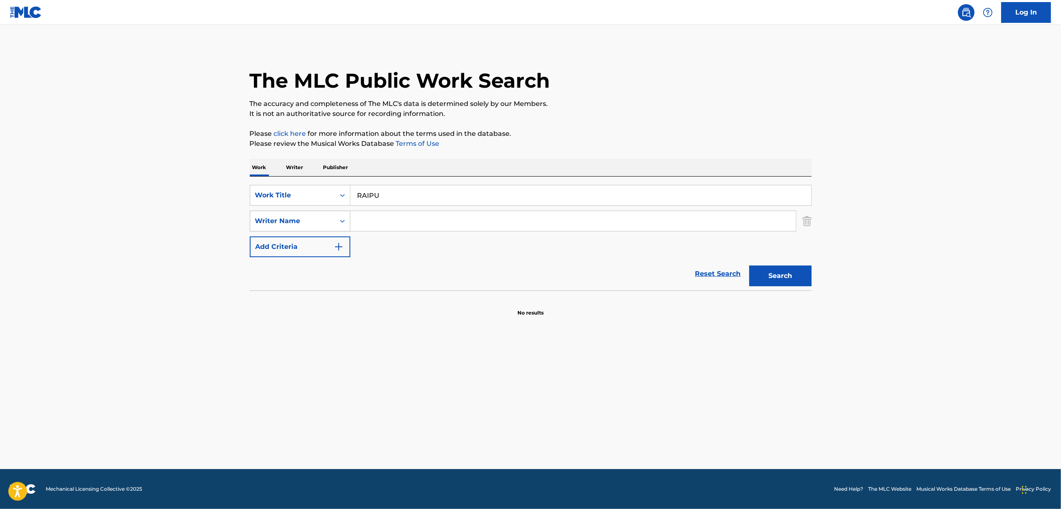
paste input "TETATETTO"
click at [775, 282] on button "Search" at bounding box center [780, 275] width 62 height 21
drag, startPoint x: 414, startPoint y: 194, endPoint x: 231, endPoint y: 287, distance: 204.4
click at [260, 250] on div "SearchWithCriteria2df24c45-4851-4fca-b2c7-4455fa11a353 Work Title TETATETTO Sea…" at bounding box center [531, 221] width 562 height 72
paste input "テタテット"
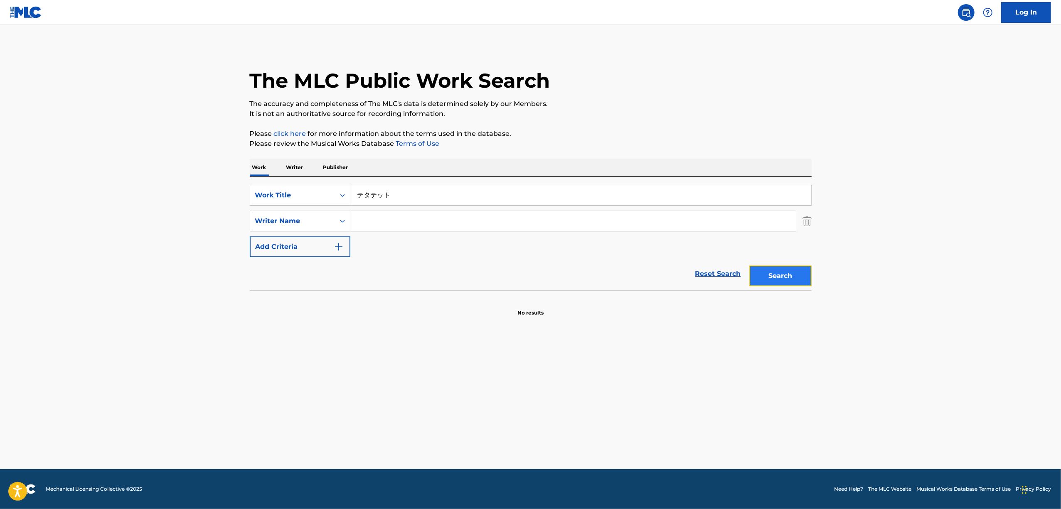
click at [776, 271] on button "Search" at bounding box center [780, 275] width 62 height 21
click at [785, 273] on button "Search" at bounding box center [780, 275] width 62 height 21
click at [786, 270] on button "Search" at bounding box center [780, 275] width 62 height 21
drag, startPoint x: 413, startPoint y: 188, endPoint x: 320, endPoint y: 206, distance: 95.3
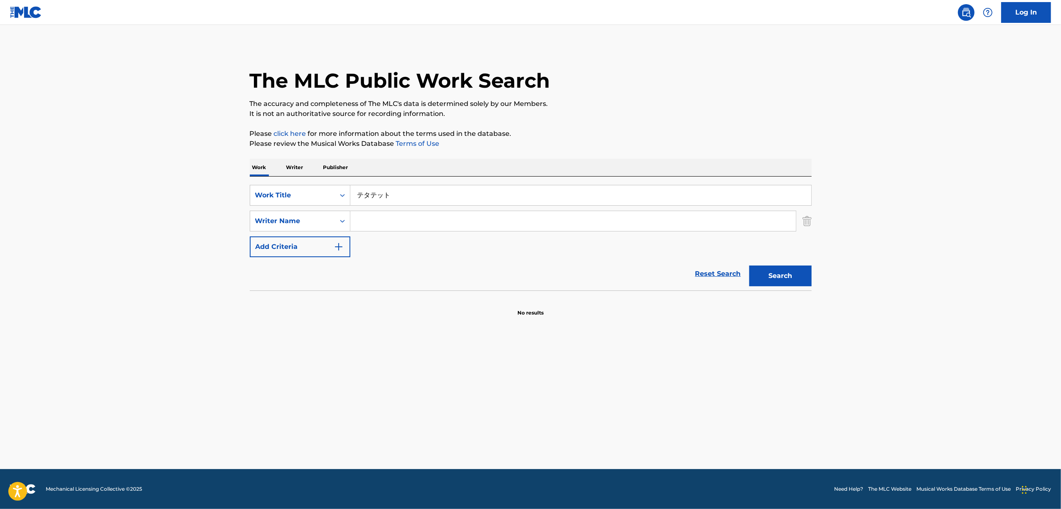
click at [320, 206] on div "SearchWithCriteria2df24c45-4851-4fca-b2c7-4455fa11a353 Work Title テタテット SearchW…" at bounding box center [531, 221] width 562 height 72
paste input "GAO"
type input "GAO"
drag, startPoint x: 776, startPoint y: 269, endPoint x: 733, endPoint y: 282, distance: 44.6
click at [775, 269] on button "Search" at bounding box center [780, 275] width 62 height 21
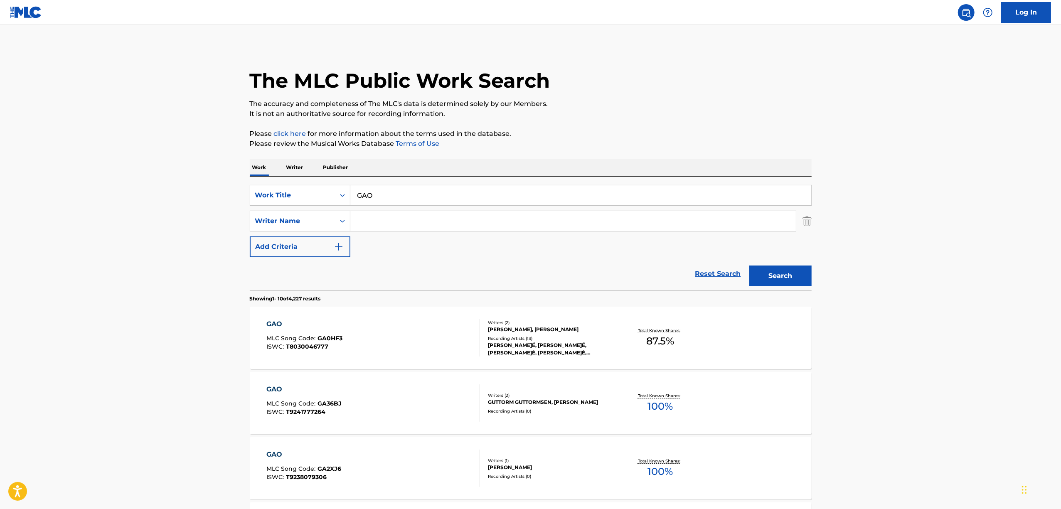
click at [383, 219] on input "Search Form" at bounding box center [572, 221] width 445 height 20
paste input "Nazonomi"
type input "Nazonomi"
click at [769, 281] on button "Search" at bounding box center [780, 275] width 62 height 21
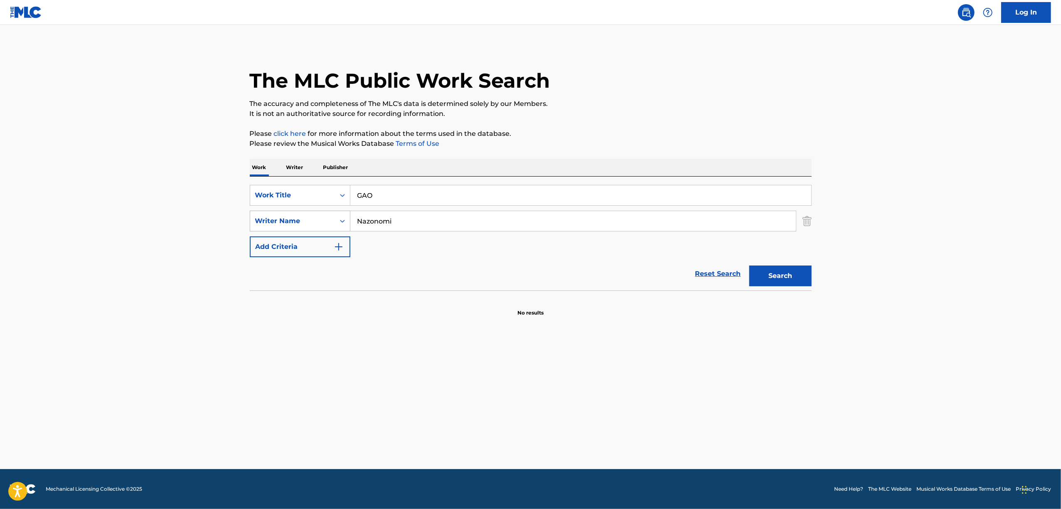
drag, startPoint x: 370, startPoint y: 191, endPoint x: 302, endPoint y: 213, distance: 70.7
click at [303, 213] on div "SearchWithCriteria2df24c45-4851-4fca-b2c7-4455fa11a353 Work Title GAO SearchWit…" at bounding box center [531, 221] width 562 height 72
paste input "ガオ"
click at [778, 278] on button "Search" at bounding box center [780, 275] width 62 height 21
click at [127, 408] on main "The MLC Public Work Search The accuracy and completeness of The MLC's data is d…" at bounding box center [530, 247] width 1061 height 444
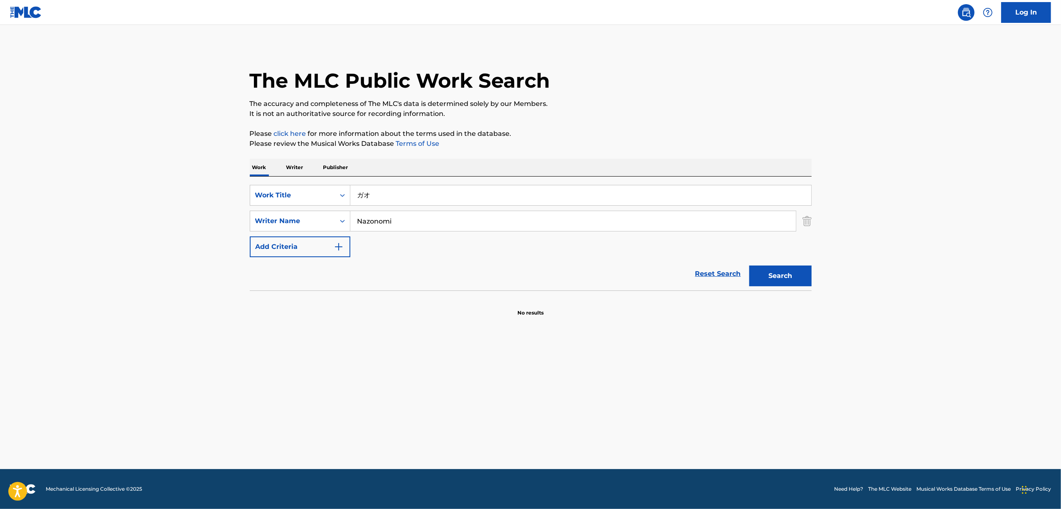
click at [127, 408] on main "The MLC Public Work Search The accuracy and completeness of The MLC's data is d…" at bounding box center [530, 247] width 1061 height 444
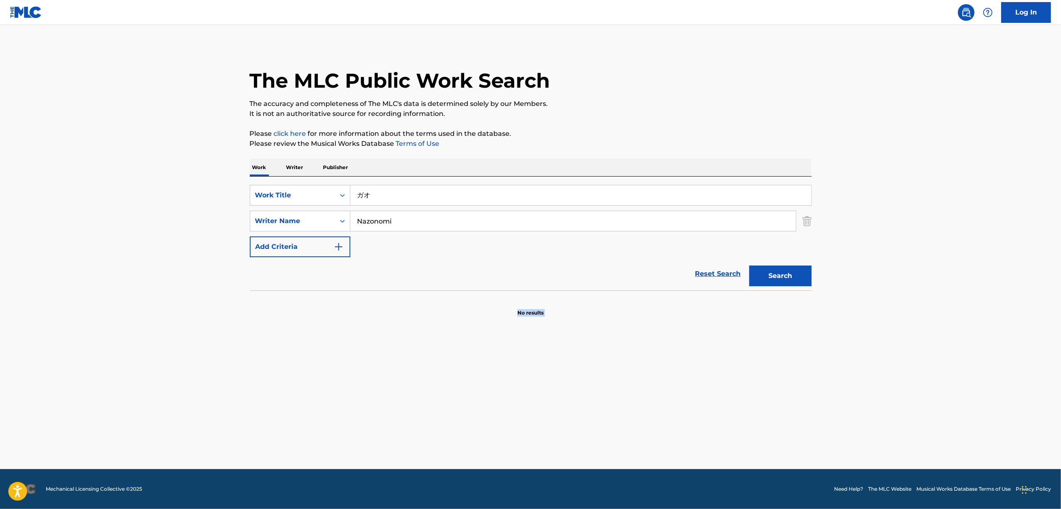
click at [127, 408] on main "The MLC Public Work Search The accuracy and completeness of The MLC's data is d…" at bounding box center [530, 247] width 1061 height 444
click at [126, 405] on main "The MLC Public Work Search The accuracy and completeness of The MLC's data is d…" at bounding box center [530, 247] width 1061 height 444
click at [125, 403] on main "The MLC Public Work Search The accuracy and completeness of The MLC's data is d…" at bounding box center [530, 247] width 1061 height 444
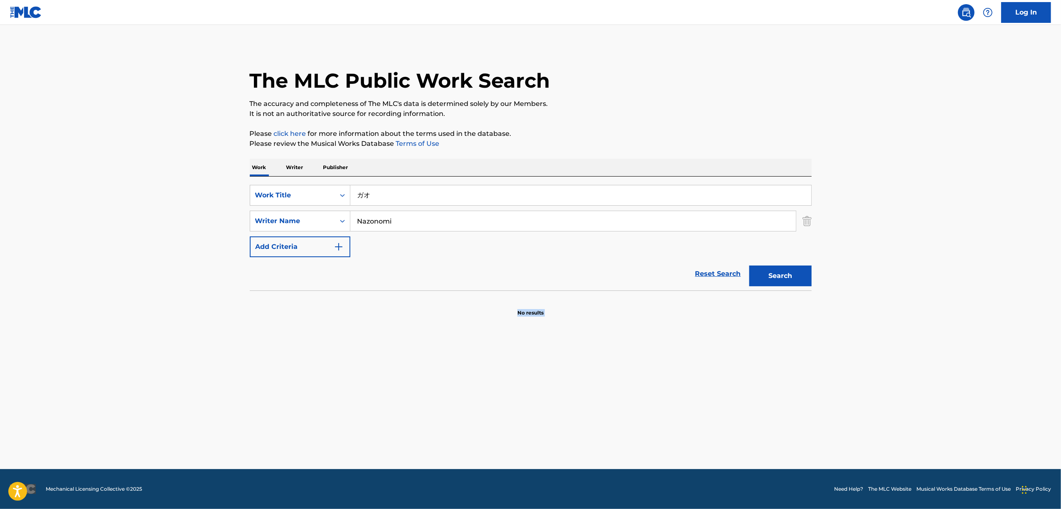
click at [125, 403] on main "The MLC Public Work Search The accuracy and completeness of The MLC's data is d…" at bounding box center [530, 247] width 1061 height 444
drag, startPoint x: 381, startPoint y: 195, endPoint x: 311, endPoint y: 218, distance: 73.6
click at [311, 218] on div "SearchWithCriteria2df24c45-4851-4fca-b2c7-4455fa11a353 Work Title ガオ SearchWith…" at bounding box center [531, 221] width 562 height 72
paste input "ANATA KURANKEN"
type input "ANATA KURANKEN"
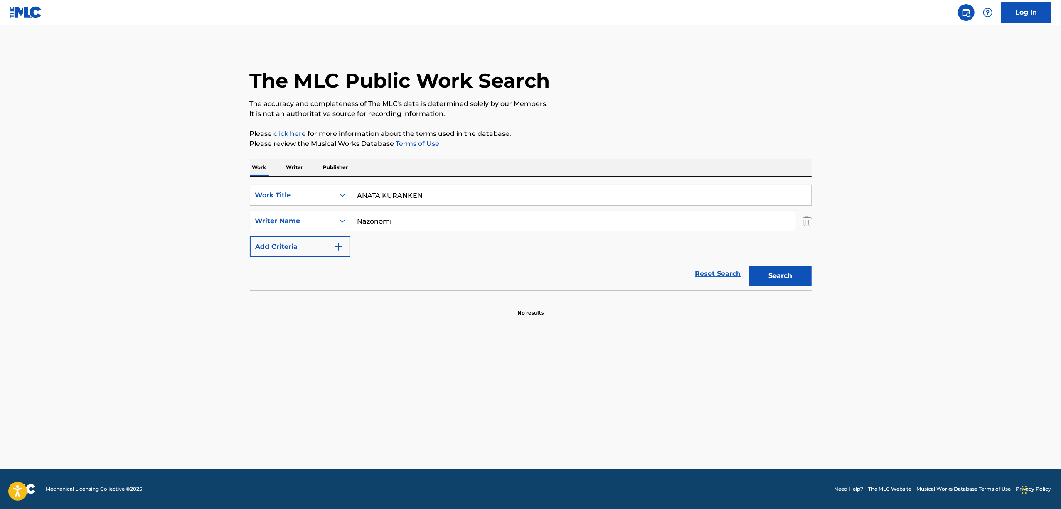
drag, startPoint x: 426, startPoint y: 221, endPoint x: 83, endPoint y: 288, distance: 349.2
click at [86, 288] on main "The MLC Public Work Search The accuracy and completeness of The MLC's data is d…" at bounding box center [530, 247] width 1061 height 444
click at [790, 275] on button "Search" at bounding box center [780, 275] width 62 height 21
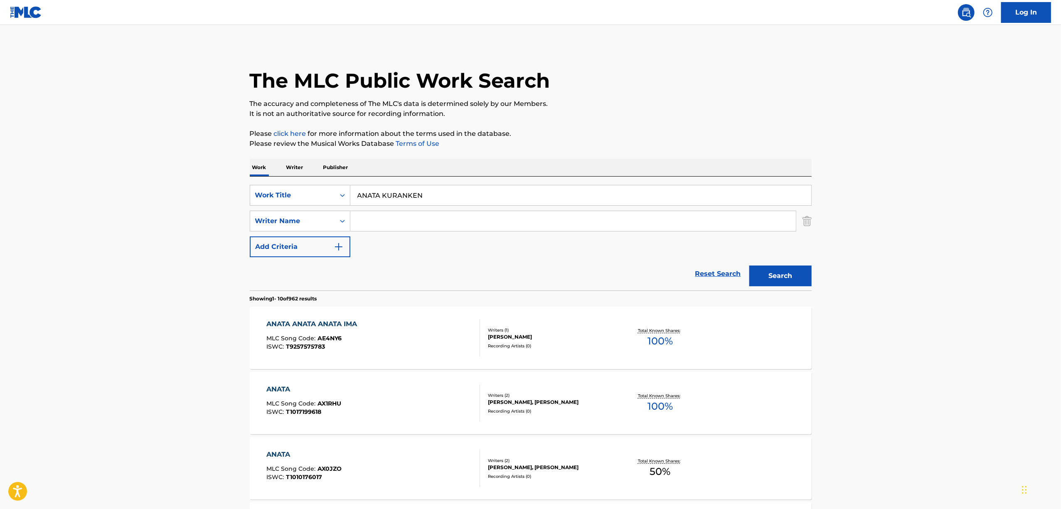
drag, startPoint x: 440, startPoint y: 198, endPoint x: 319, endPoint y: 233, distance: 126.2
click at [321, 233] on div "SearchWithCriteria2df24c45-4851-4fca-b2c7-4455fa11a353 Work Title ANATA KURANKE…" at bounding box center [531, 221] width 562 height 72
paste input "KARADAWA [PERSON_NAME] DATTE ITTENNO"
click at [793, 274] on button "Search" at bounding box center [780, 275] width 62 height 21
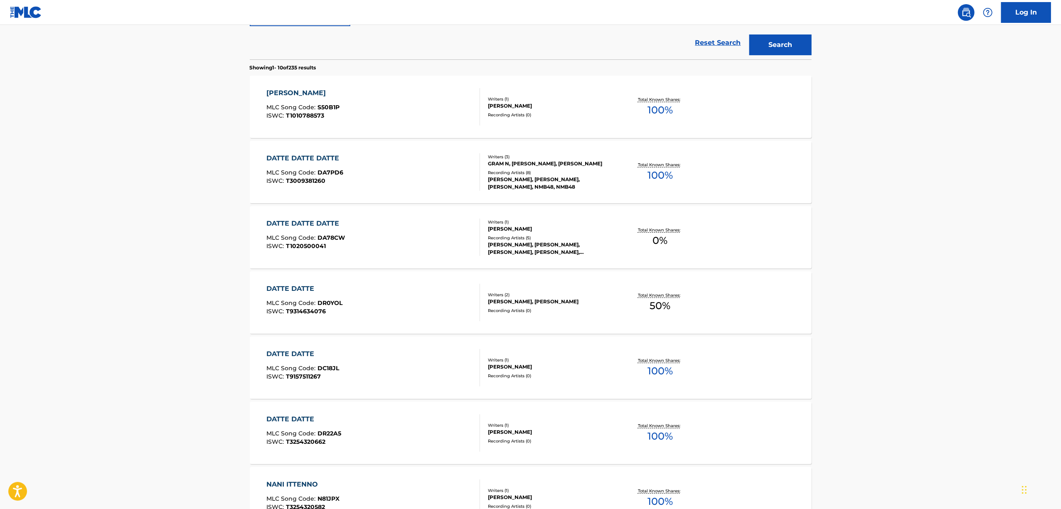
scroll to position [55, 0]
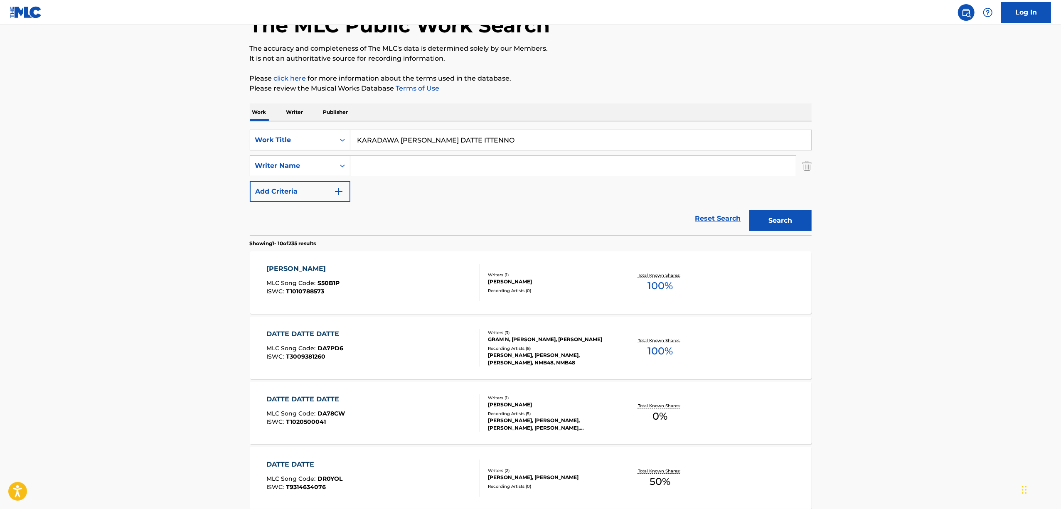
drag, startPoint x: 517, startPoint y: 141, endPoint x: 229, endPoint y: 220, distance: 298.6
click at [229, 220] on main "The MLC Public Work Search The accuracy and completeness of The MLC's data is d…" at bounding box center [530, 459] width 1061 height 978
paste input "GASOU"
type input "GASOU"
click at [386, 168] on input "Search Form" at bounding box center [572, 166] width 445 height 20
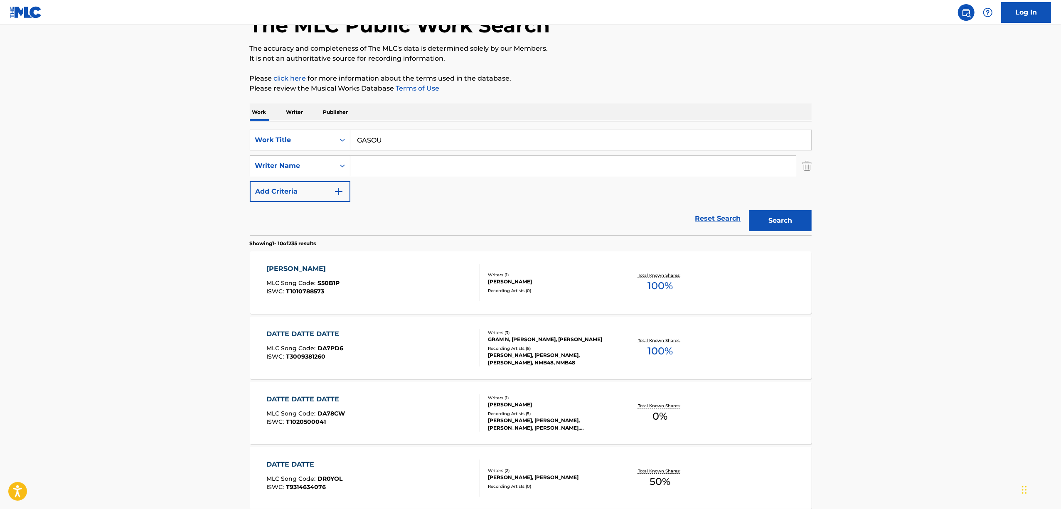
paste input "Yugica"
type input "Yugica"
click at [788, 216] on button "Search" at bounding box center [780, 220] width 62 height 21
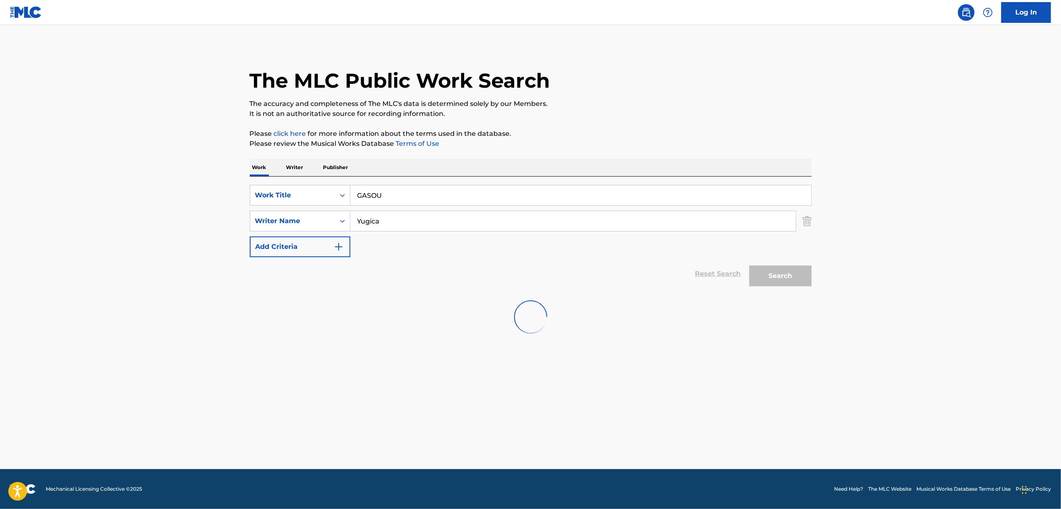
scroll to position [0, 0]
click at [805, 270] on button "Search" at bounding box center [780, 275] width 62 height 21
drag, startPoint x: 313, startPoint y: 220, endPoint x: 305, endPoint y: 221, distance: 8.5
click at [305, 221] on div "SearchWithCriteria2df24c45-4851-4fca-b2c7-4455fa11a353 Work Title GASOU SearchW…" at bounding box center [531, 221] width 562 height 72
paste input "YUEIR"
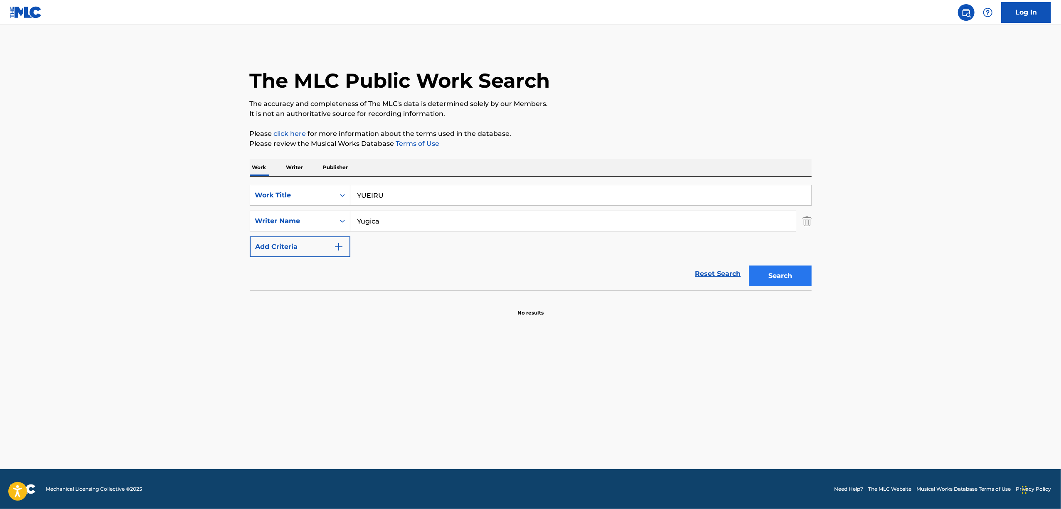
type input "YUEIRU"
click at [763, 275] on button "Search" at bounding box center [780, 275] width 62 height 21
drag, startPoint x: 420, startPoint y: 219, endPoint x: 296, endPoint y: 248, distance: 127.9
click at [296, 249] on div "SearchWithCriteria2df24c45-4851-4fca-b2c7-4455fa11a353 Work Title YUEIRU Search…" at bounding box center [531, 221] width 562 height 72
click at [749, 265] on button "Search" at bounding box center [780, 275] width 62 height 21
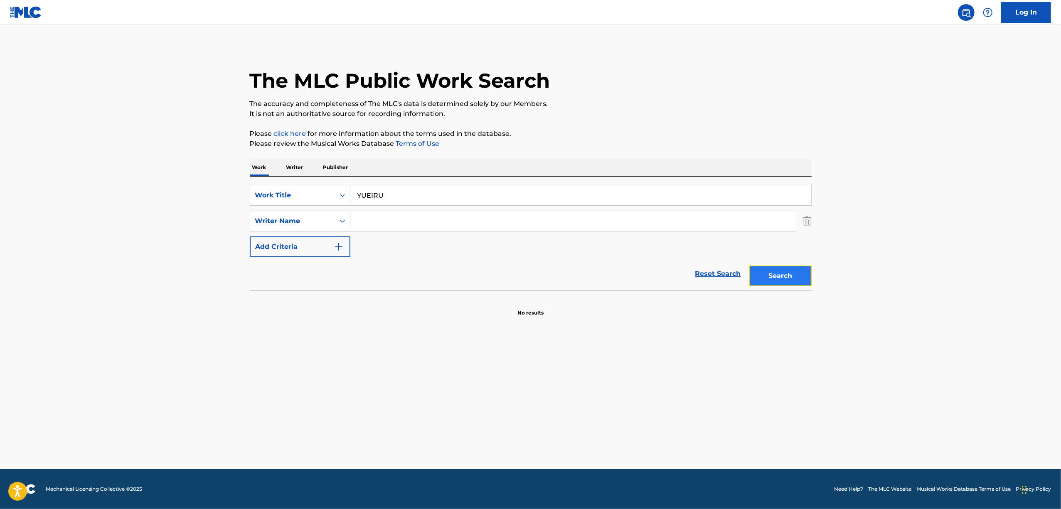
click at [765, 271] on button "Search" at bounding box center [780, 275] width 62 height 21
click at [765, 272] on button "Search" at bounding box center [780, 275] width 62 height 21
click at [765, 272] on div "Search" at bounding box center [778, 273] width 66 height 33
click at [765, 272] on button "Search" at bounding box center [780, 275] width 62 height 21
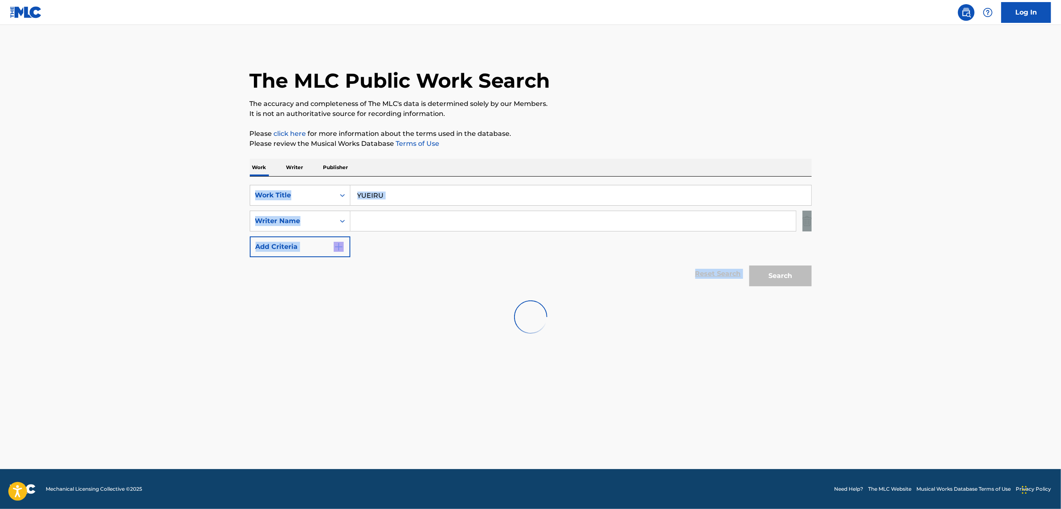
click at [765, 272] on div "Search" at bounding box center [778, 273] width 66 height 33
click at [765, 272] on button "Search" at bounding box center [780, 275] width 62 height 21
click at [765, 272] on div "Search" at bounding box center [778, 273] width 66 height 33
click at [765, 272] on button "Search" at bounding box center [780, 275] width 62 height 21
click at [765, 272] on div "Search" at bounding box center [778, 273] width 66 height 33
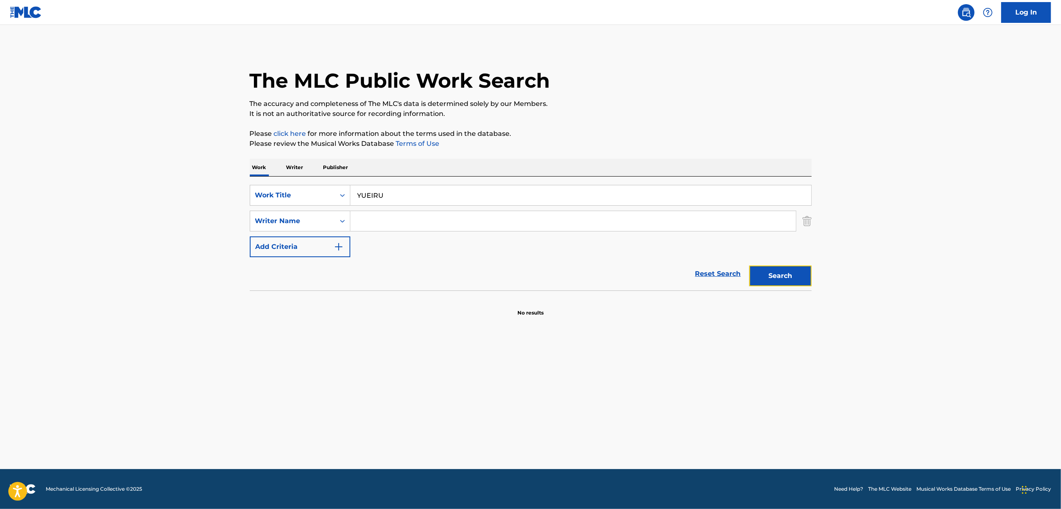
click at [765, 272] on button "Search" at bounding box center [780, 275] width 62 height 21
click at [765, 272] on div "Search" at bounding box center [778, 273] width 66 height 33
click at [765, 272] on button "Search" at bounding box center [780, 275] width 62 height 21
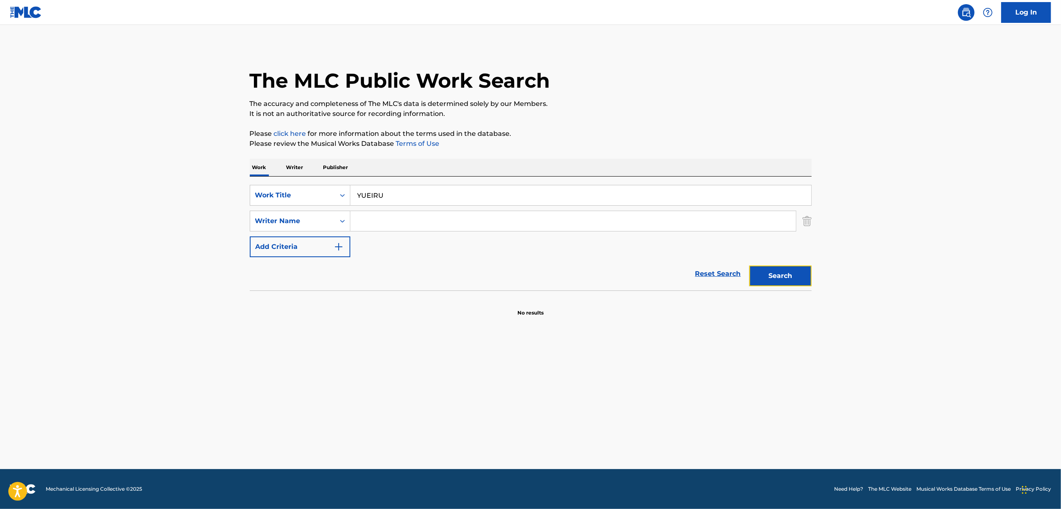
click at [765, 272] on button "Search" at bounding box center [780, 275] width 62 height 21
click at [765, 272] on div "Search" at bounding box center [778, 273] width 66 height 33
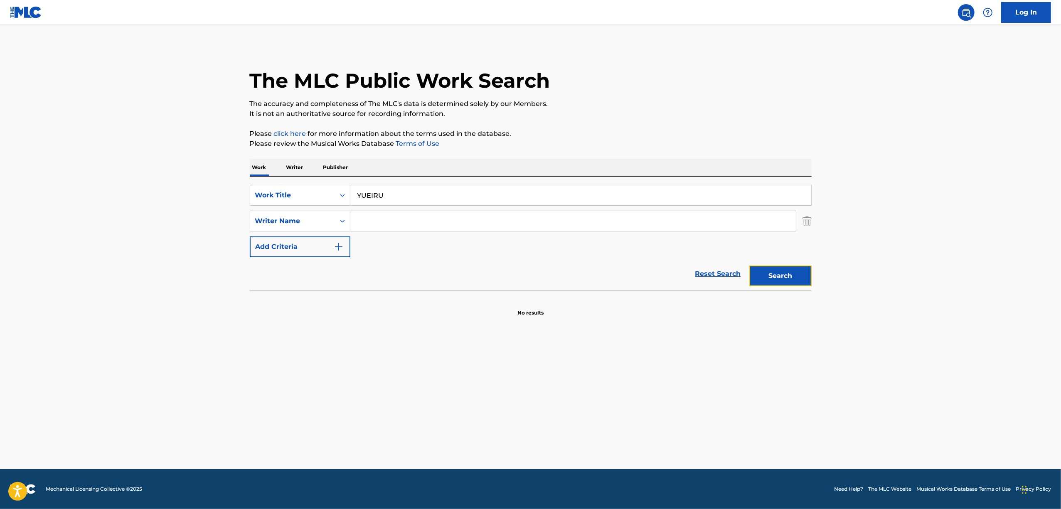
click at [765, 272] on button "Search" at bounding box center [780, 275] width 62 height 21
drag, startPoint x: 279, startPoint y: 218, endPoint x: 236, endPoint y: 228, distance: 44.4
click at [236, 228] on main "The MLC Public Work Search The accuracy and completeness of The MLC's data is d…" at bounding box center [530, 247] width 1061 height 444
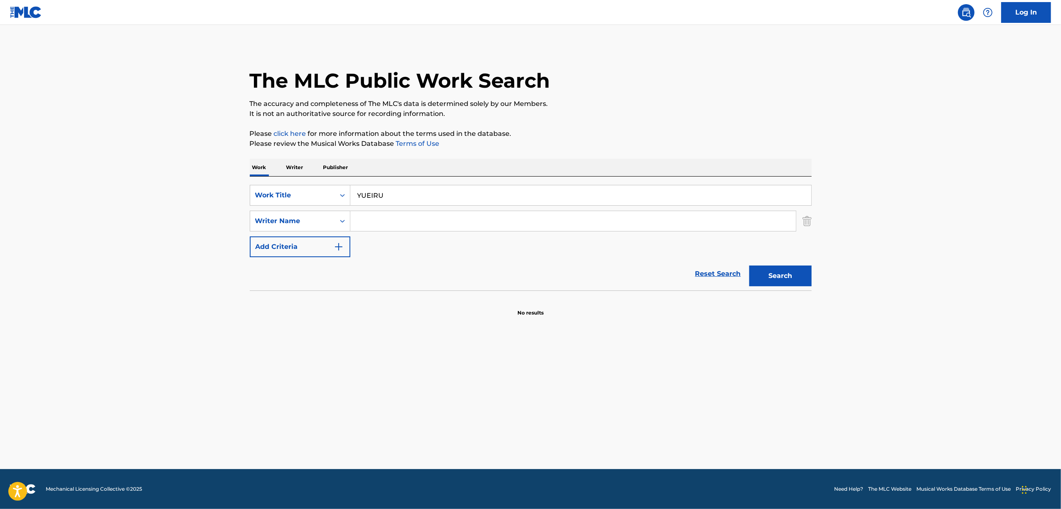
paste input "EIS"
drag, startPoint x: 311, startPoint y: 210, endPoint x: 300, endPoint y: 210, distance: 10.8
click at [300, 210] on div "SearchWithCriteria2df24c45-4851-4fca-b2c7-4455fa11a353 Work Title EISU SearchWi…" at bounding box center [531, 221] width 562 height 72
paste input "エイス"
click at [765, 279] on button "Search" at bounding box center [780, 275] width 62 height 21
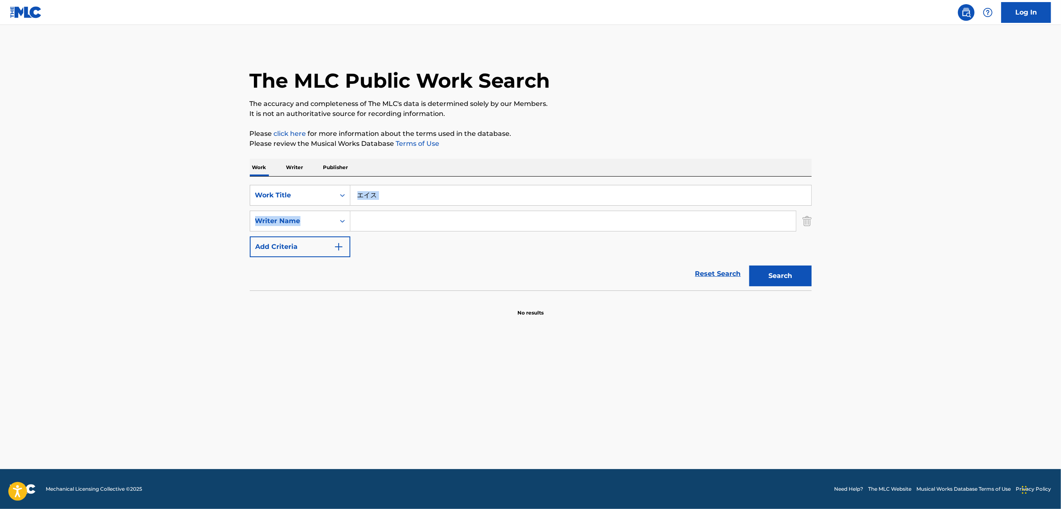
drag, startPoint x: 361, startPoint y: 204, endPoint x: 368, endPoint y: 199, distance: 8.6
click at [365, 200] on div "SearchWithCriteria2df24c45-4851-4fca-b2c7-4455fa11a353 Work Title エイス SearchWit…" at bounding box center [531, 221] width 562 height 72
drag, startPoint x: 368, startPoint y: 199, endPoint x: 356, endPoint y: 204, distance: 12.7
click at [356, 204] on input "エイス" at bounding box center [580, 195] width 461 height 20
drag, startPoint x: 407, startPoint y: 182, endPoint x: 339, endPoint y: 200, distance: 70.1
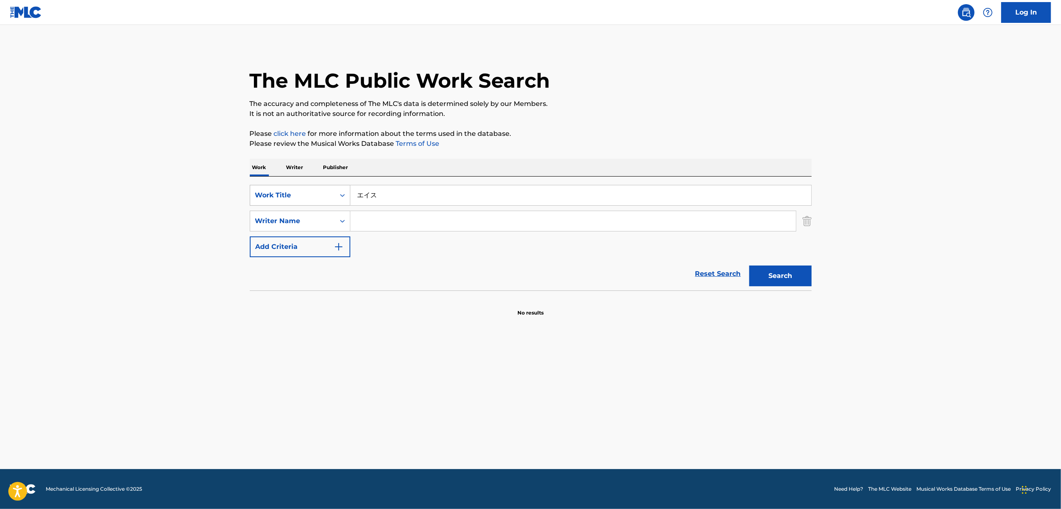
click at [339, 200] on div "SearchWithCriteria2df24c45-4851-4fca-b2c7-4455fa11a353 Work Title エイス SearchWit…" at bounding box center [531, 234] width 562 height 114
click at [389, 203] on input "エイス" at bounding box center [580, 195] width 461 height 20
drag, startPoint x: 337, startPoint y: 203, endPoint x: 318, endPoint y: 206, distance: 19.7
click at [318, 206] on div "SearchWithCriteria2df24c45-4851-4fca-b2c7-4455fa11a353 Work Title エイス SearchWit…" at bounding box center [531, 221] width 562 height 72
paste input "EISU"
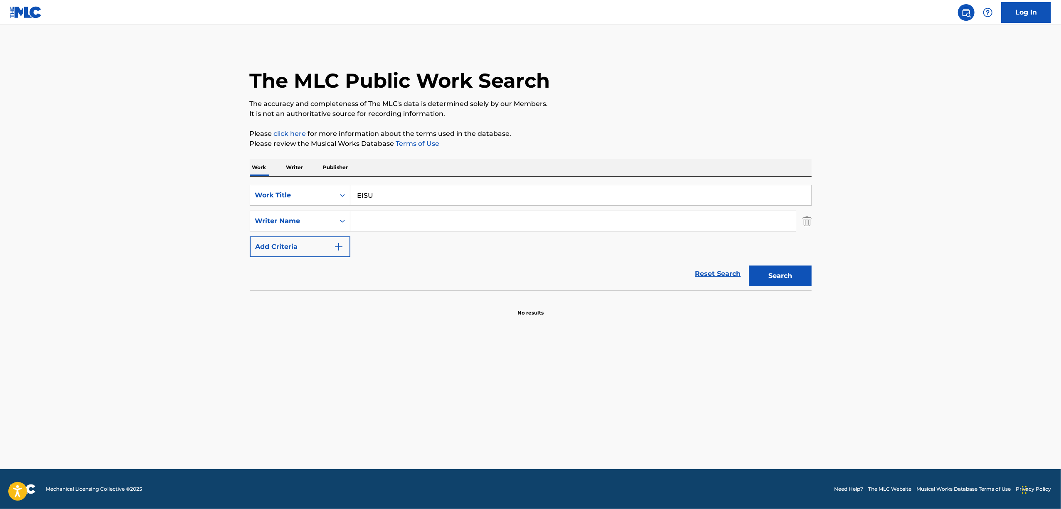
drag, startPoint x: 800, startPoint y: 253, endPoint x: 794, endPoint y: 262, distance: 10.4
click at [797, 258] on form "SearchWithCriteria2df24c45-4851-4fca-b2c7-4455fa11a353 Work Title EISU SearchWi…" at bounding box center [531, 238] width 562 height 106
click at [780, 276] on button "Search" at bounding box center [780, 275] width 62 height 21
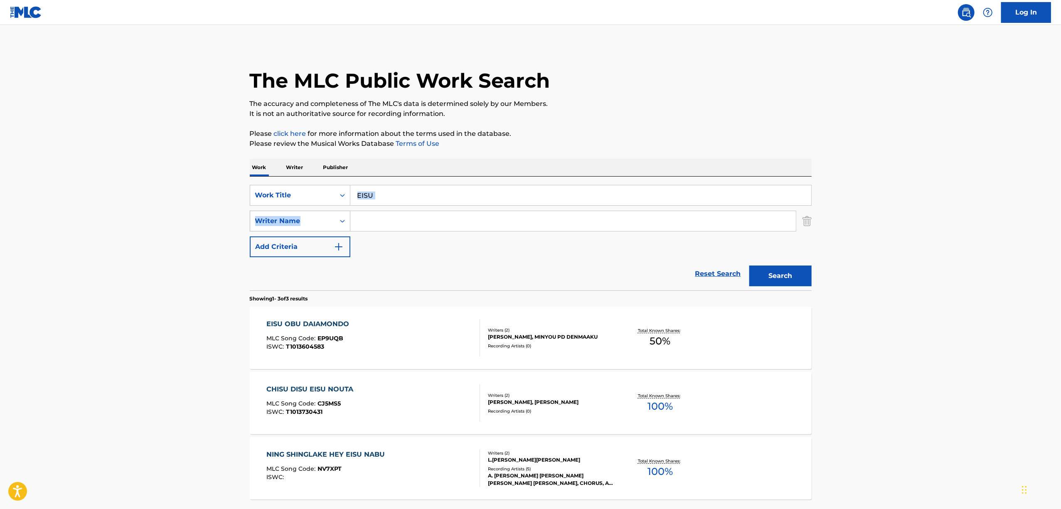
drag, startPoint x: 395, startPoint y: 184, endPoint x: 302, endPoint y: 218, distance: 99.3
click at [298, 218] on div "SearchWithCriteria2df24c45-4851-4fca-b2c7-4455fa11a353 Work Title EISU SearchWi…" at bounding box center [531, 234] width 562 height 114
click at [376, 216] on input "Search Form" at bounding box center [572, 221] width 445 height 20
drag, startPoint x: 329, startPoint y: 200, endPoint x: 321, endPoint y: 202, distance: 8.6
click at [321, 202] on div "SearchWithCriteria2df24c45-4851-4fca-b2c7-4455fa11a353 Work Title EISU" at bounding box center [531, 195] width 562 height 21
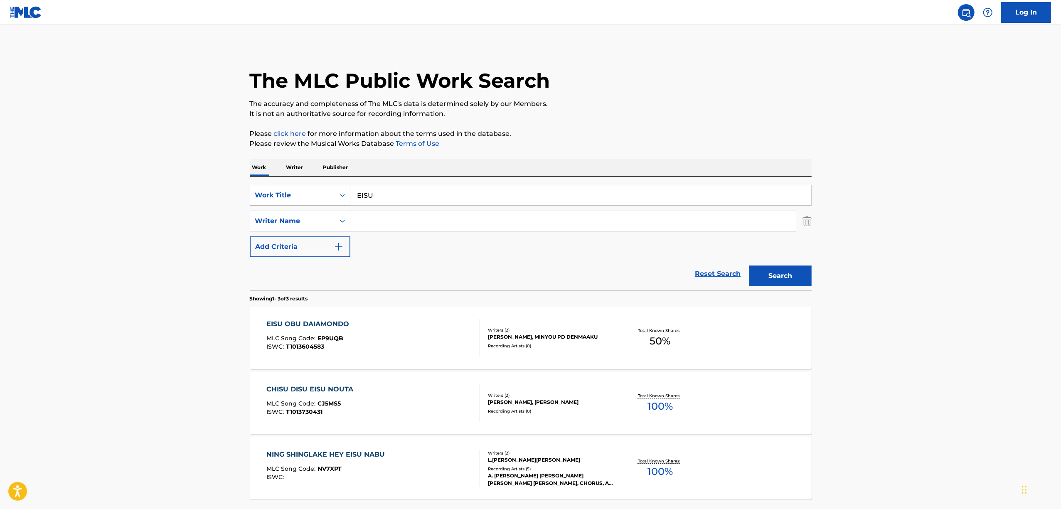
paste input "RIBAIBARU ZERO"
click at [774, 279] on button "Search" at bounding box center [780, 275] width 62 height 21
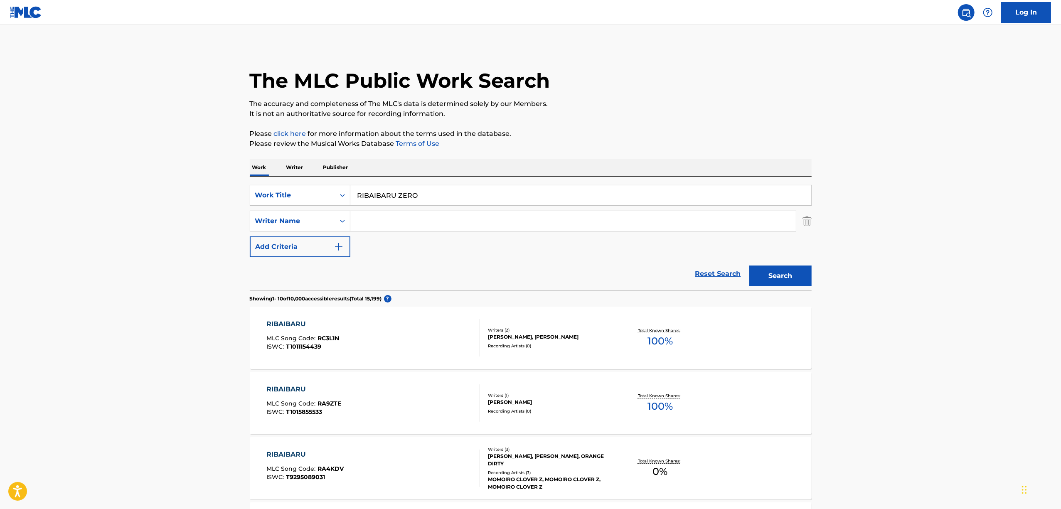
drag, startPoint x: 438, startPoint y: 189, endPoint x: 226, endPoint y: 255, distance: 220.9
click at [226, 255] on main "The MLC Public Work Search The accuracy and completeness of The MLC's data is d…" at bounding box center [530, 514] width 1061 height 978
click at [768, 278] on button "Search" at bounding box center [780, 275] width 62 height 21
drag, startPoint x: 271, startPoint y: 240, endPoint x: 162, endPoint y: 271, distance: 113.6
click at [162, 271] on main "The MLC Public Work Search The accuracy and completeness of The MLC's data is d…" at bounding box center [530, 514] width 1061 height 978
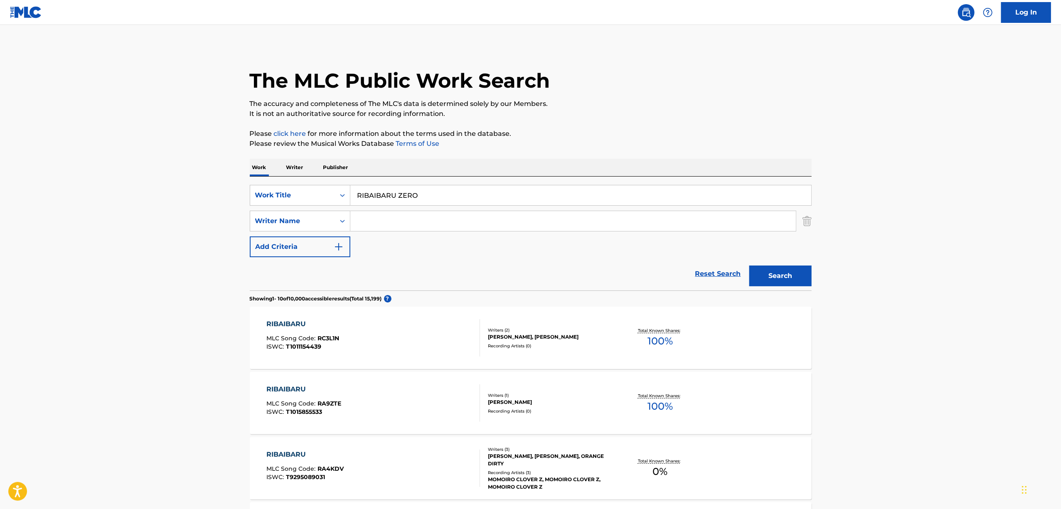
paste input "リバイバル・ゼロ"
click at [758, 276] on button "Search" at bounding box center [780, 275] width 62 height 21
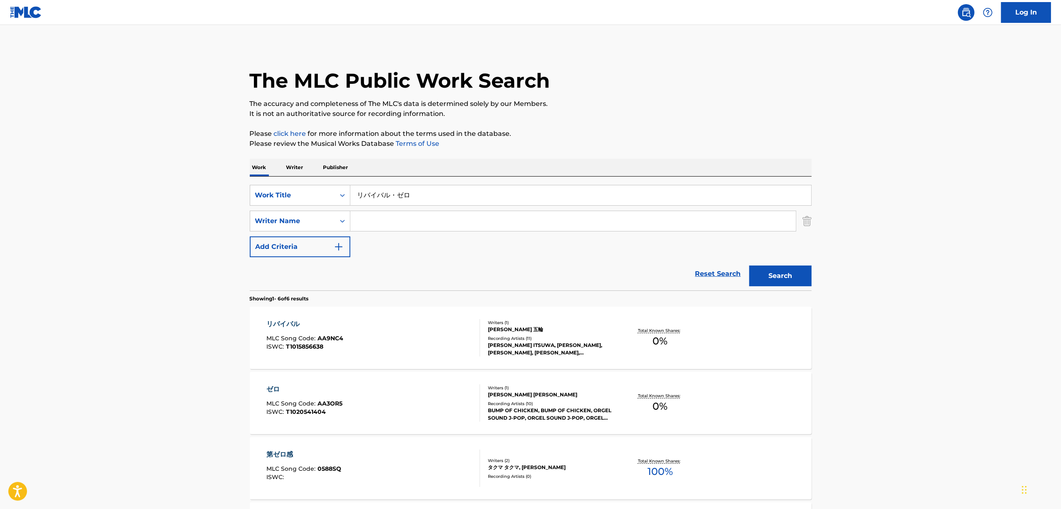
drag, startPoint x: 292, startPoint y: 260, endPoint x: 125, endPoint y: 314, distance: 175.7
click at [125, 314] on main "The MLC Public Work Search The accuracy and completeness of The MLC's data is d…" at bounding box center [530, 381] width 1061 height 713
paste input "DAATIMISUTO"
click at [789, 280] on button "Search" at bounding box center [780, 275] width 62 height 21
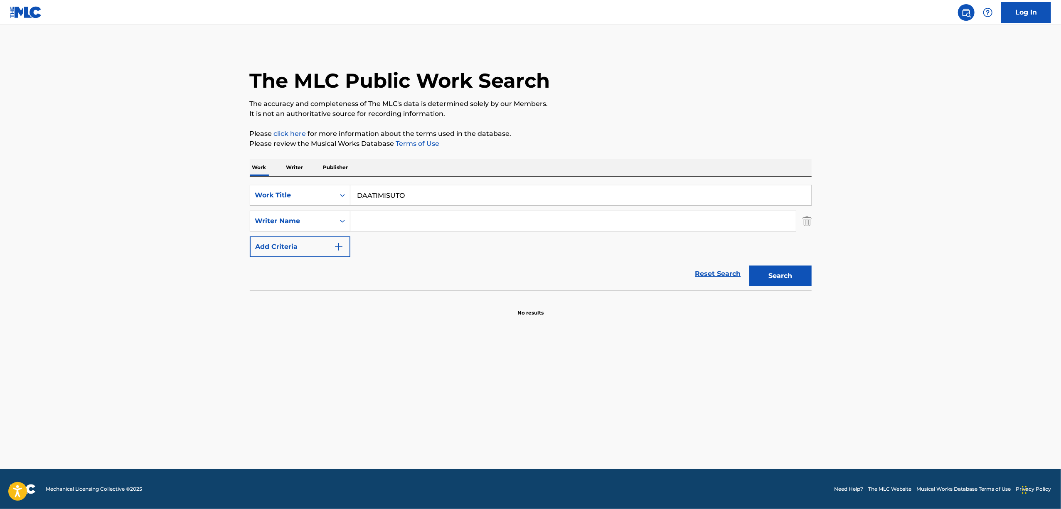
drag, startPoint x: 318, startPoint y: 207, endPoint x: 302, endPoint y: 210, distance: 16.1
click at [302, 210] on div "SearchWithCriteria2df24c45-4851-4fca-b2c7-4455fa11a353 Work Title DAATIMISUTO S…" at bounding box center [531, 221] width 562 height 72
paste input "ダアティミスト"
click at [760, 281] on button "Search" at bounding box center [780, 275] width 62 height 21
drag, startPoint x: 369, startPoint y: 203, endPoint x: 264, endPoint y: 228, distance: 107.9
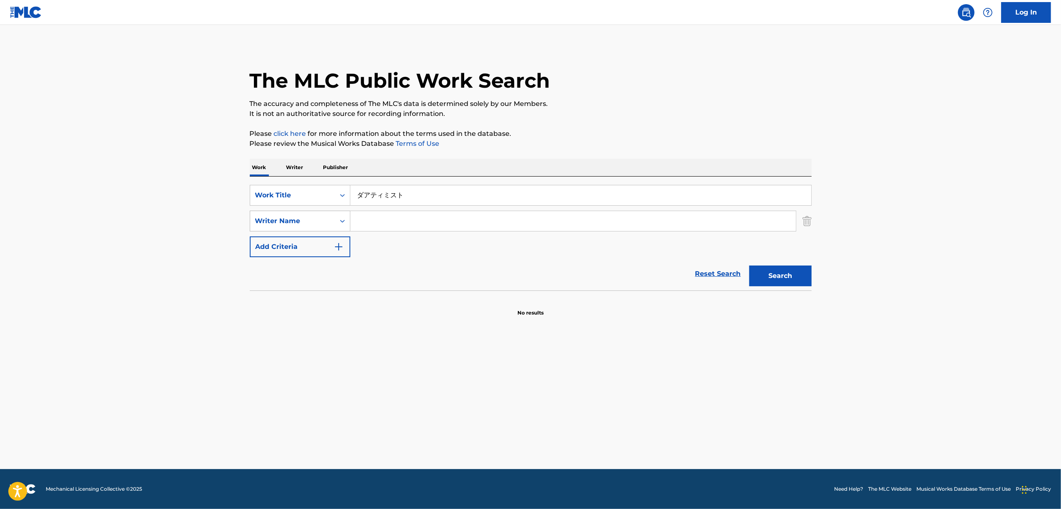
click at [264, 228] on div "SearchWithCriteria2df24c45-4851-4fca-b2c7-4455fa11a353 Work Title ダアティミスト Searc…" at bounding box center [531, 221] width 562 height 72
paste input "AIDORU"
type input "AIDORU"
drag, startPoint x: 797, startPoint y: 269, endPoint x: 790, endPoint y: 271, distance: 6.9
click at [790, 271] on button "Search" at bounding box center [780, 275] width 62 height 21
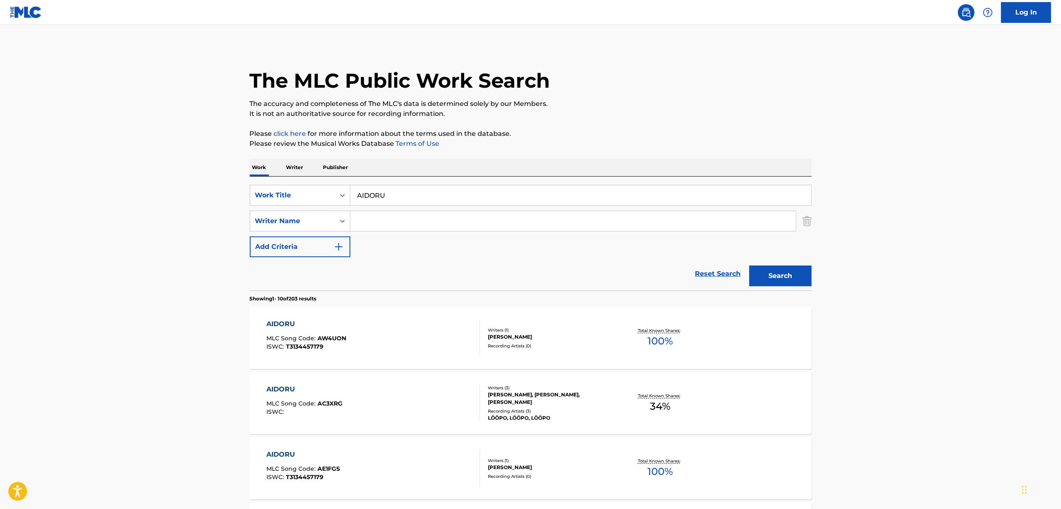
click at [389, 227] on input "Search Form" at bounding box center [572, 221] width 445 height 20
paste input "Owari"
type input "Owari"
click at [794, 280] on button "Search" at bounding box center [780, 275] width 62 height 21
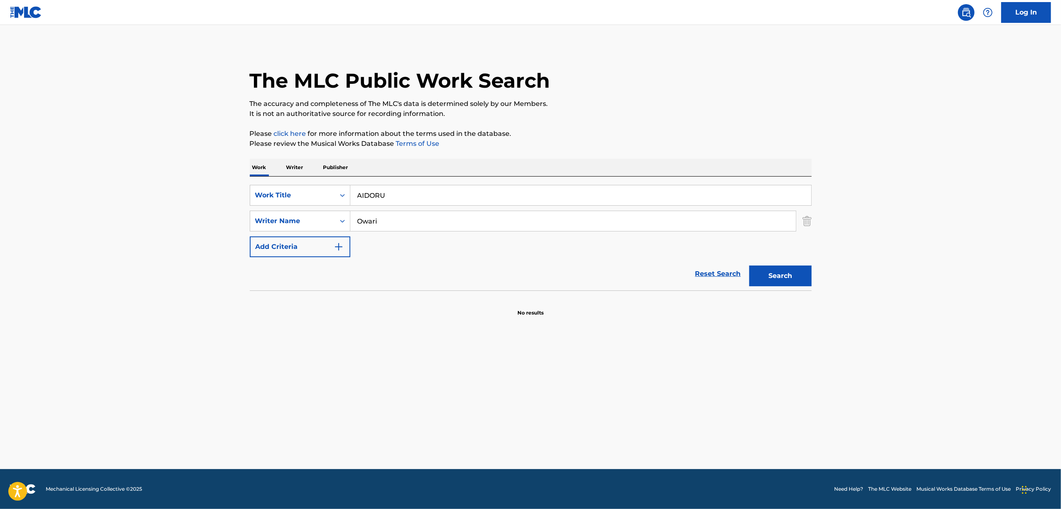
drag, startPoint x: 393, startPoint y: 195, endPoint x: 353, endPoint y: 224, distance: 48.8
click at [320, 206] on div "SearchWithCriteria2df24c45-4851-4fca-b2c7-4455fa11a353 Work Title AIDORU Search…" at bounding box center [531, 221] width 562 height 72
paste input "TORAWARE TEE"
type input "TORAWARE TEERU"
drag, startPoint x: 378, startPoint y: 228, endPoint x: 249, endPoint y: 248, distance: 130.3
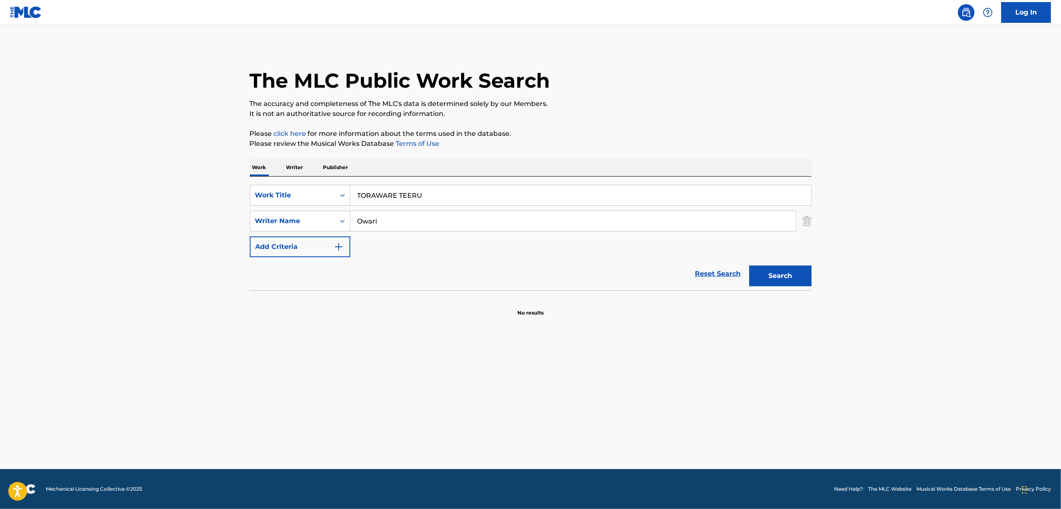
click at [248, 251] on div "The MLC Public Work Search The accuracy and completeness of The MLC's data is d…" at bounding box center [531, 181] width 582 height 271
click at [749, 265] on button "Search" at bounding box center [780, 275] width 62 height 21
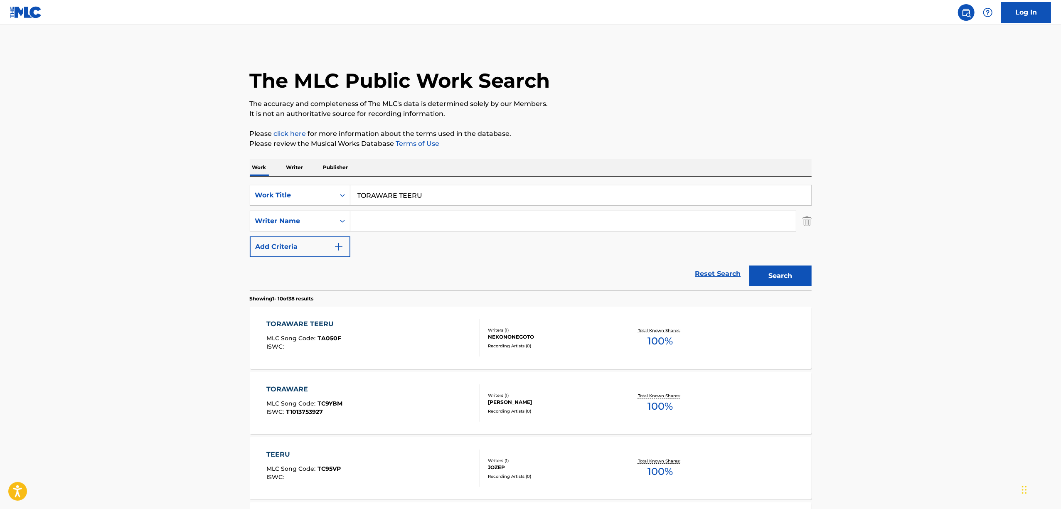
click at [289, 322] on div "TORAWARE TEERU" at bounding box center [303, 324] width 75 height 10
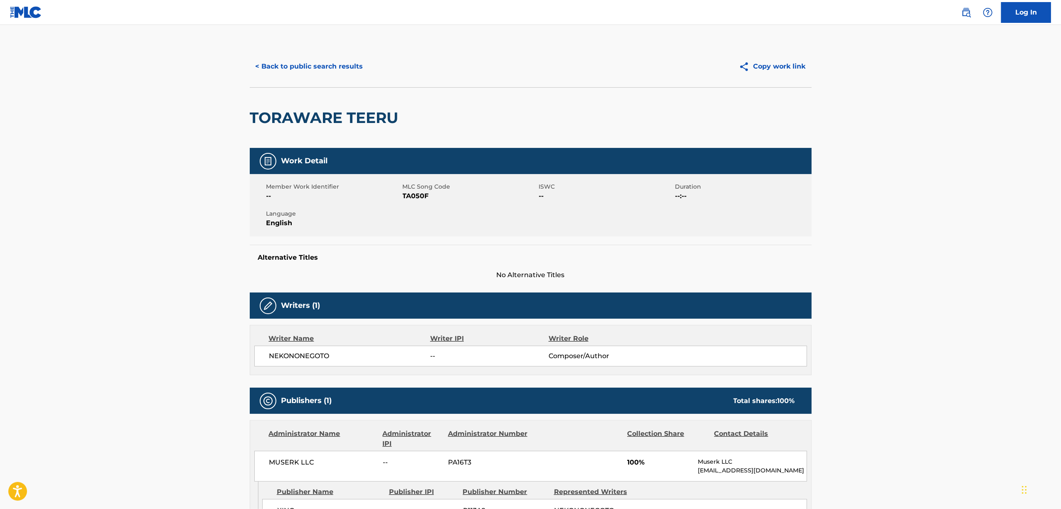
click at [404, 201] on span "TA050F" at bounding box center [470, 196] width 134 height 10
copy span "TA050F"
